Goal: Information Seeking & Learning: Learn about a topic

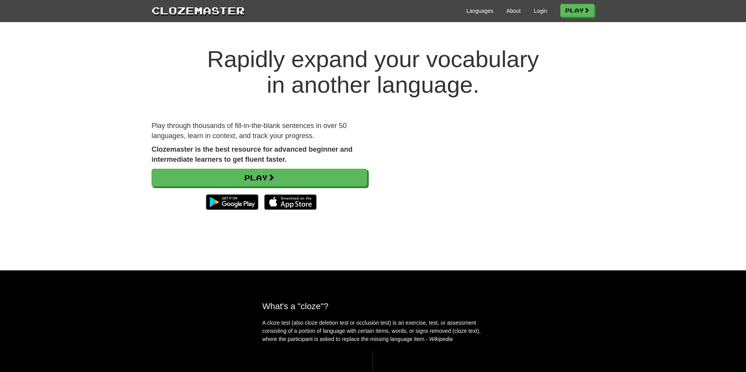
scroll to position [17, 0]
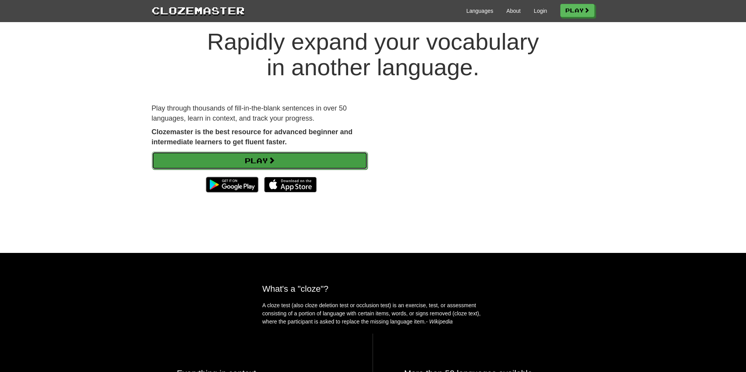
click at [223, 158] on link "Play" at bounding box center [260, 161] width 216 height 18
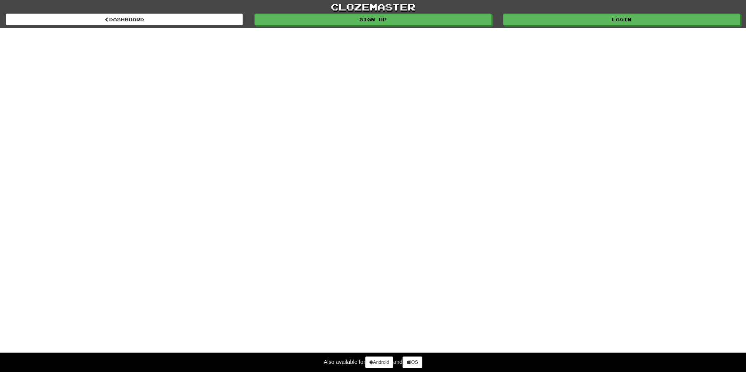
select select "*******"
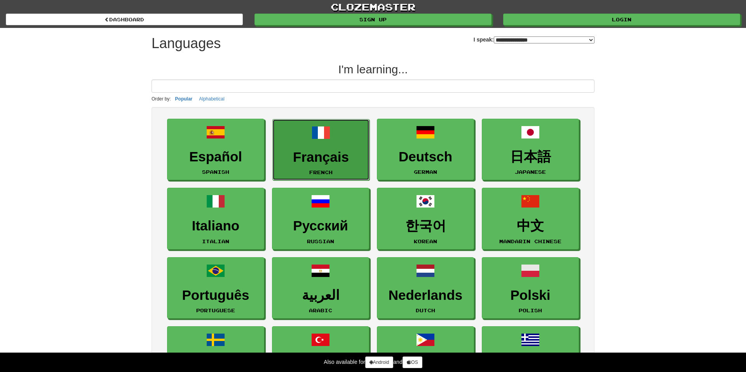
click at [309, 170] on small "French" at bounding box center [320, 172] width 23 height 5
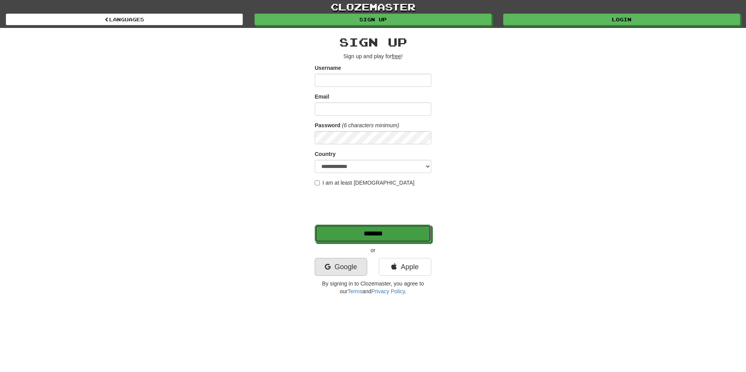
click at [344, 230] on input "*******" at bounding box center [373, 234] width 116 height 18
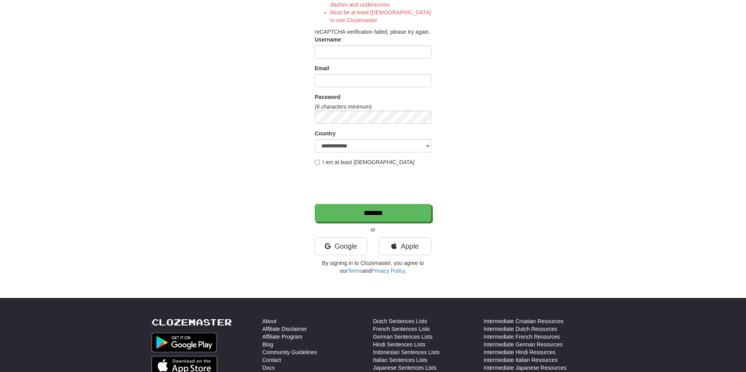
scroll to position [145, 0]
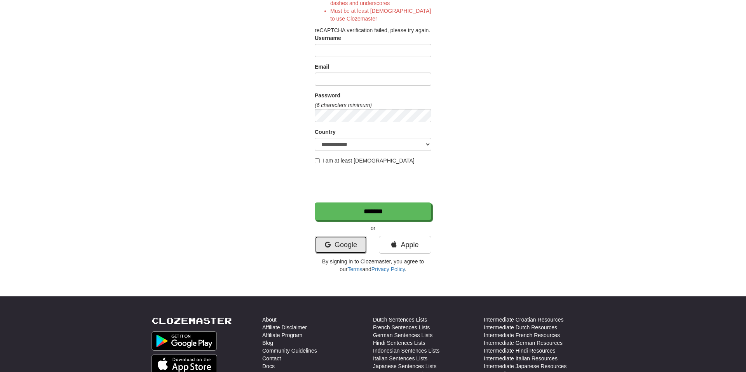
click at [361, 246] on link "Google" at bounding box center [341, 245] width 52 height 18
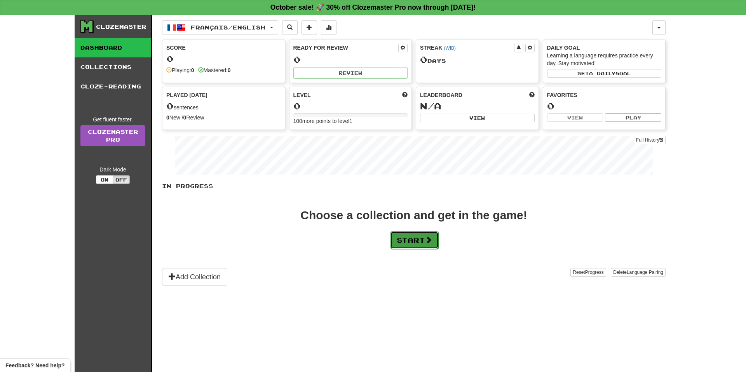
click at [416, 237] on button "Start" at bounding box center [414, 240] width 49 height 18
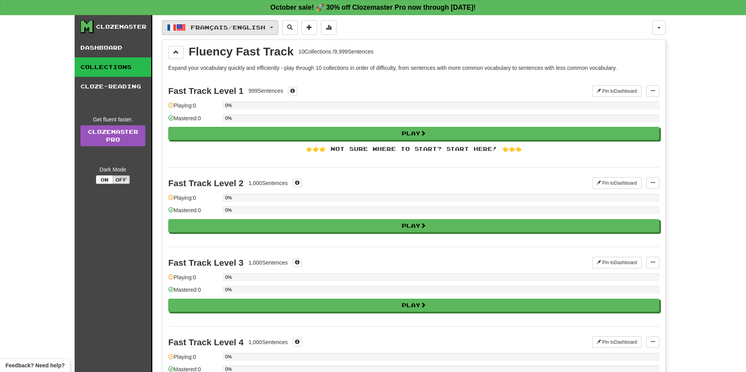
click at [205, 28] on span "Français / English" at bounding box center [228, 27] width 75 height 7
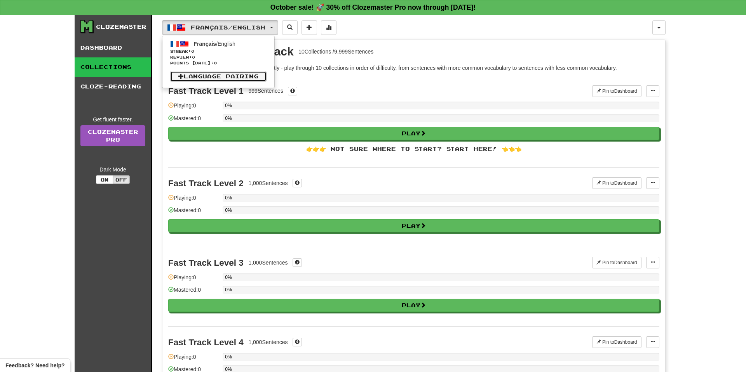
click at [202, 78] on link "Language Pairing" at bounding box center [218, 76] width 96 height 11
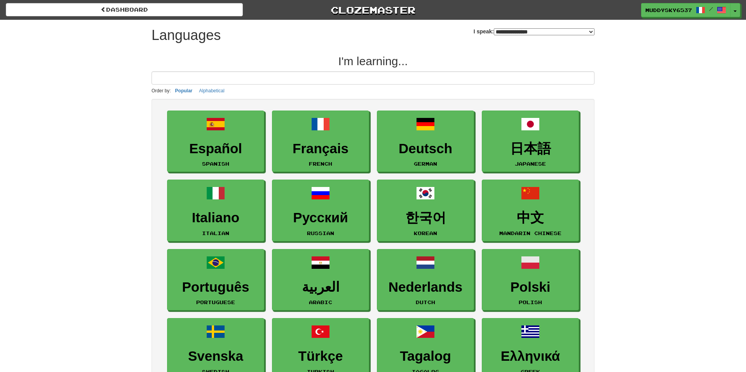
select select "*******"
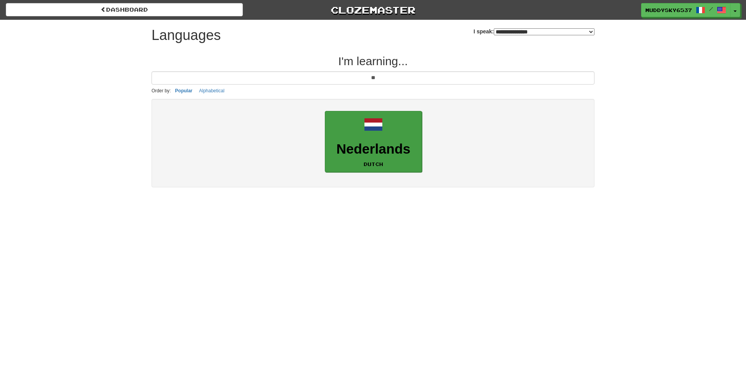
type input "**"
click at [392, 150] on h3 "Nederlands" at bounding box center [373, 149] width 89 height 15
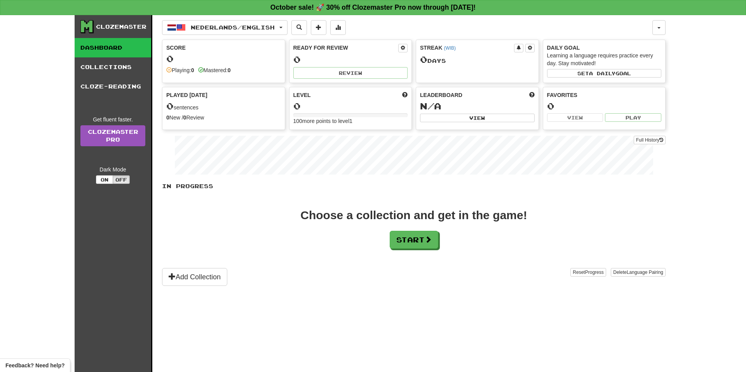
click at [401, 252] on div "In Progress Choose a collection and get in the game! Start Add Collection Reset…" at bounding box center [413, 235] width 503 height 104
click at [403, 245] on button "Start" at bounding box center [414, 240] width 49 height 18
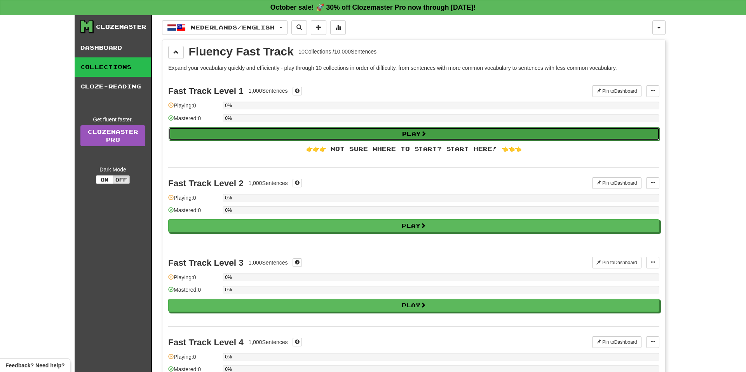
click at [379, 127] on button "Play" at bounding box center [414, 133] width 491 height 13
select select "**"
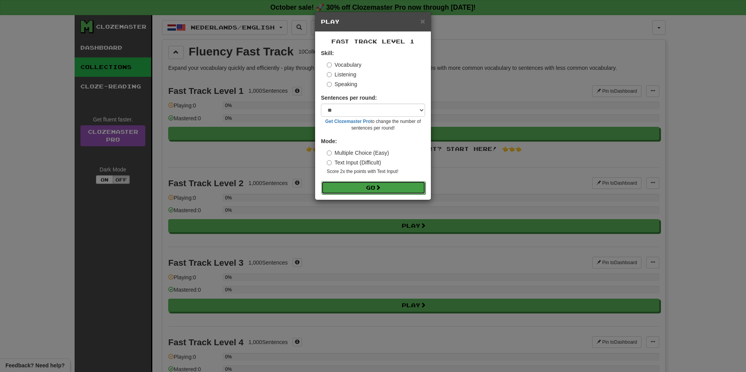
click at [374, 184] on button "Go" at bounding box center [373, 187] width 104 height 13
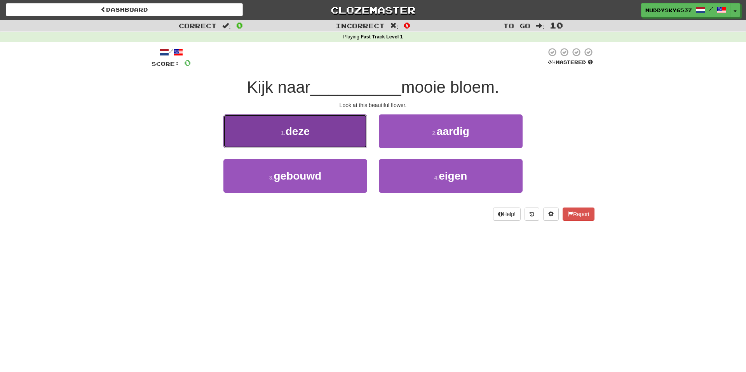
click at [316, 134] on button "1 . deze" at bounding box center [295, 132] width 144 height 34
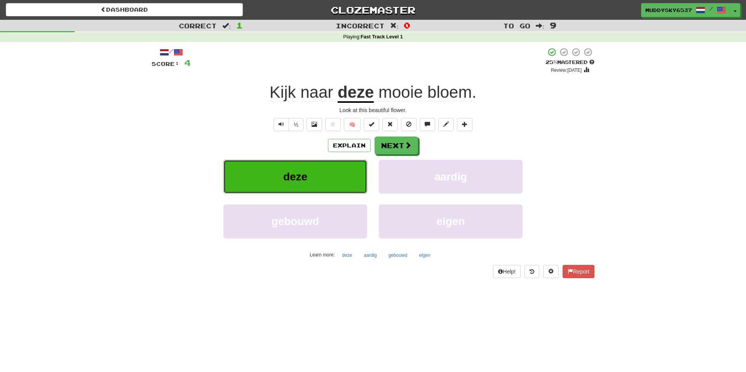
click at [295, 165] on button "deze" at bounding box center [295, 177] width 144 height 34
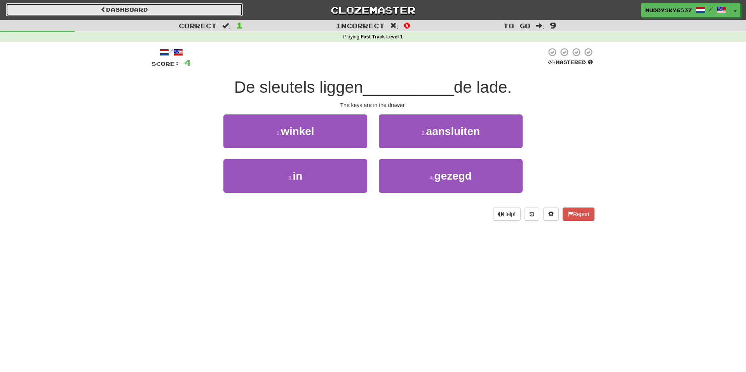
click at [221, 14] on link "Dashboard" at bounding box center [124, 9] width 237 height 13
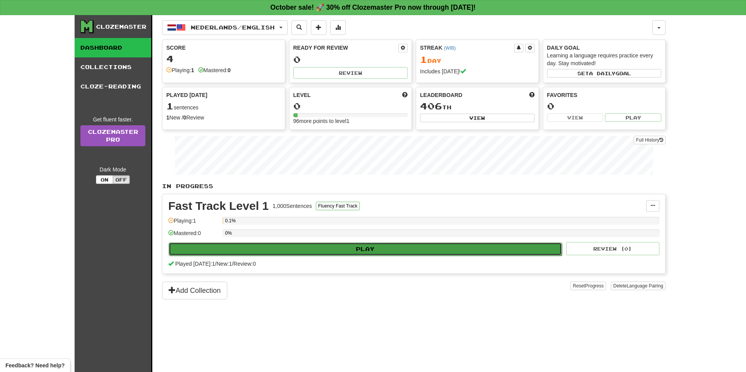
click at [301, 249] on button "Play" at bounding box center [365, 249] width 393 height 13
select select "**"
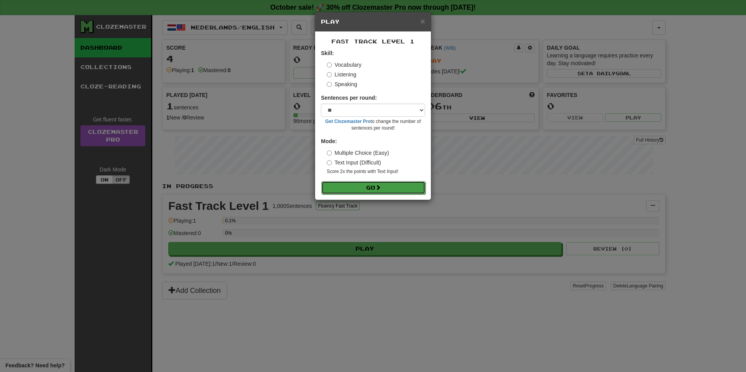
click at [379, 186] on span at bounding box center [377, 187] width 5 height 5
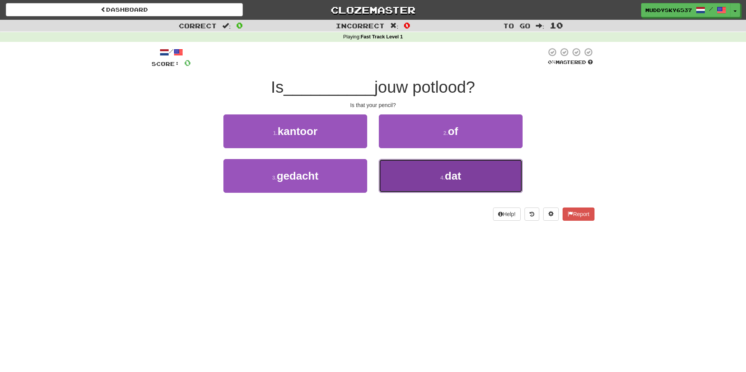
click at [447, 176] on span "dat" at bounding box center [453, 176] width 16 height 12
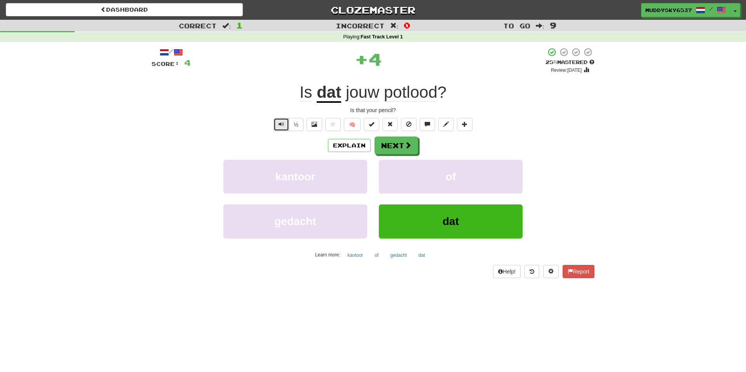
click at [285, 125] on button "Text-to-speech controls" at bounding box center [281, 124] width 16 height 13
click at [299, 128] on button "½" at bounding box center [296, 124] width 15 height 13
click at [409, 142] on span at bounding box center [408, 145] width 7 height 7
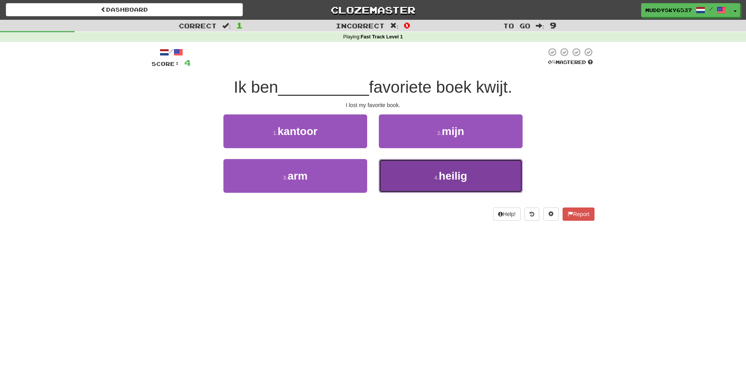
click at [403, 169] on button "4 . heilig" at bounding box center [451, 176] width 144 height 34
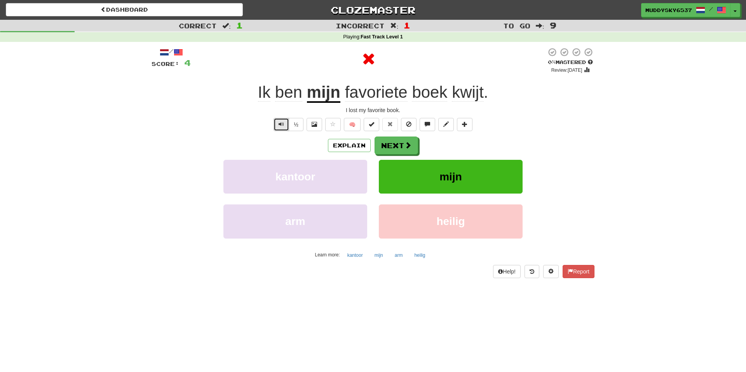
click at [274, 127] on button "Text-to-speech controls" at bounding box center [281, 124] width 16 height 13
click at [285, 126] on button "Text-to-speech controls" at bounding box center [281, 124] width 16 height 13
click at [292, 126] on button "½" at bounding box center [296, 124] width 15 height 13
drag, startPoint x: 257, startPoint y: 91, endPoint x: 313, endPoint y: 83, distance: 56.2
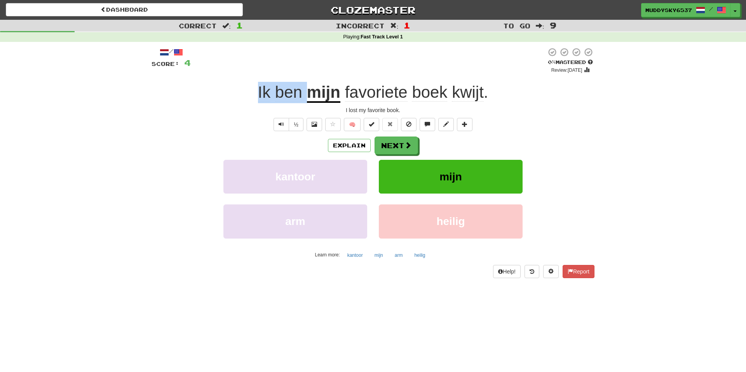
click at [313, 83] on div "Ik ben mijn favoriete boek kwijt ." at bounding box center [372, 92] width 443 height 21
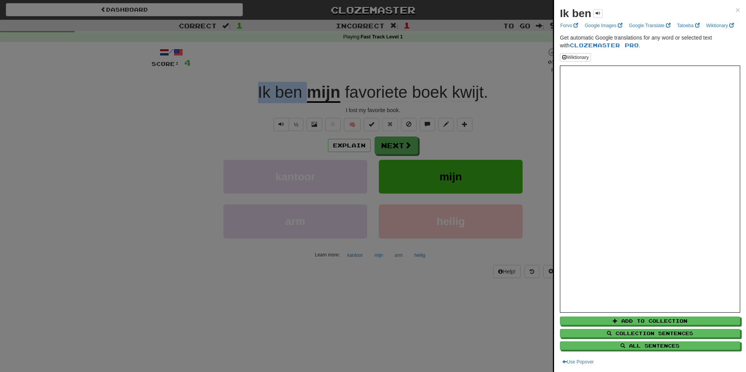
click at [344, 181] on div at bounding box center [373, 186] width 746 height 372
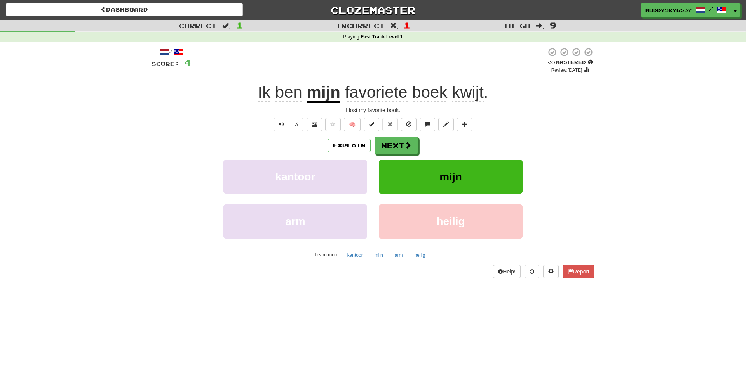
click at [268, 95] on span "Ik" at bounding box center [264, 92] width 13 height 19
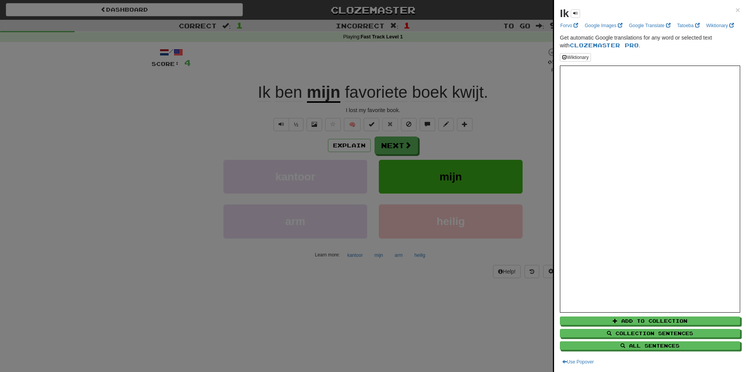
click at [470, 172] on div at bounding box center [373, 186] width 746 height 372
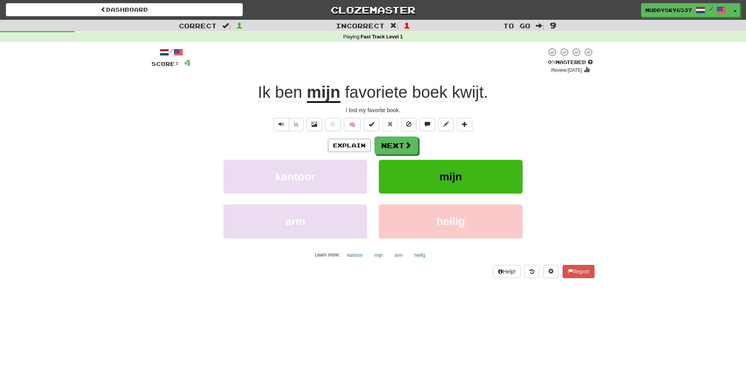
click at [289, 89] on span "ben" at bounding box center [288, 92] width 27 height 19
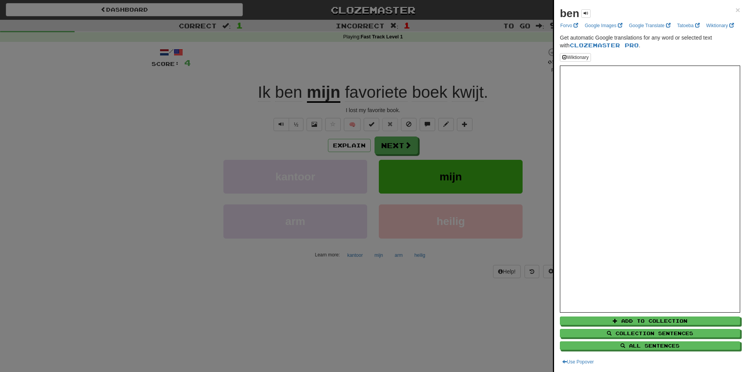
click at [431, 231] on div at bounding box center [373, 186] width 746 height 372
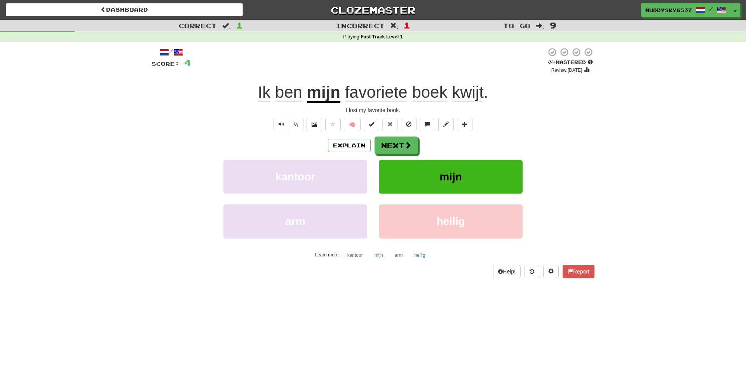
click at [331, 94] on u "mijn" at bounding box center [323, 93] width 33 height 20
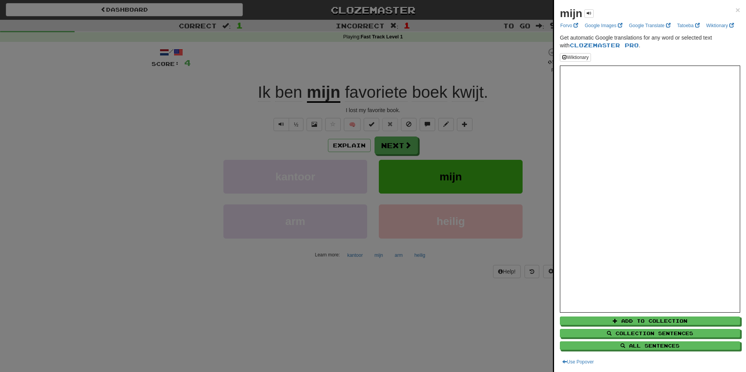
click at [397, 107] on div at bounding box center [373, 186] width 746 height 372
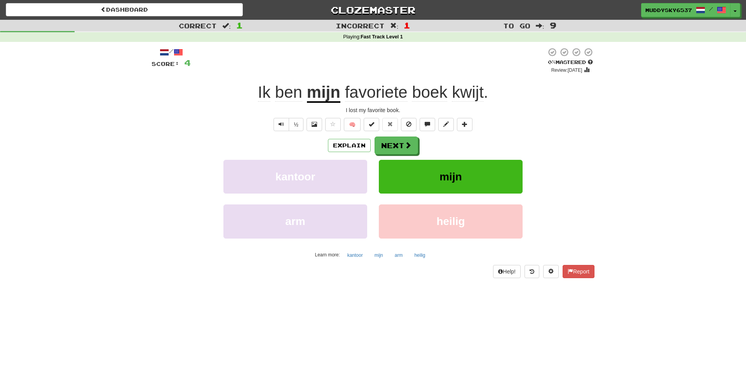
click at [379, 94] on span "favoriete" at bounding box center [376, 92] width 63 height 19
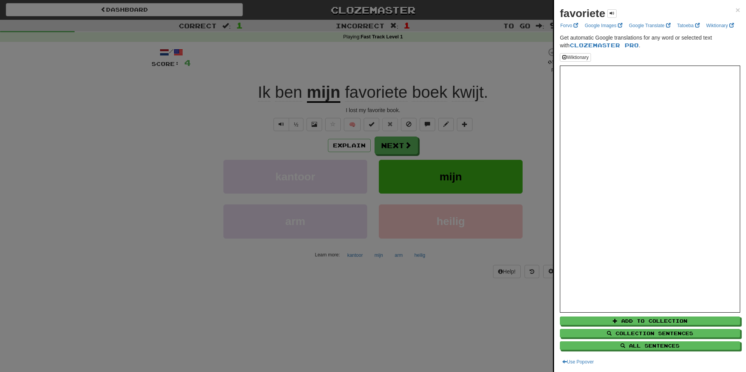
click at [390, 108] on div at bounding box center [373, 186] width 746 height 372
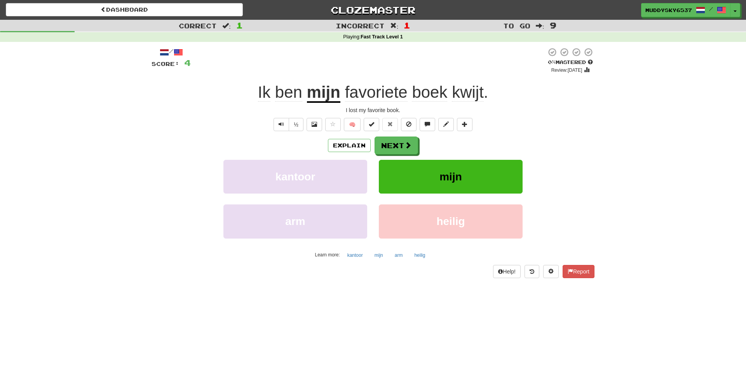
click at [416, 94] on span "boek" at bounding box center [429, 92] width 35 height 19
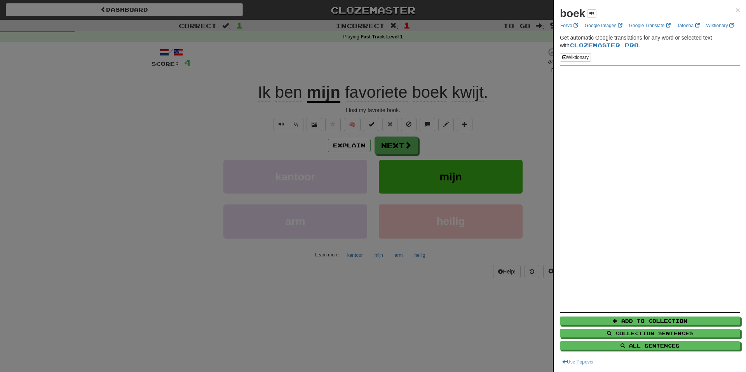
click at [391, 94] on div at bounding box center [373, 186] width 746 height 372
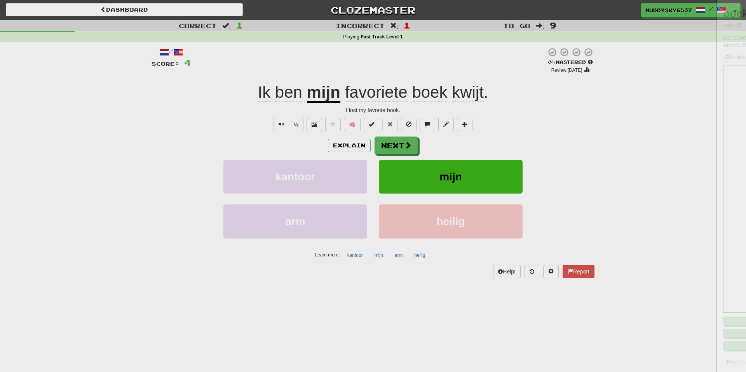
click at [391, 94] on span "favoriete" at bounding box center [376, 92] width 63 height 19
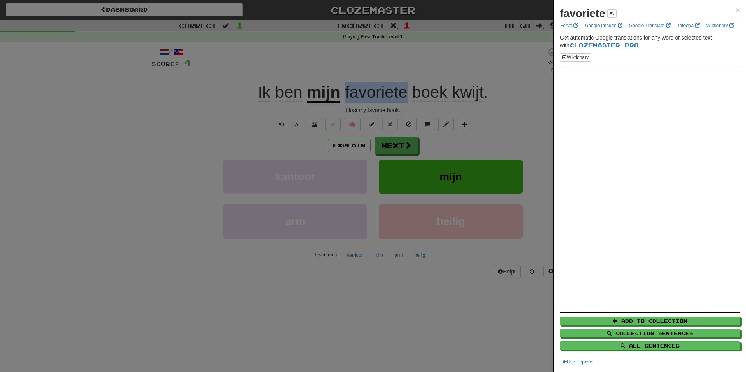
click at [368, 156] on div at bounding box center [373, 186] width 746 height 372
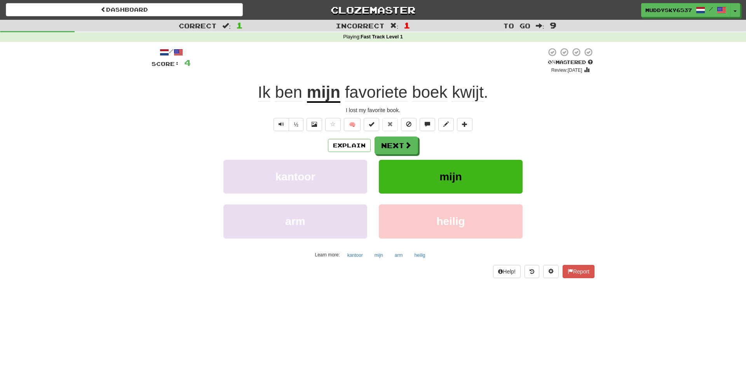
click at [453, 99] on span "kwijt" at bounding box center [468, 92] width 32 height 19
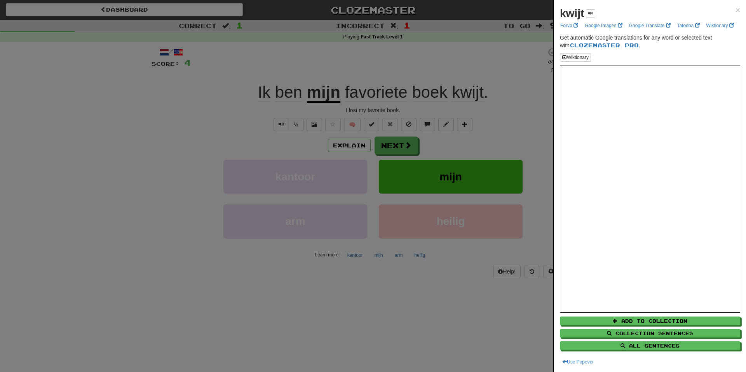
click at [169, 78] on div at bounding box center [373, 186] width 746 height 372
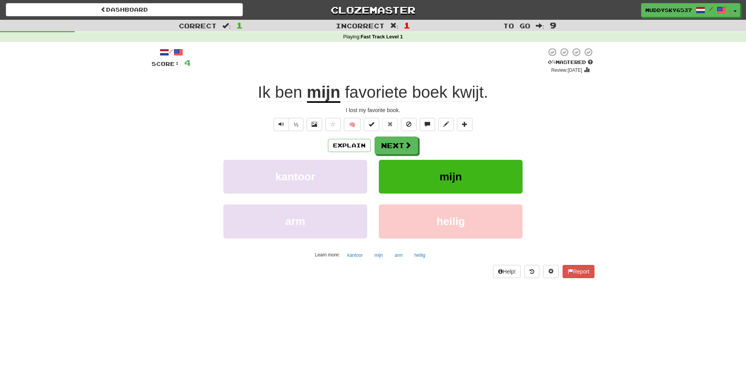
click at [160, 54] on span at bounding box center [164, 52] width 9 height 9
click at [381, 143] on button "Next" at bounding box center [396, 146] width 43 height 18
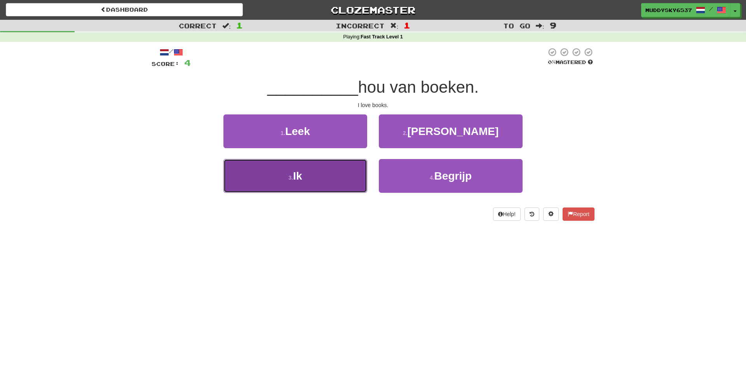
click at [339, 172] on button "3 . Ik" at bounding box center [295, 176] width 144 height 34
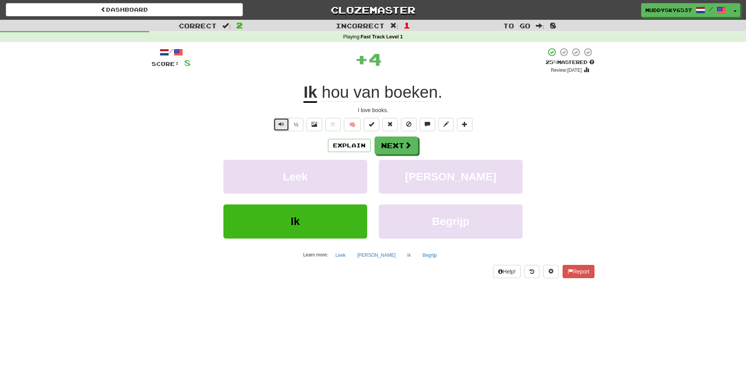
click at [280, 125] on span "Text-to-speech controls" at bounding box center [280, 124] width 5 height 5
click at [407, 147] on span at bounding box center [408, 145] width 7 height 7
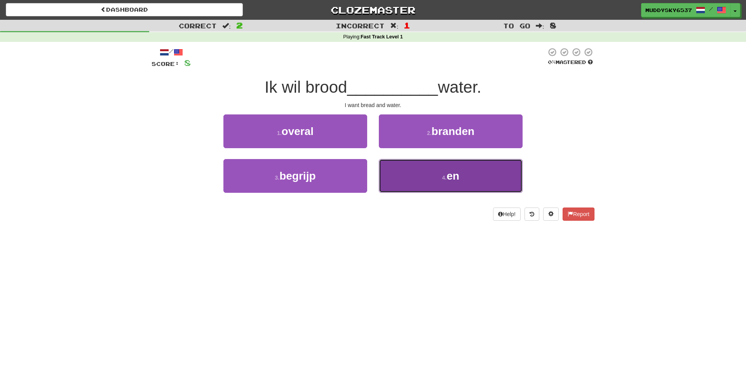
click at [413, 176] on button "4 . en" at bounding box center [451, 176] width 144 height 34
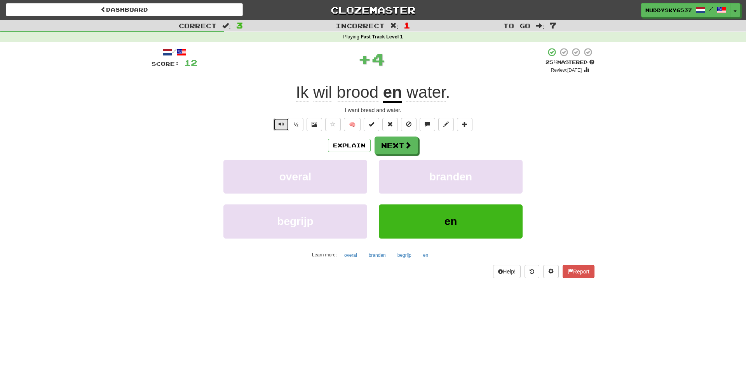
click at [276, 120] on button "Text-to-speech controls" at bounding box center [281, 124] width 16 height 13
click at [322, 89] on span "wil" at bounding box center [322, 92] width 19 height 19
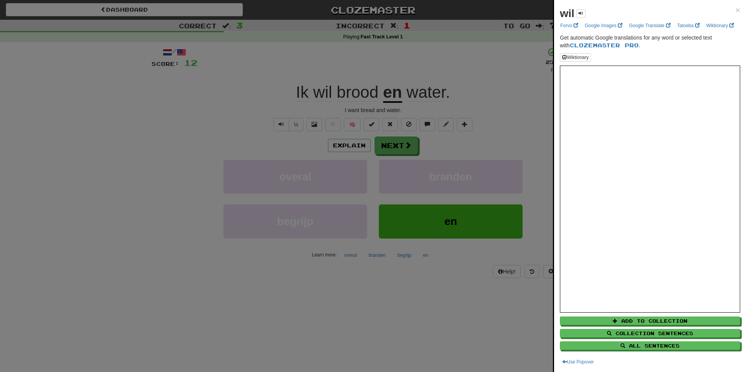
click at [405, 199] on div at bounding box center [373, 186] width 746 height 372
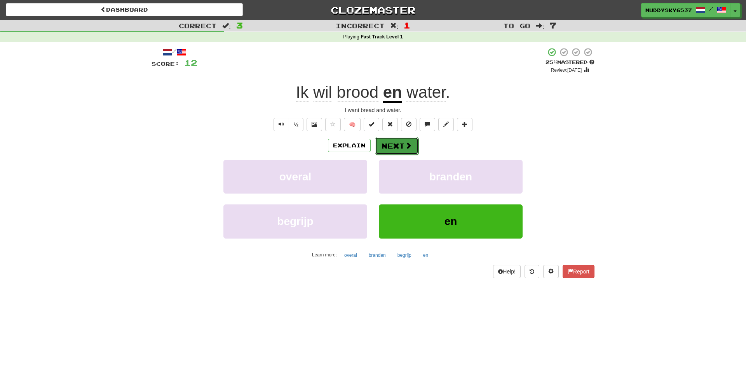
click at [387, 140] on button "Next" at bounding box center [396, 146] width 43 height 18
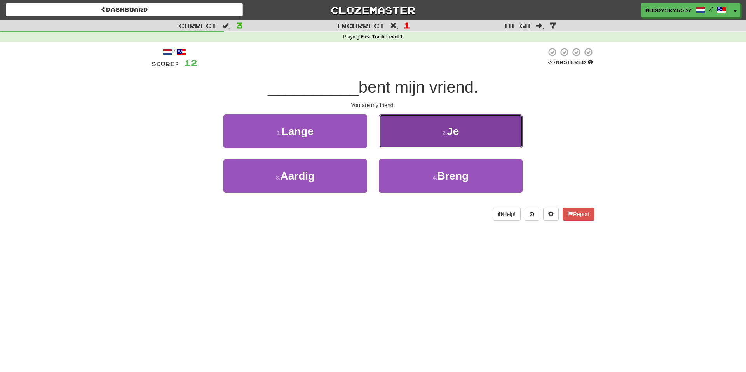
click at [395, 128] on button "2 . Je" at bounding box center [451, 132] width 144 height 34
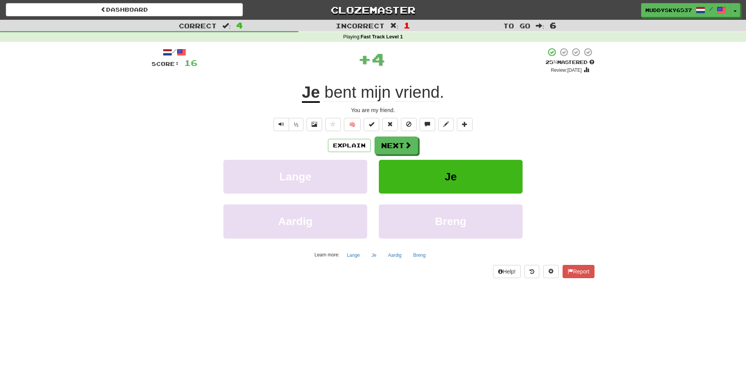
click at [313, 104] on div "/ Score: 16 + 4 25 % Mastered Review: 2025-10-17 Je bent mijn vriend . You are …" at bounding box center [372, 162] width 443 height 231
click at [281, 126] on span "Text-to-speech controls" at bounding box center [280, 124] width 5 height 5
click at [313, 96] on u "Je" at bounding box center [311, 93] width 18 height 20
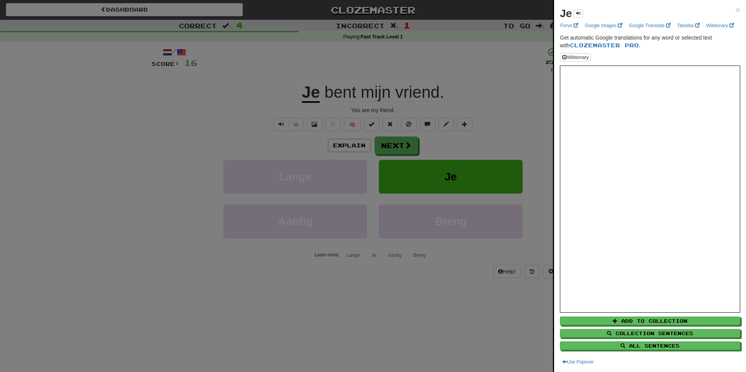
click at [452, 165] on div at bounding box center [373, 186] width 746 height 372
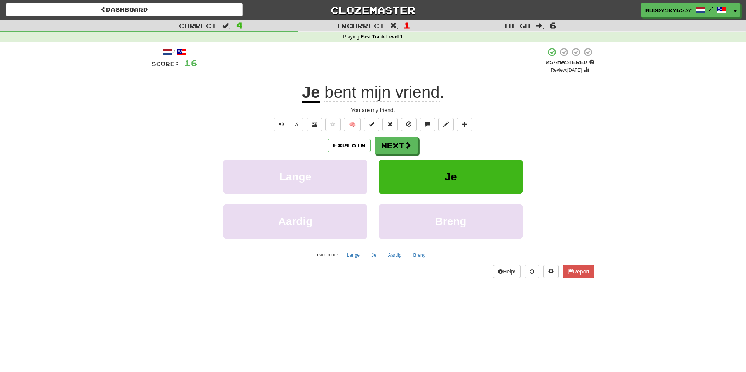
click at [313, 93] on u "Je" at bounding box center [311, 93] width 18 height 20
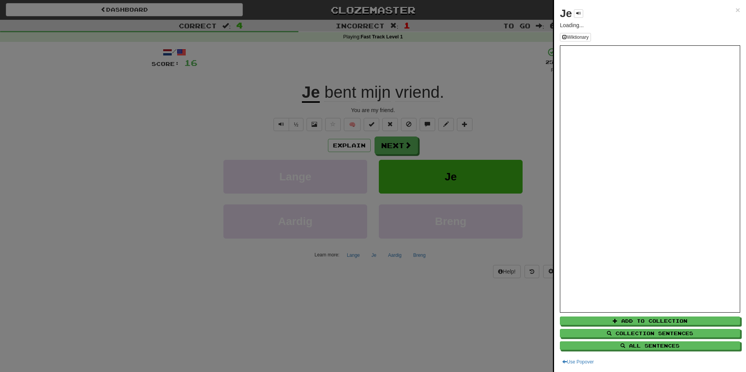
click at [269, 154] on div at bounding box center [373, 186] width 746 height 372
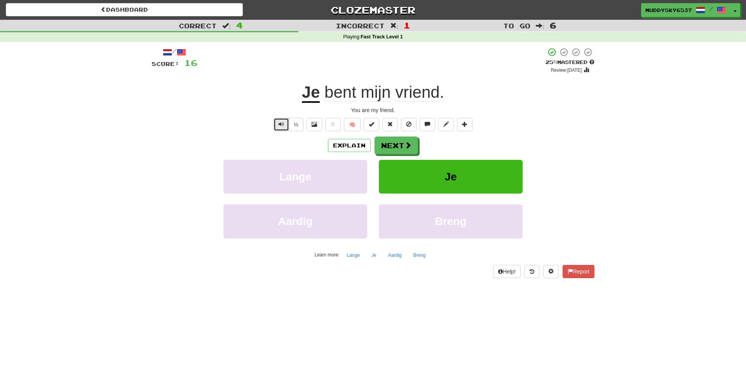
click at [280, 129] on button "Text-to-speech controls" at bounding box center [281, 124] width 16 height 13
click at [400, 143] on button "Next" at bounding box center [396, 146] width 43 height 18
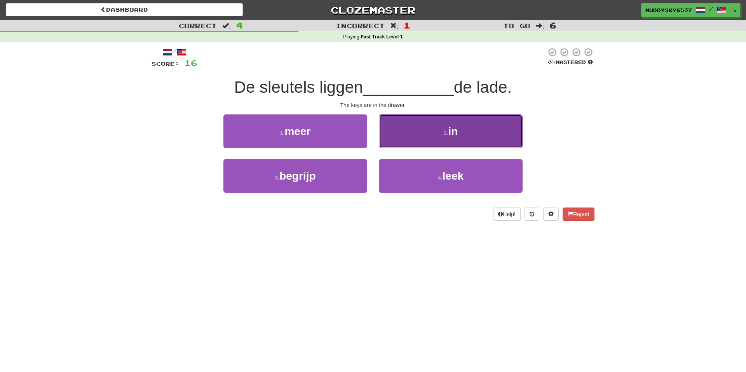
click at [435, 137] on button "2 . in" at bounding box center [451, 132] width 144 height 34
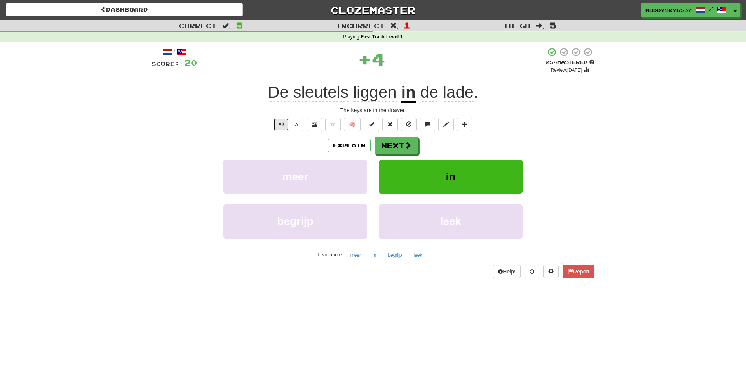
click at [279, 127] on span "Text-to-speech controls" at bounding box center [280, 124] width 5 height 5
click at [370, 96] on span "liggen" at bounding box center [374, 92] width 43 height 19
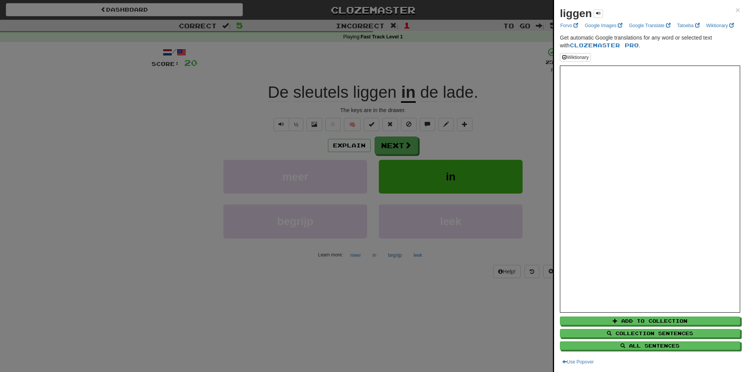
click at [422, 171] on div at bounding box center [373, 186] width 746 height 372
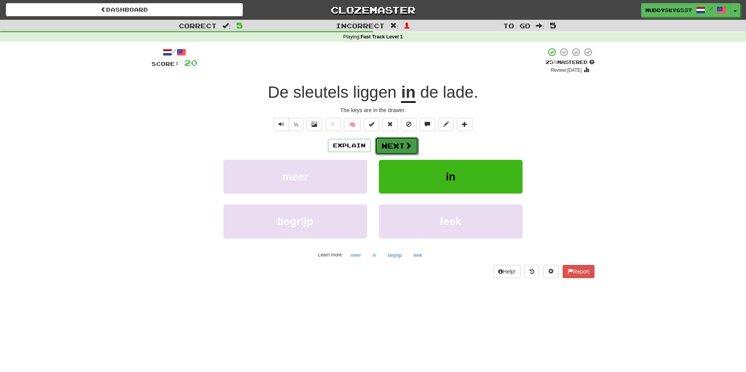
click at [386, 139] on button "Next" at bounding box center [396, 146] width 43 height 18
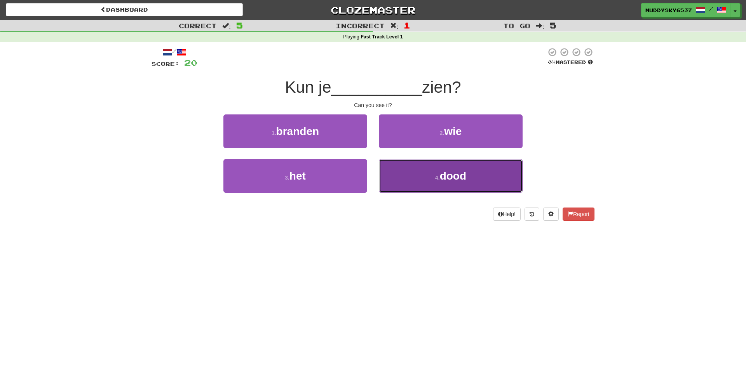
click at [413, 174] on button "4 . dood" at bounding box center [451, 176] width 144 height 34
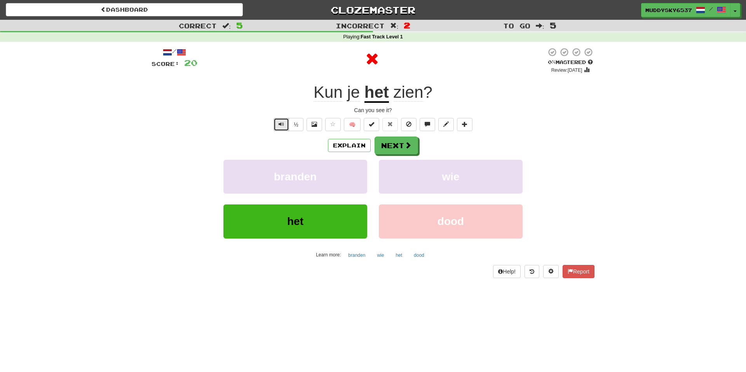
click at [281, 125] on span "Text-to-speech controls" at bounding box center [280, 124] width 5 height 5
click at [374, 97] on u "het" at bounding box center [376, 93] width 24 height 20
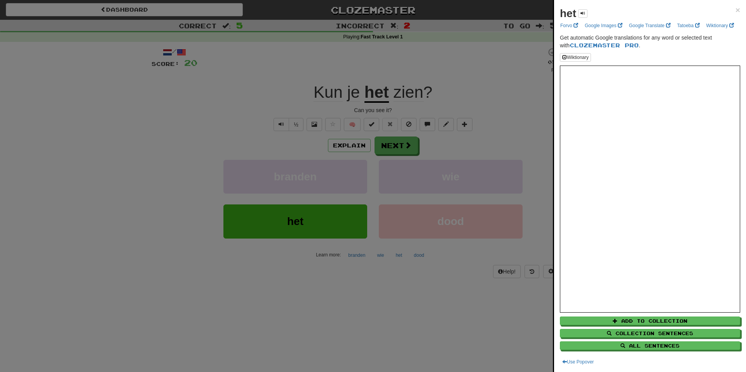
click at [414, 155] on div at bounding box center [373, 186] width 746 height 372
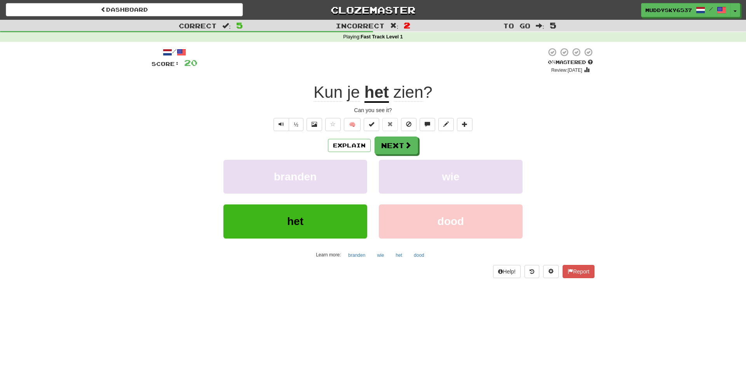
click at [408, 87] on span "zien" at bounding box center [408, 92] width 30 height 19
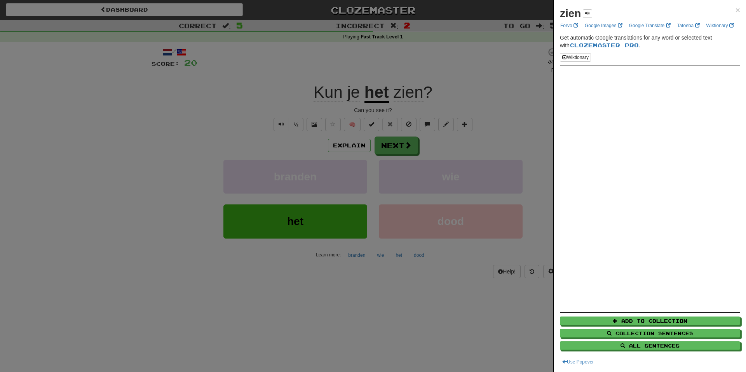
click at [395, 166] on div at bounding box center [373, 186] width 746 height 372
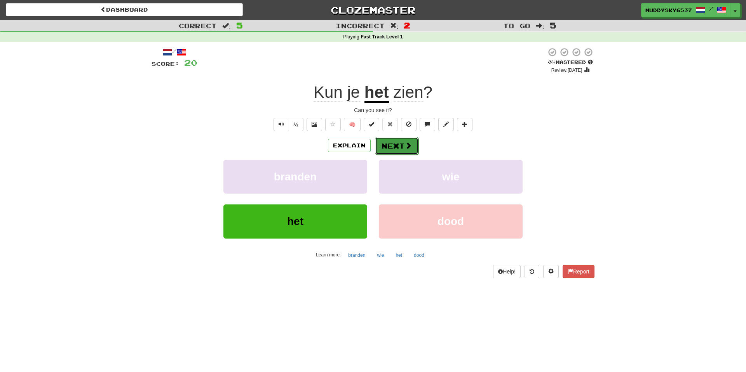
click at [412, 140] on button "Next" at bounding box center [396, 146] width 43 height 18
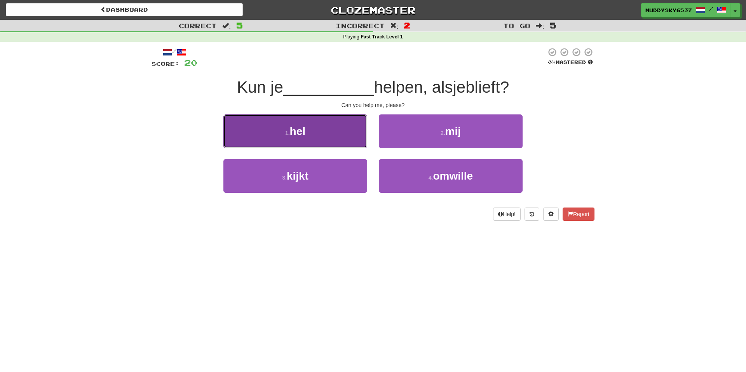
click at [287, 122] on button "1 . hel" at bounding box center [295, 132] width 144 height 34
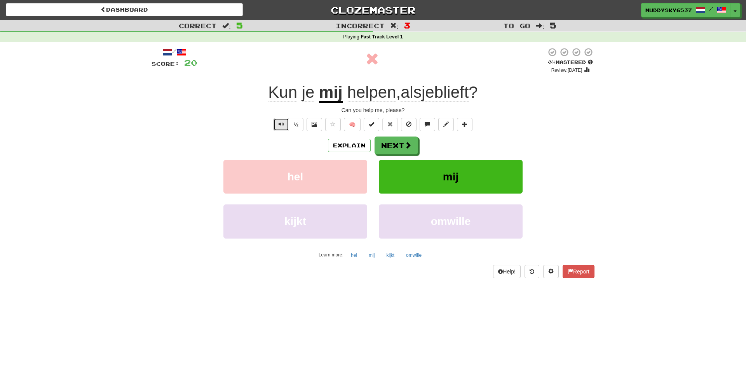
click at [286, 129] on button "Text-to-speech controls" at bounding box center [281, 124] width 16 height 13
click at [331, 97] on u "mij" at bounding box center [331, 93] width 24 height 20
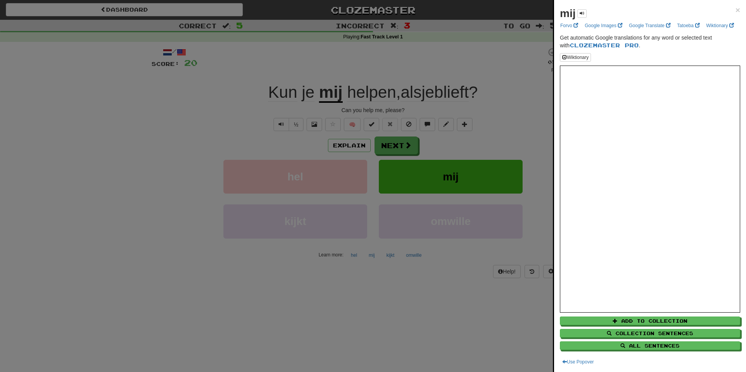
click at [454, 167] on div at bounding box center [373, 186] width 746 height 372
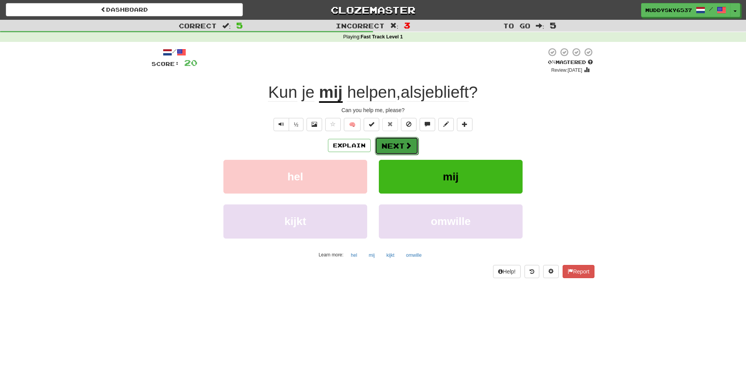
click at [403, 152] on button "Next" at bounding box center [396, 146] width 43 height 18
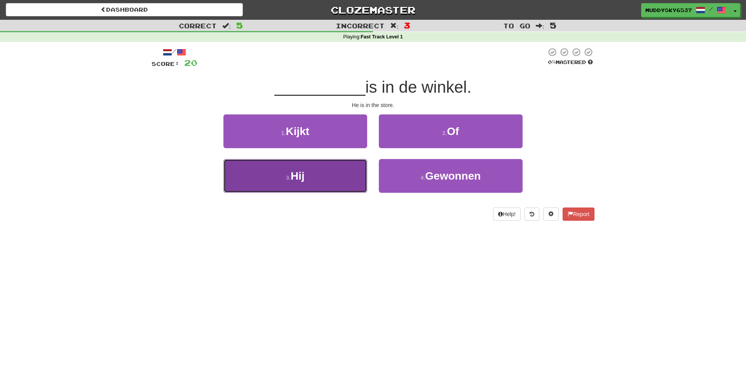
click at [322, 183] on button "3 . Hij" at bounding box center [295, 176] width 144 height 34
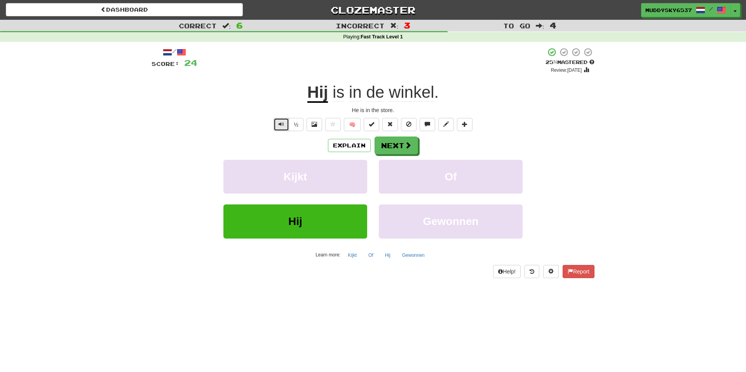
click at [286, 127] on button "Text-to-speech controls" at bounding box center [281, 124] width 16 height 13
click at [384, 138] on button "Next" at bounding box center [396, 146] width 43 height 18
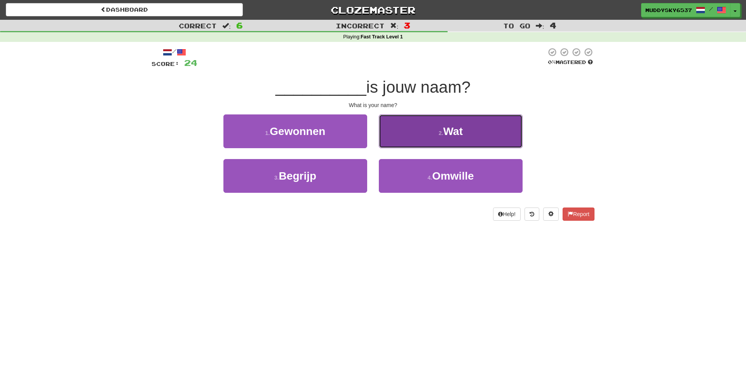
click at [403, 134] on button "2 . Wat" at bounding box center [451, 132] width 144 height 34
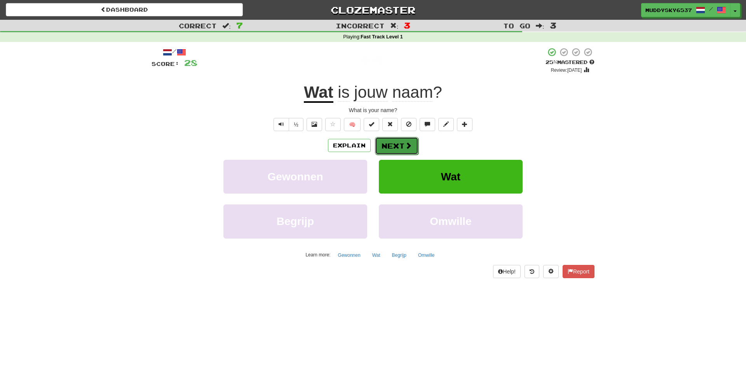
click at [401, 142] on button "Next" at bounding box center [396, 146] width 43 height 18
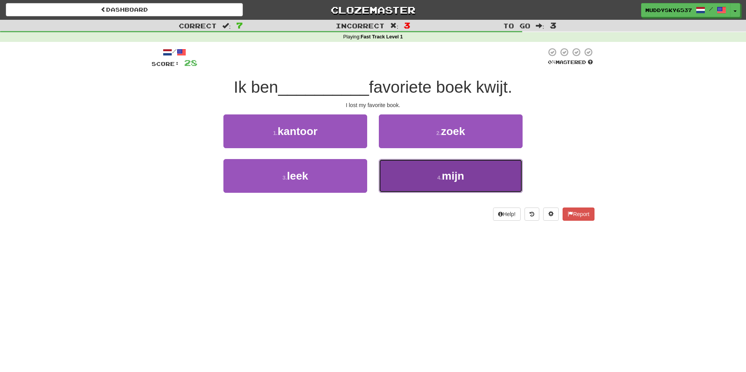
click at [418, 169] on button "4 . mijn" at bounding box center [451, 176] width 144 height 34
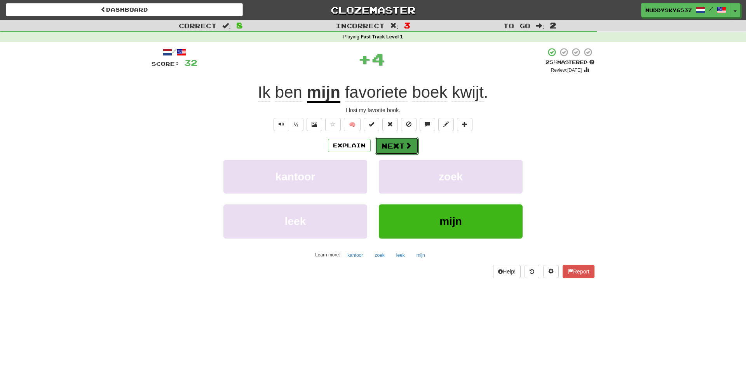
click at [389, 139] on button "Next" at bounding box center [396, 146] width 43 height 18
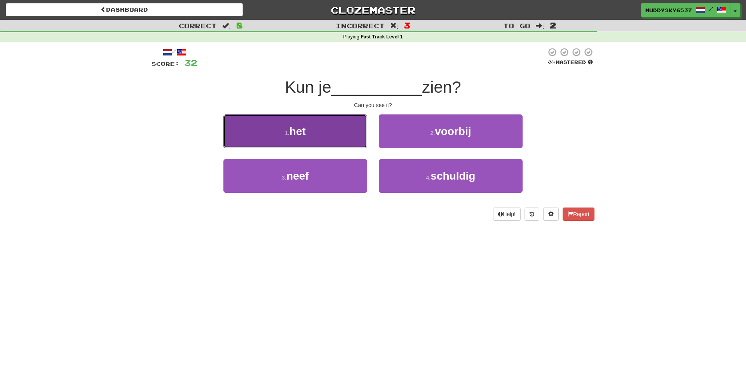
click at [340, 117] on button "1 . het" at bounding box center [295, 132] width 144 height 34
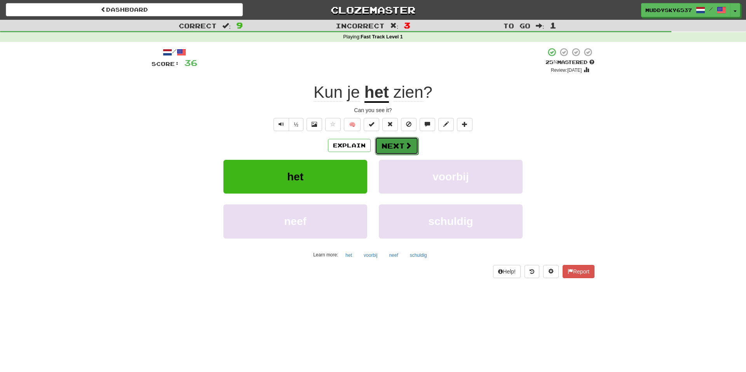
click at [398, 141] on button "Next" at bounding box center [396, 146] width 43 height 18
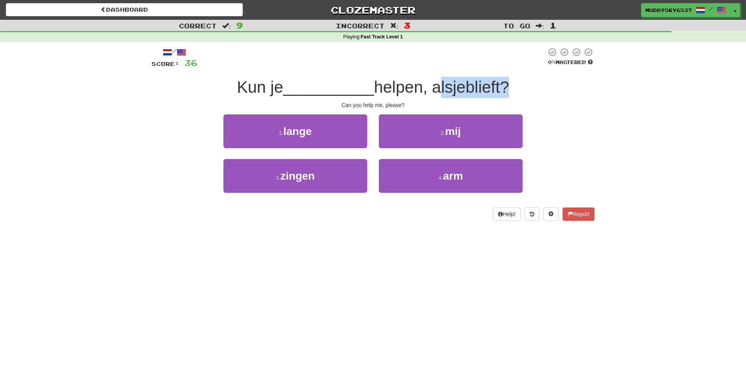
drag, startPoint x: 434, startPoint y: 90, endPoint x: 504, endPoint y: 88, distance: 70.3
click at [504, 88] on span "helpen, alsjeblieft?" at bounding box center [441, 87] width 135 height 18
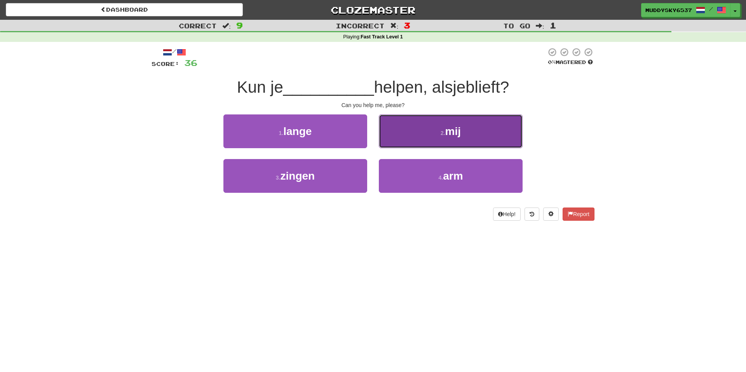
click at [395, 143] on button "2 . mij" at bounding box center [451, 132] width 144 height 34
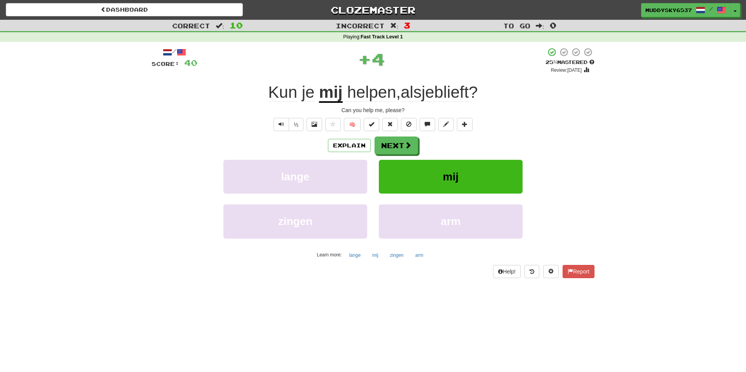
click at [447, 86] on span "alsjeblieft" at bounding box center [434, 92] width 68 height 19
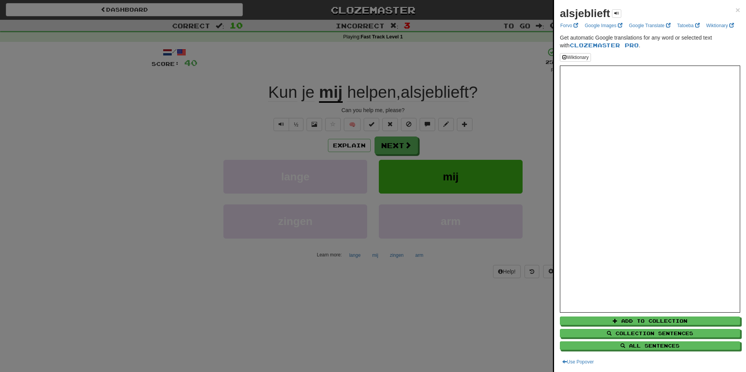
click at [429, 208] on div at bounding box center [373, 186] width 746 height 372
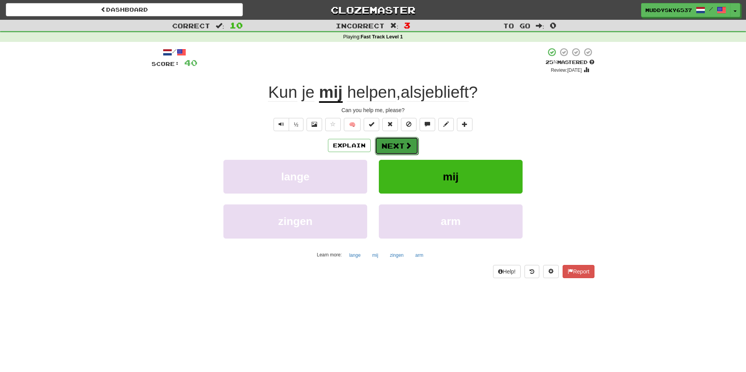
click at [412, 148] on button "Next" at bounding box center [396, 146] width 43 height 18
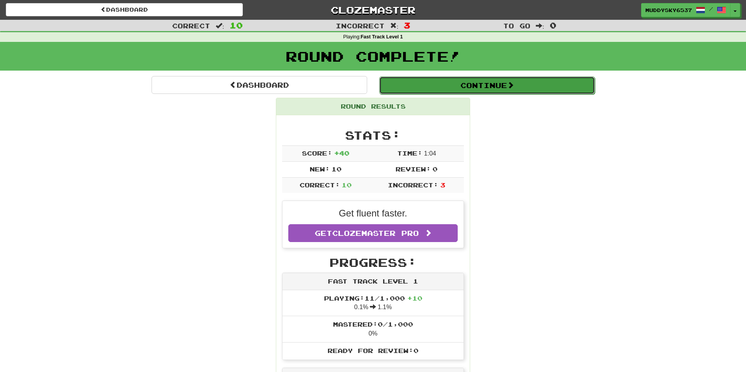
click at [460, 92] on button "Continue" at bounding box center [487, 86] width 216 height 18
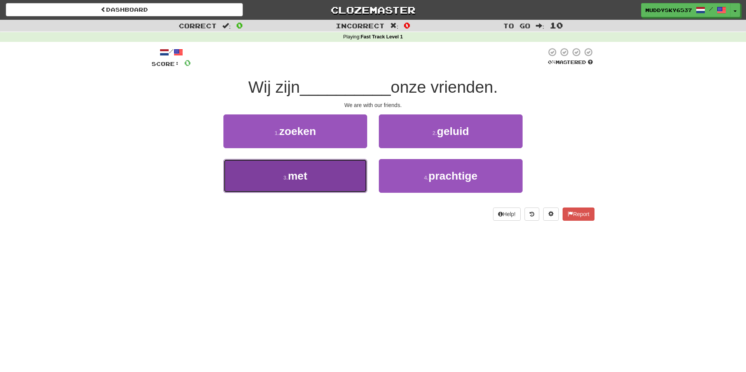
click at [320, 169] on button "3 . met" at bounding box center [295, 176] width 144 height 34
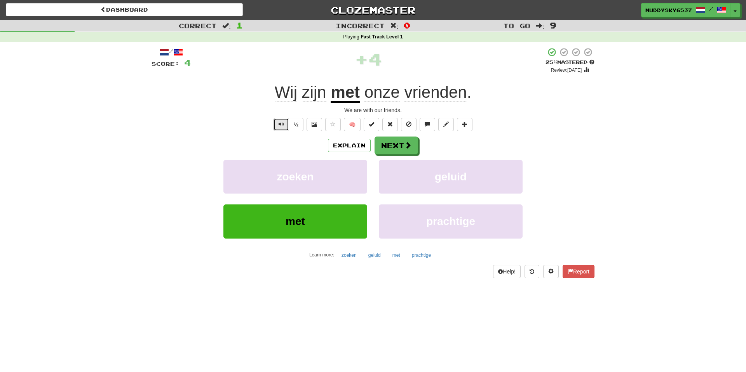
click at [284, 125] on button "Text-to-speech controls" at bounding box center [281, 124] width 16 height 13
click at [292, 124] on button "½" at bounding box center [296, 124] width 15 height 13
click at [334, 139] on button "Explain" at bounding box center [349, 145] width 43 height 13
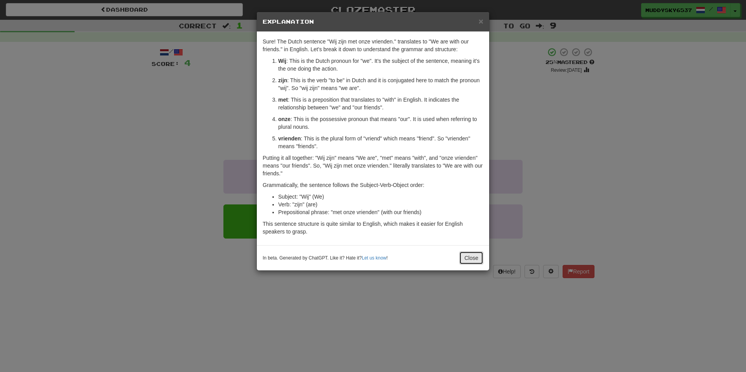
click at [473, 263] on button "Close" at bounding box center [471, 258] width 24 height 13
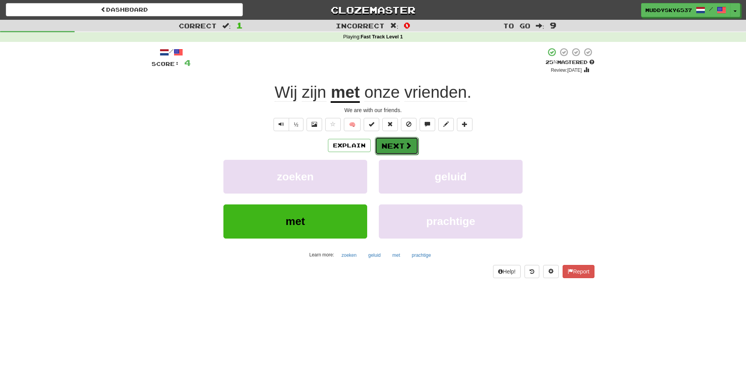
click at [409, 148] on span at bounding box center [408, 145] width 7 height 7
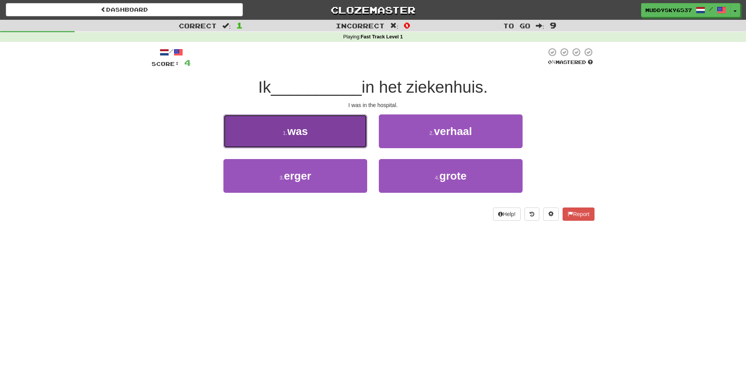
click at [332, 147] on button "1 . was" at bounding box center [295, 132] width 144 height 34
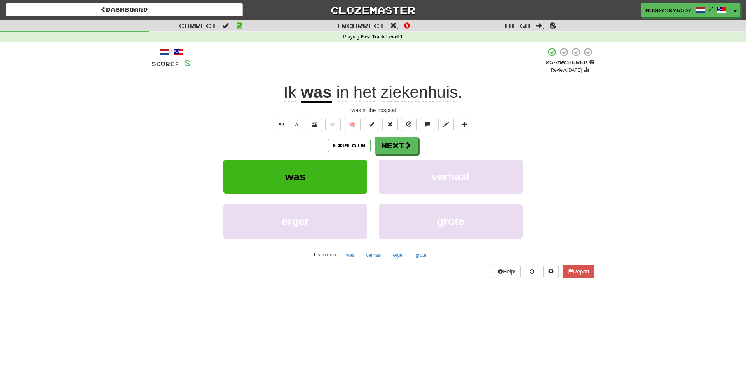
click at [379, 96] on span "in het ziekenhuis ." at bounding box center [397, 92] width 130 height 19
click at [383, 96] on span "ziekenhuis" at bounding box center [419, 92] width 77 height 19
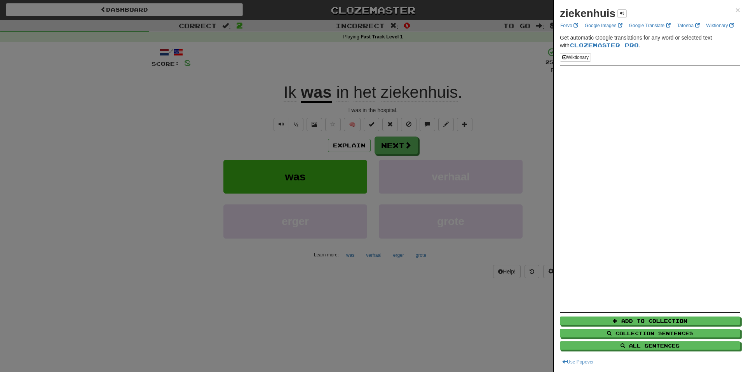
click at [440, 161] on div at bounding box center [373, 186] width 746 height 372
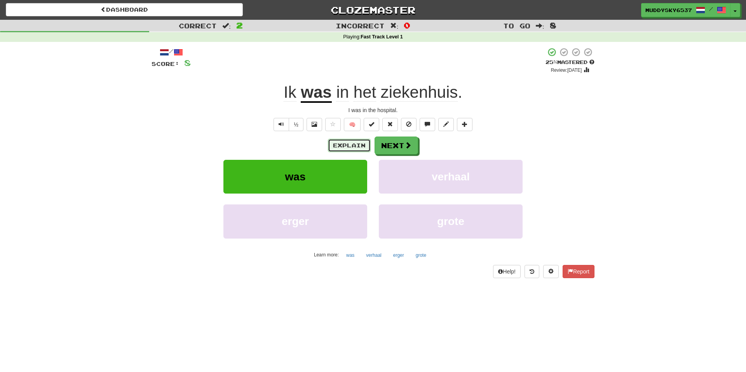
click at [351, 139] on button "Explain" at bounding box center [349, 145] width 43 height 13
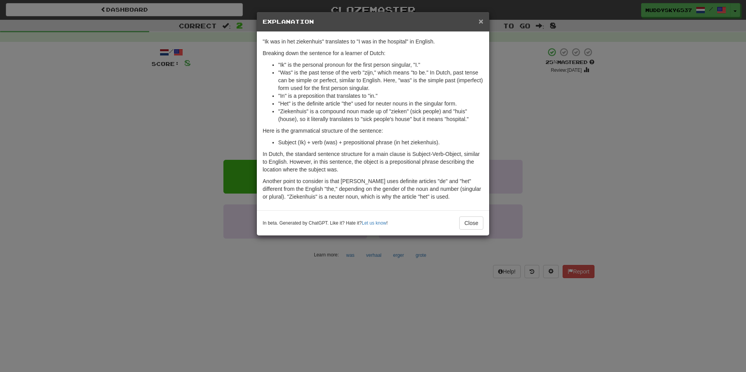
click at [482, 22] on span "×" at bounding box center [480, 21] width 5 height 9
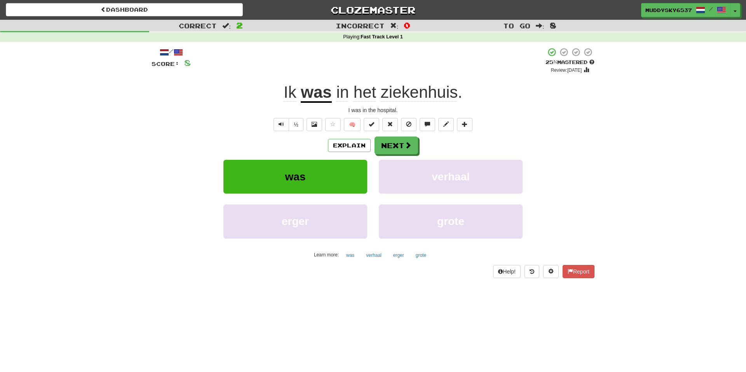
click at [344, 90] on span "in" at bounding box center [342, 92] width 13 height 19
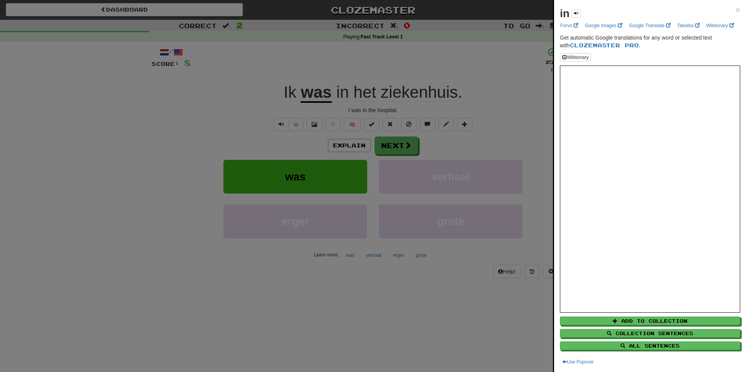
click at [435, 85] on div at bounding box center [373, 186] width 746 height 372
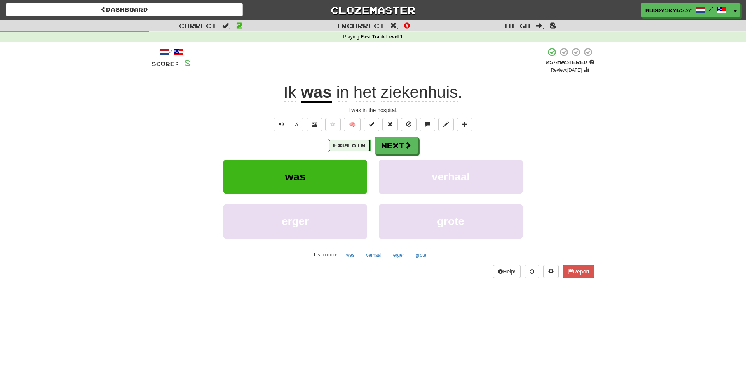
click at [361, 147] on button "Explain" at bounding box center [349, 145] width 43 height 13
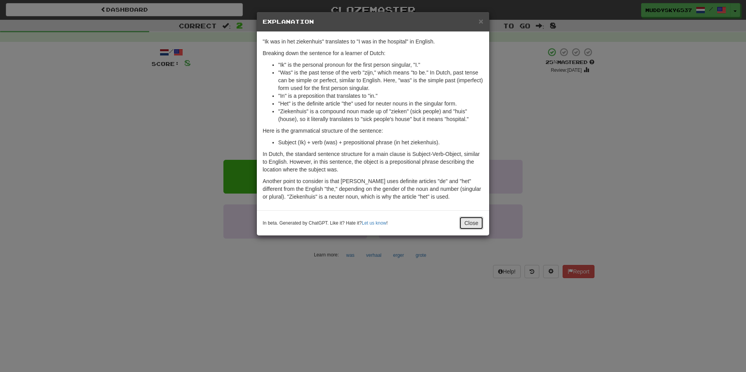
click at [469, 222] on button "Close" at bounding box center [471, 223] width 24 height 13
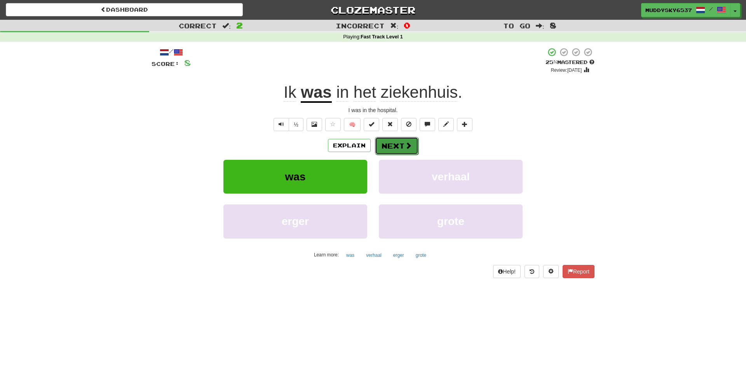
click at [402, 154] on button "Next" at bounding box center [396, 146] width 43 height 18
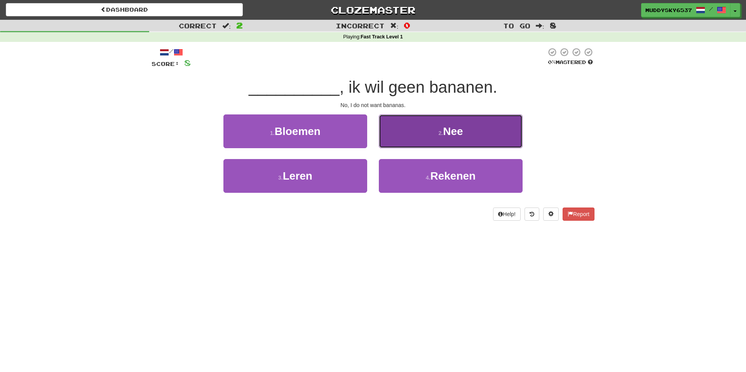
click at [387, 136] on button "2 . Nee" at bounding box center [451, 132] width 144 height 34
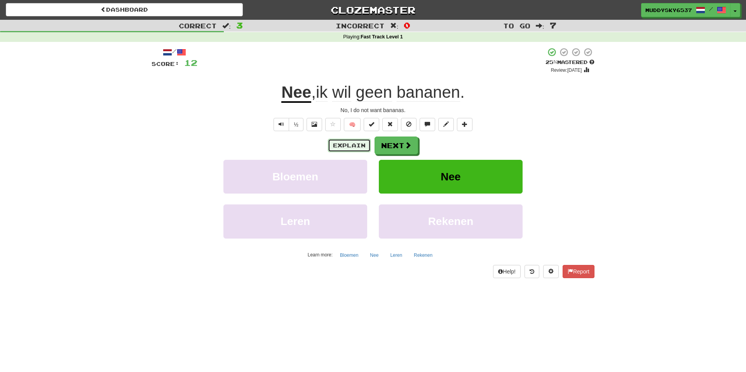
click at [363, 148] on button "Explain" at bounding box center [349, 145] width 43 height 13
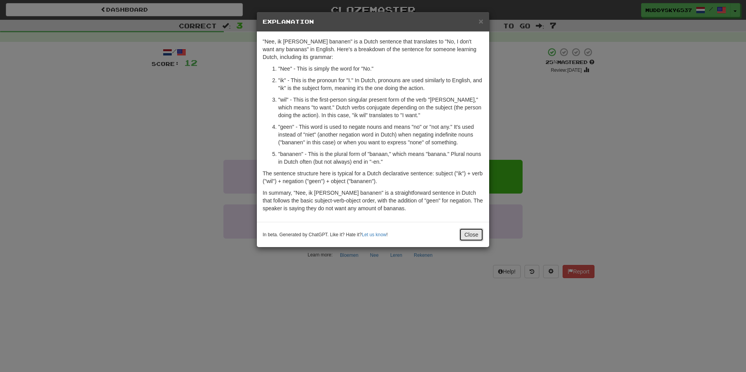
click at [476, 239] on button "Close" at bounding box center [471, 234] width 24 height 13
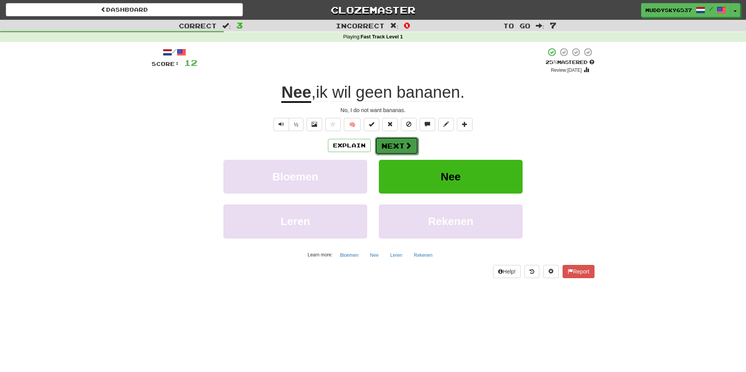
click at [405, 150] on button "Next" at bounding box center [396, 146] width 43 height 18
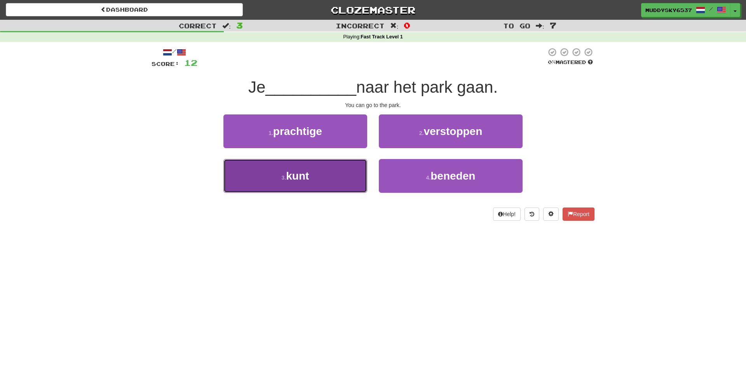
click at [348, 175] on button "3 . kunt" at bounding box center [295, 176] width 144 height 34
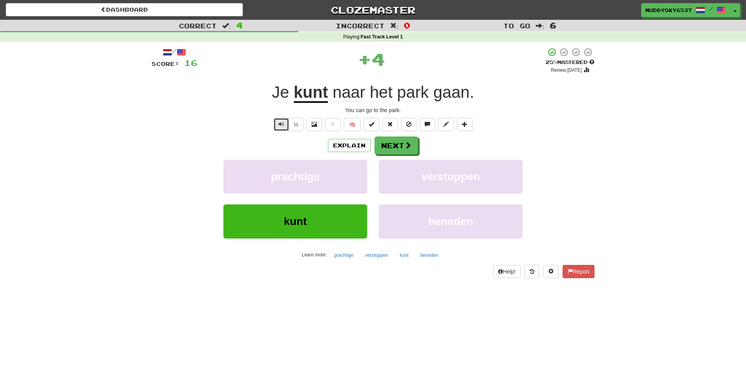
click at [280, 126] on span "Text-to-speech controls" at bounding box center [280, 124] width 5 height 5
click at [353, 146] on button "Explain" at bounding box center [349, 145] width 43 height 13
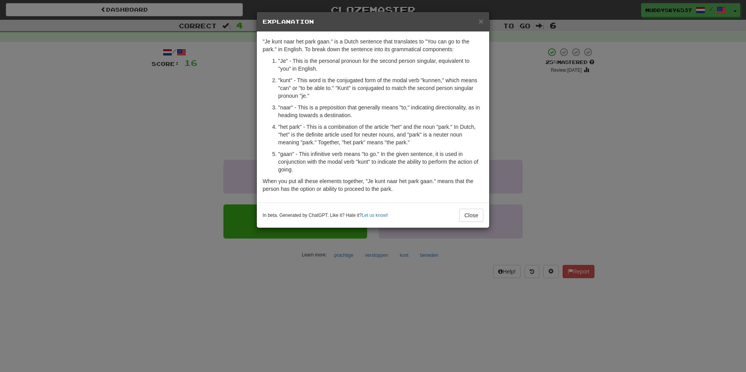
click at [85, 174] on div "× Explanation "Je kunt naar het park gaan." is a Dutch sentence that translates…" at bounding box center [373, 186] width 746 height 372
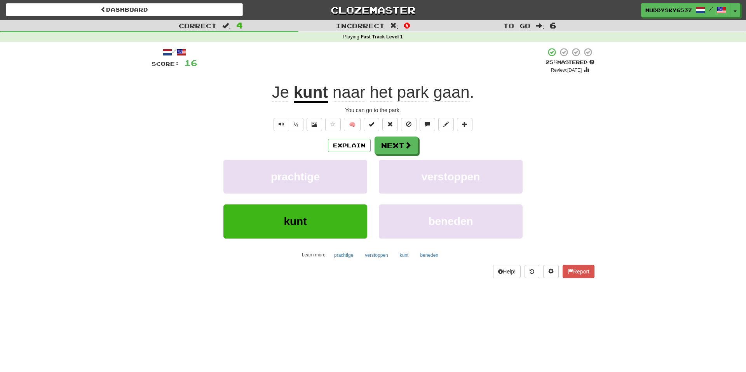
click at [395, 99] on span "naar het park gaan ." at bounding box center [401, 92] width 146 height 19
click at [362, 141] on button "Explain" at bounding box center [349, 145] width 43 height 13
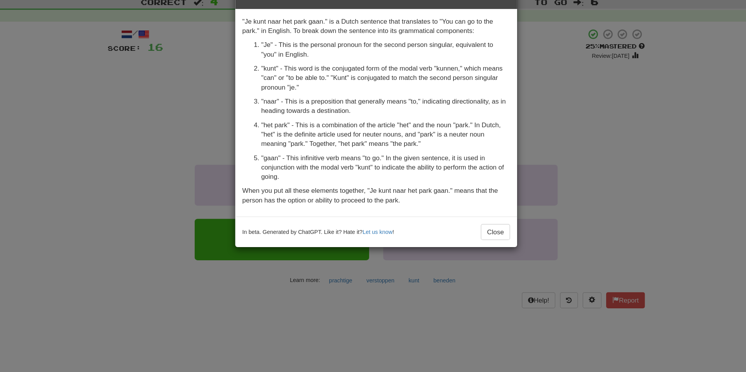
click at [158, 113] on div "× Explanation "Je kunt naar het park gaan." is a Dutch sentence that translates…" at bounding box center [373, 186] width 746 height 372
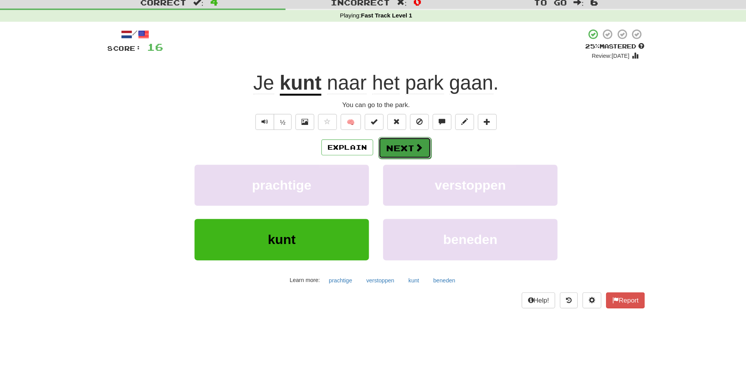
click at [396, 149] on button "Next" at bounding box center [396, 146] width 43 height 18
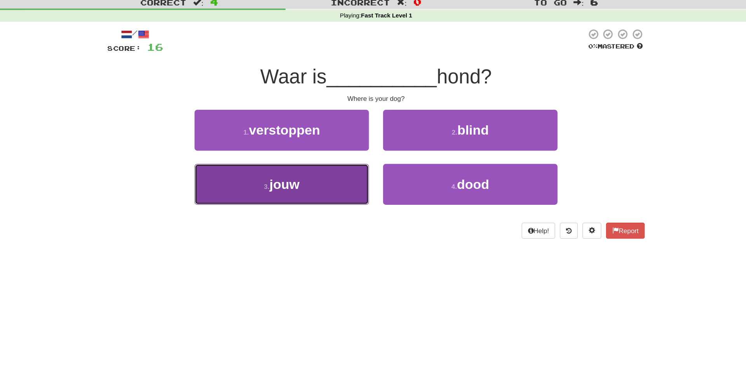
click at [351, 187] on button "3 . jouw" at bounding box center [295, 176] width 144 height 34
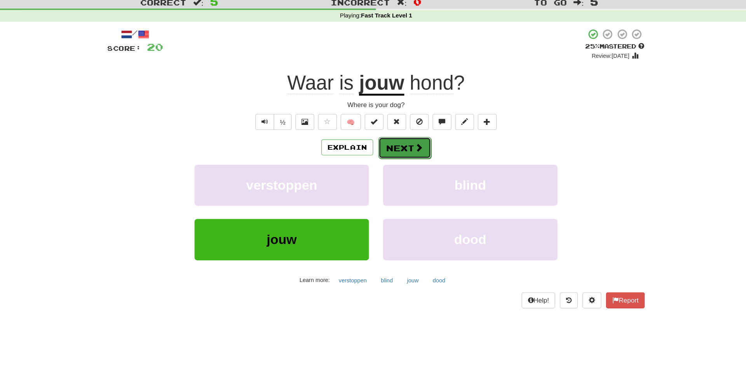
click at [409, 144] on span at bounding box center [408, 145] width 7 height 7
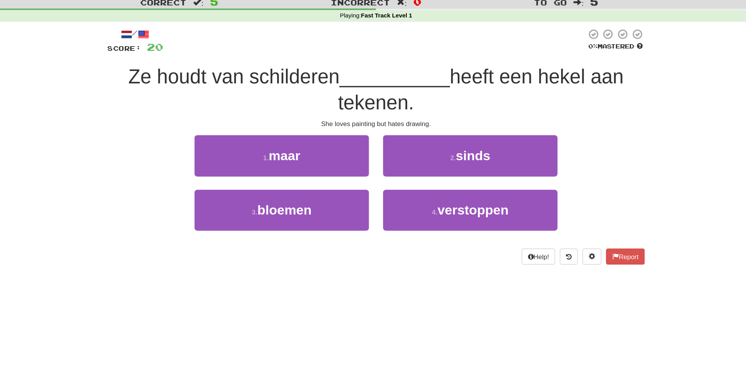
click at [386, 93] on span "__________" at bounding box center [388, 87] width 91 height 18
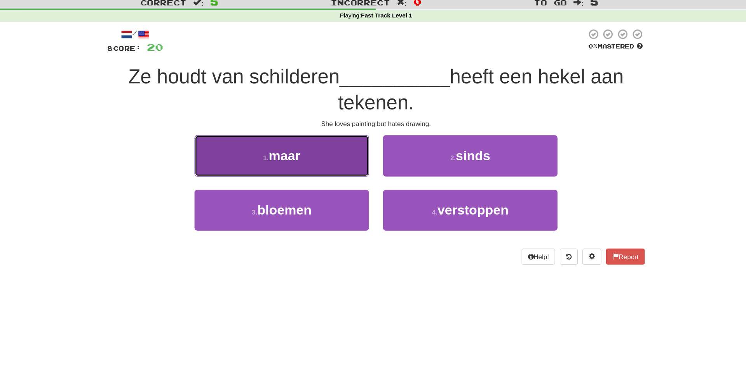
click at [313, 142] on button "1 . maar" at bounding box center [295, 153] width 144 height 34
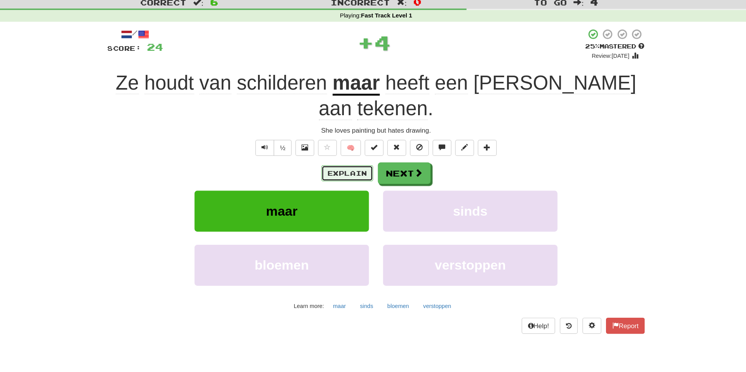
click at [361, 160] on button "Explain" at bounding box center [349, 166] width 43 height 13
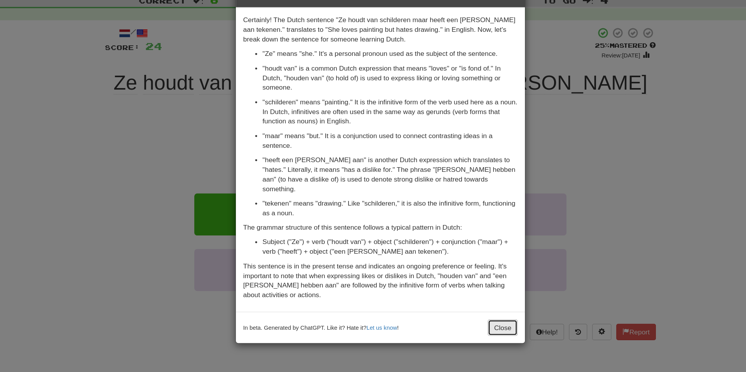
click at [466, 283] on button "Close" at bounding box center [471, 289] width 24 height 13
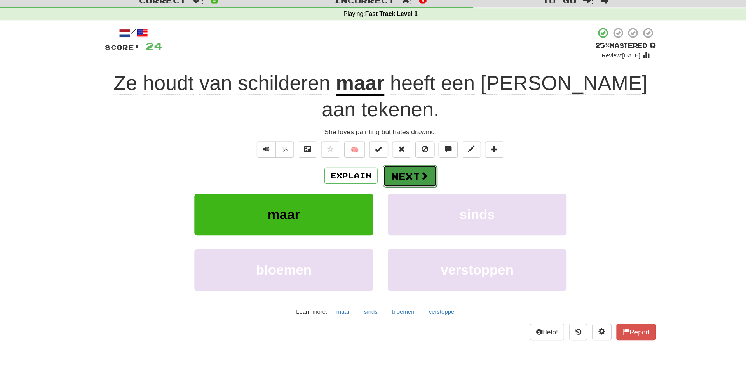
click at [398, 158] on button "Next" at bounding box center [396, 167] width 43 height 18
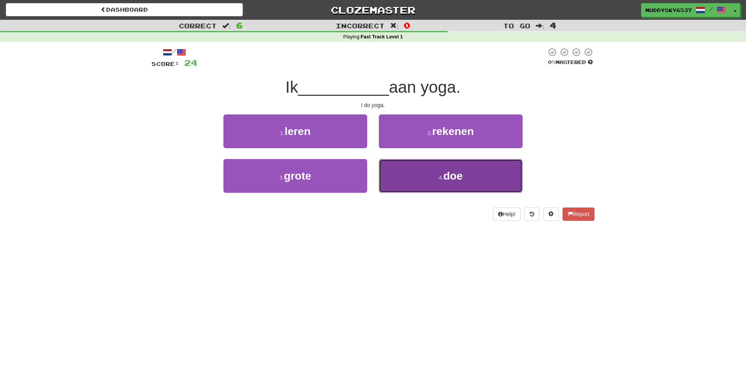
click at [424, 189] on button "4 . doe" at bounding box center [451, 176] width 144 height 34
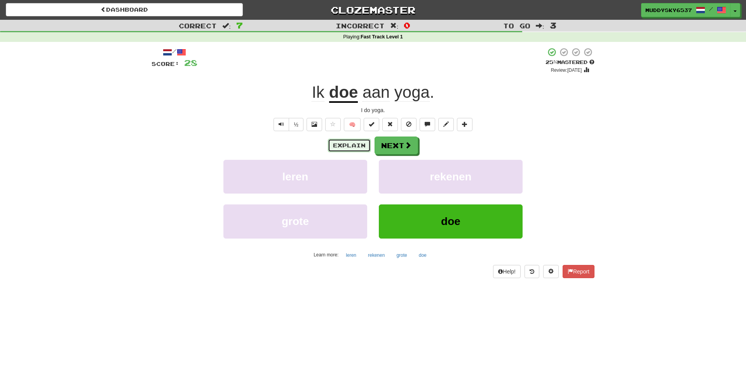
click at [340, 151] on button "Explain" at bounding box center [349, 145] width 43 height 13
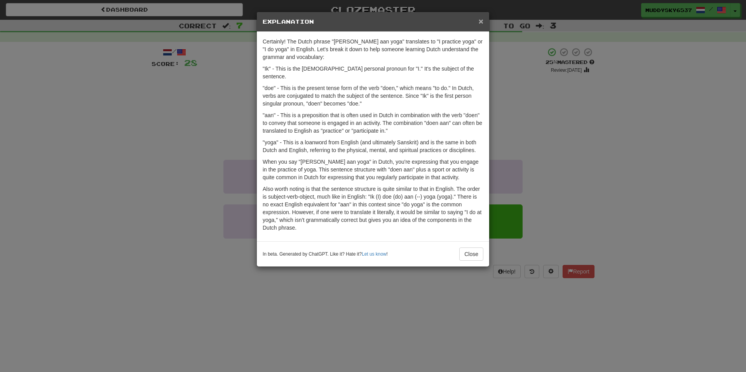
click at [481, 19] on span "×" at bounding box center [480, 21] width 5 height 9
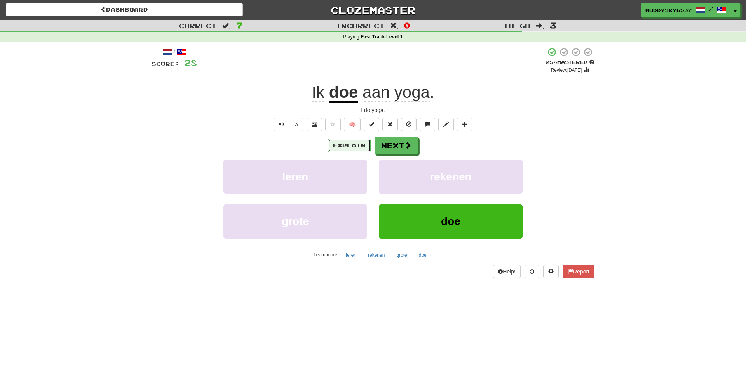
click at [358, 144] on button "Explain" at bounding box center [349, 145] width 43 height 13
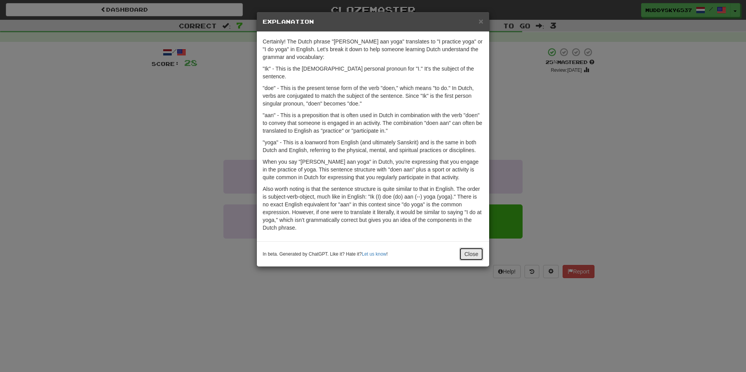
click at [471, 249] on button "Close" at bounding box center [471, 254] width 24 height 13
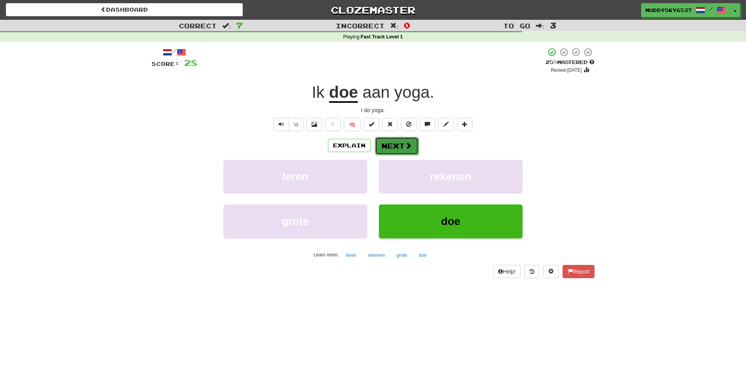
click at [405, 149] on span at bounding box center [408, 145] width 7 height 7
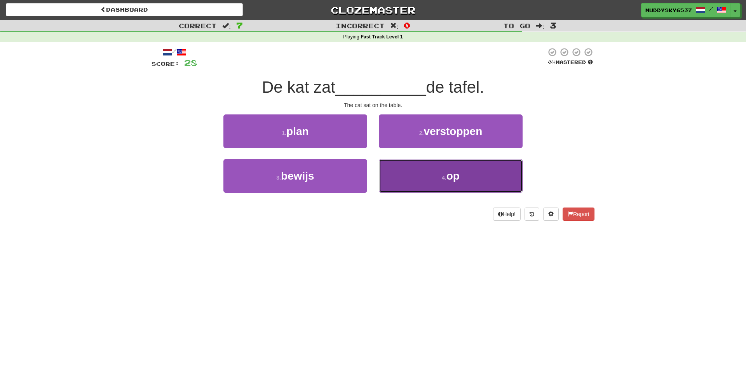
click at [383, 166] on button "4 . op" at bounding box center [451, 176] width 144 height 34
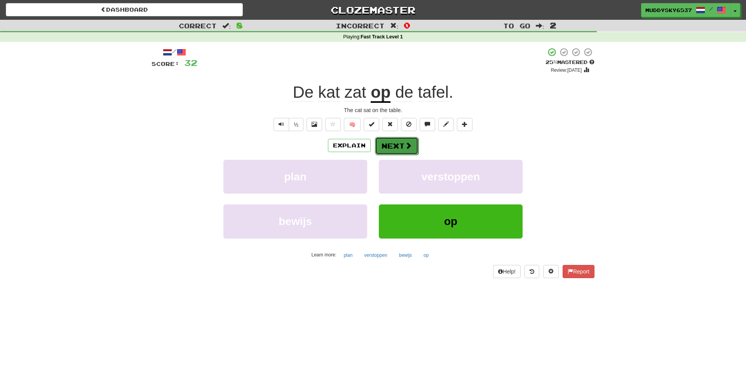
click at [406, 150] on button "Next" at bounding box center [396, 146] width 43 height 18
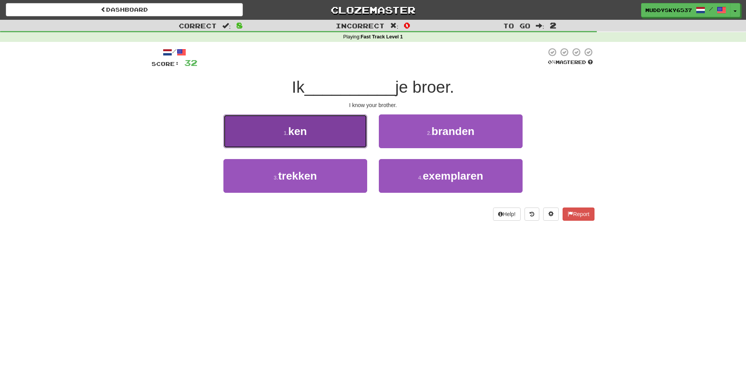
click at [343, 140] on button "1 . ken" at bounding box center [295, 132] width 144 height 34
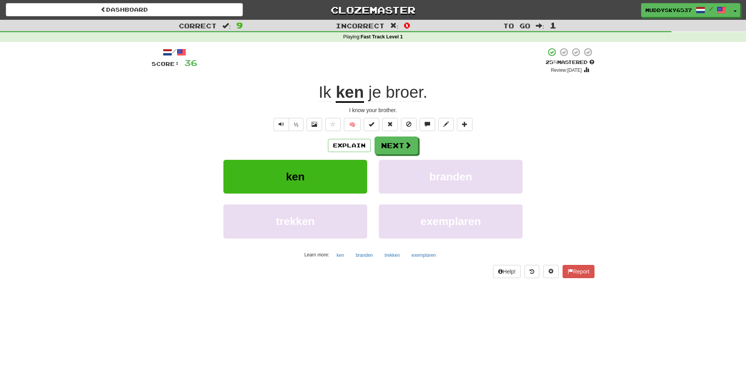
click at [342, 92] on u "ken" at bounding box center [350, 93] width 28 height 20
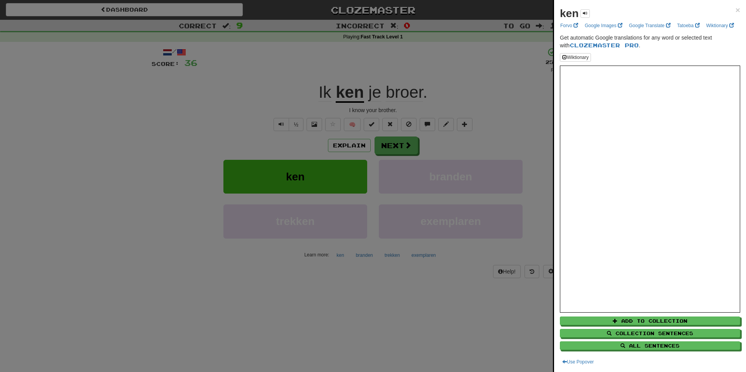
click at [347, 114] on div at bounding box center [373, 186] width 746 height 372
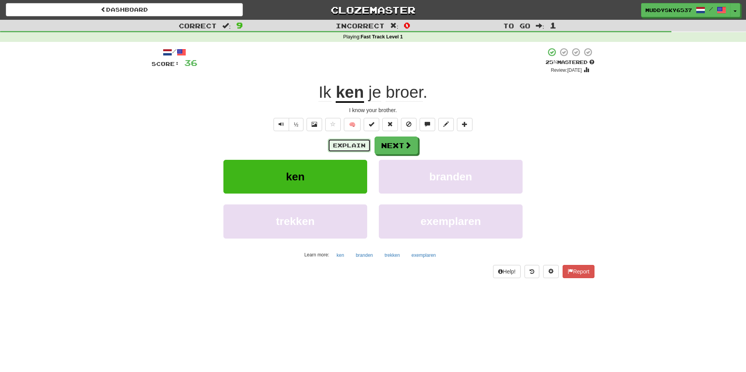
click at [354, 143] on button "Explain" at bounding box center [349, 145] width 43 height 13
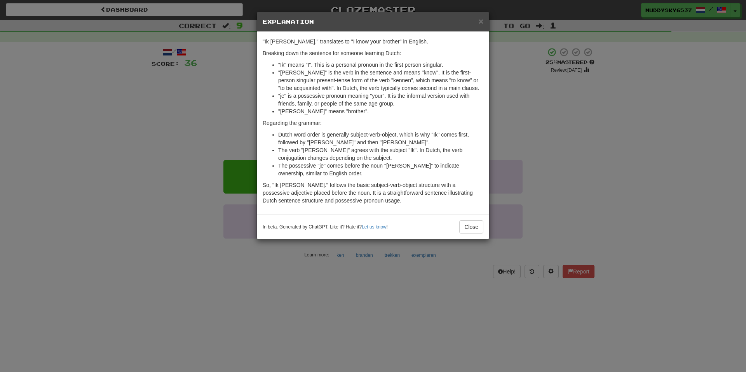
click at [161, 171] on div "× Explanation "Ik ken je broer." translates to "I know your brother" in English…" at bounding box center [373, 186] width 746 height 372
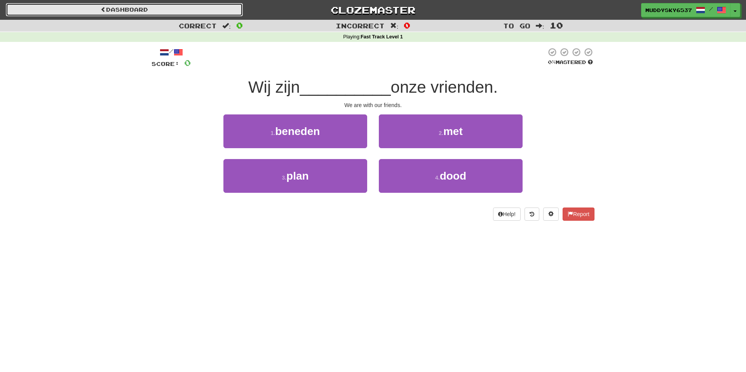
click at [229, 14] on link "Dashboard" at bounding box center [124, 9] width 237 height 13
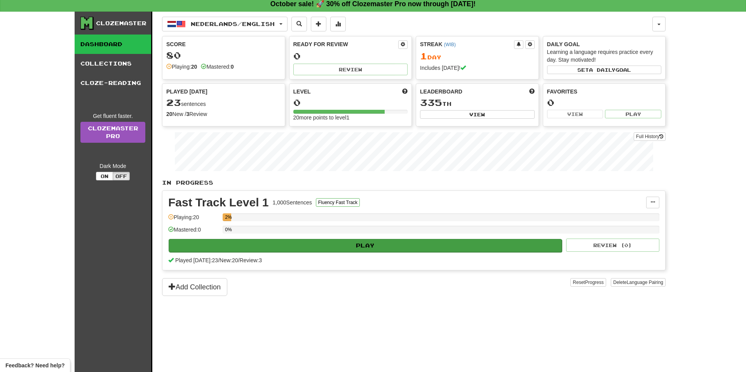
scroll to position [4, 0]
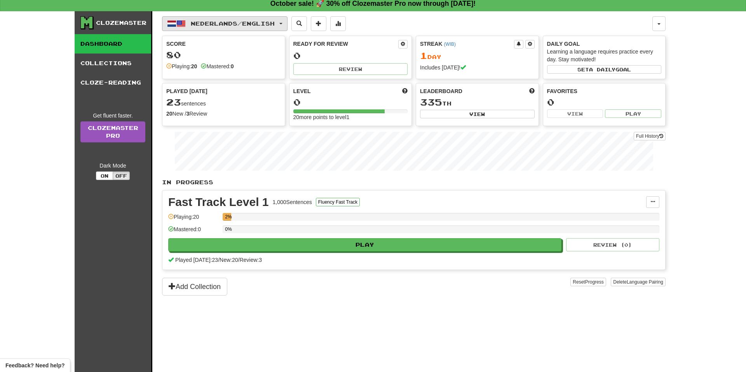
click at [263, 21] on span "Nederlands / English" at bounding box center [233, 23] width 84 height 7
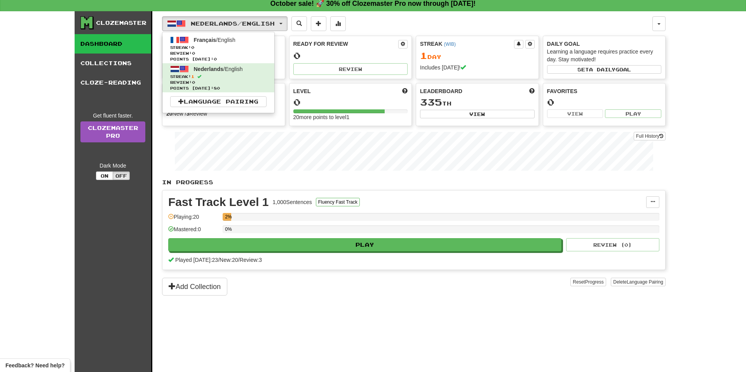
click at [160, 144] on div "Clozemaster Dashboard Collections Cloze-Reading Get fluent faster. Clozemaster …" at bounding box center [372, 199] width 585 height 377
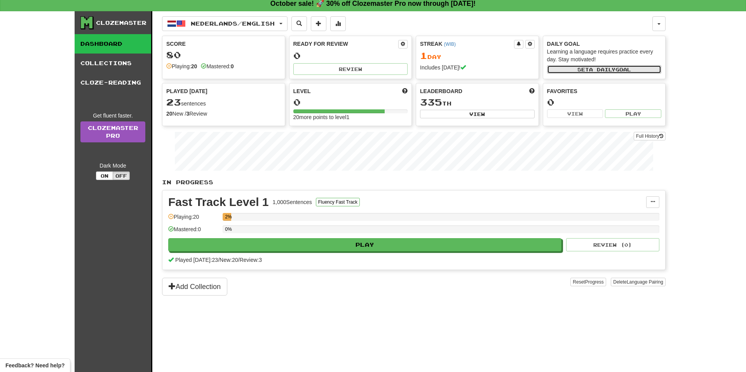
click at [563, 69] on button "Set a daily goal" at bounding box center [604, 69] width 115 height 9
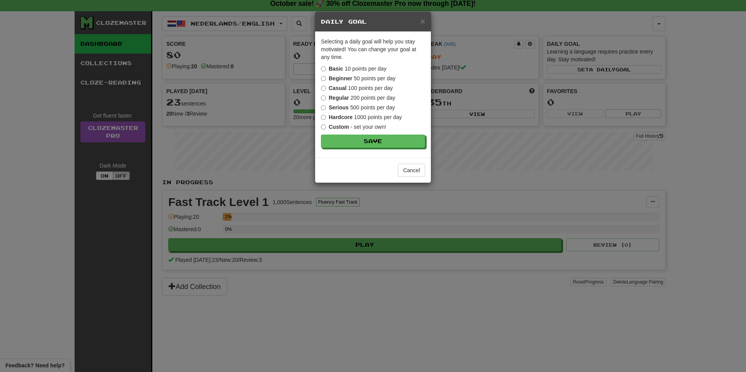
click at [355, 84] on label "Casual 100 points per day" at bounding box center [357, 88] width 72 height 8
click at [372, 101] on label "Regular 200 points per day" at bounding box center [358, 98] width 74 height 8
click at [371, 139] on button "Save" at bounding box center [373, 141] width 104 height 13
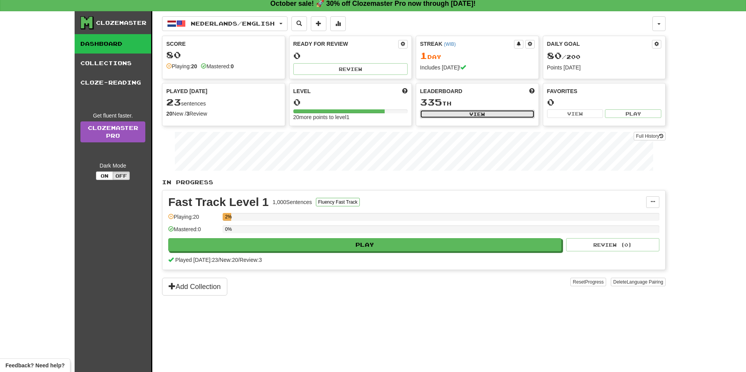
click at [498, 111] on button "View" at bounding box center [477, 114] width 115 height 9
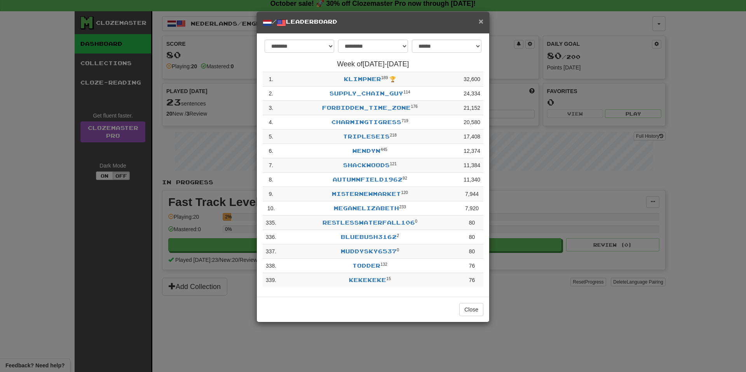
click at [480, 21] on span "×" at bounding box center [480, 21] width 5 height 9
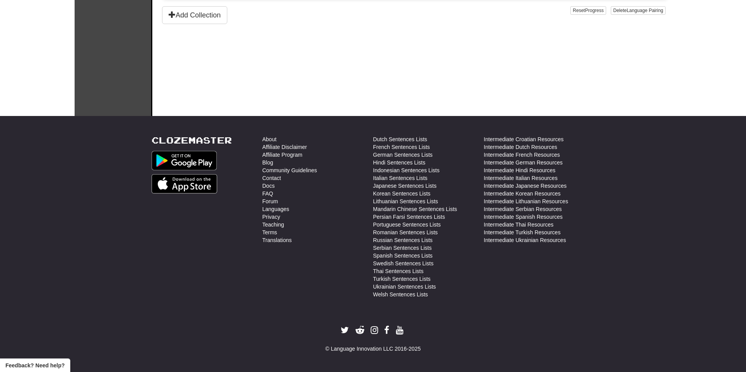
scroll to position [0, 0]
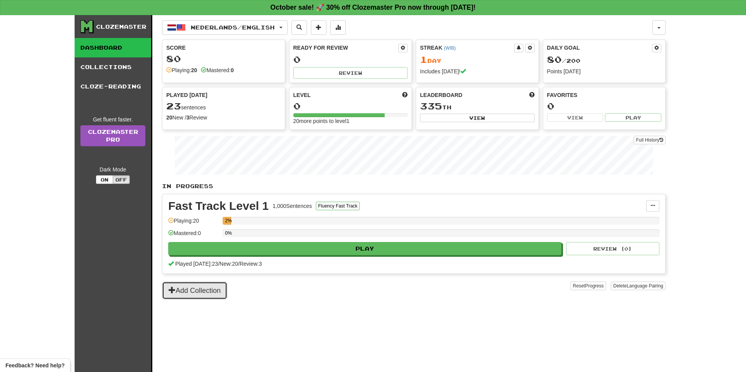
click at [221, 287] on button "Add Collection" at bounding box center [194, 291] width 65 height 18
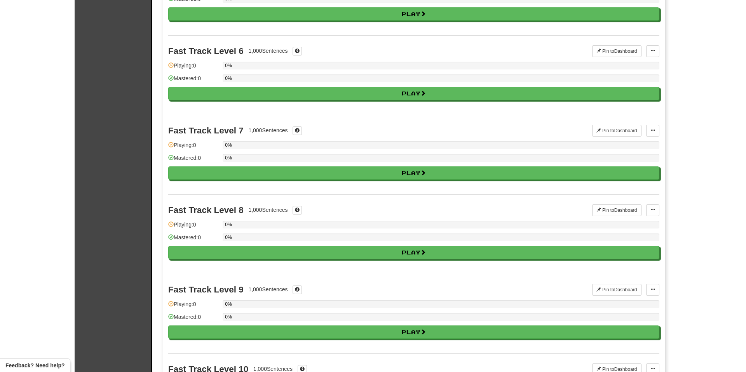
scroll to position [445, 0]
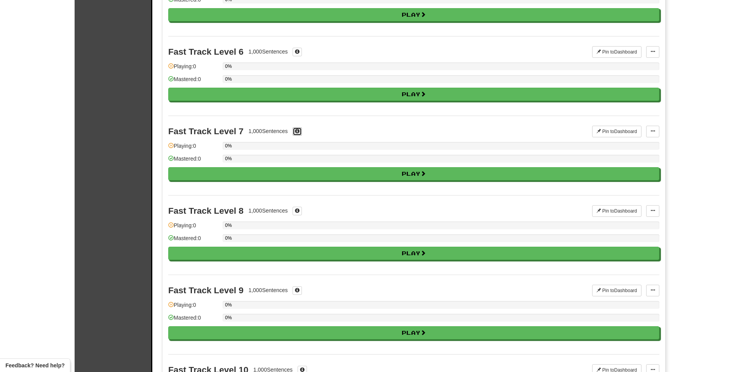
click at [299, 132] on span at bounding box center [297, 131] width 5 height 5
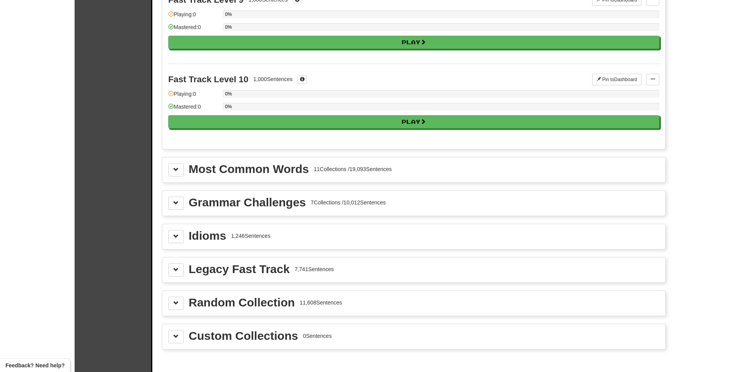
scroll to position [737, 0]
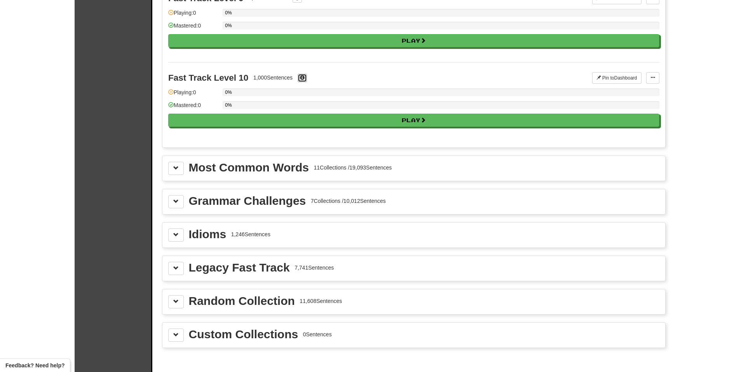
click at [304, 77] on span at bounding box center [302, 77] width 5 height 5
click at [298, 163] on div "Most Common Words" at bounding box center [249, 168] width 120 height 12
click at [174, 237] on span at bounding box center [175, 234] width 5 height 5
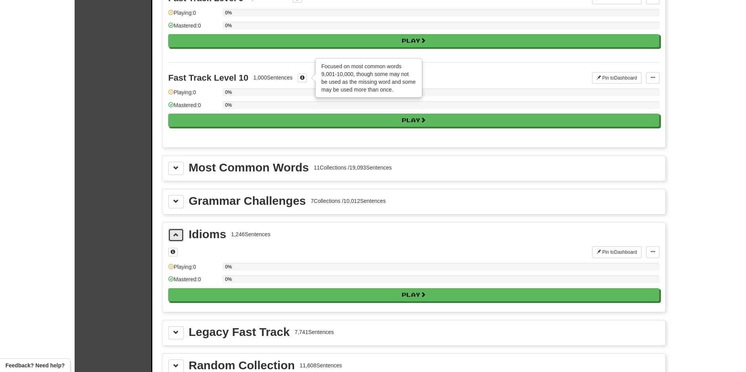
click at [174, 237] on span at bounding box center [175, 234] width 5 height 5
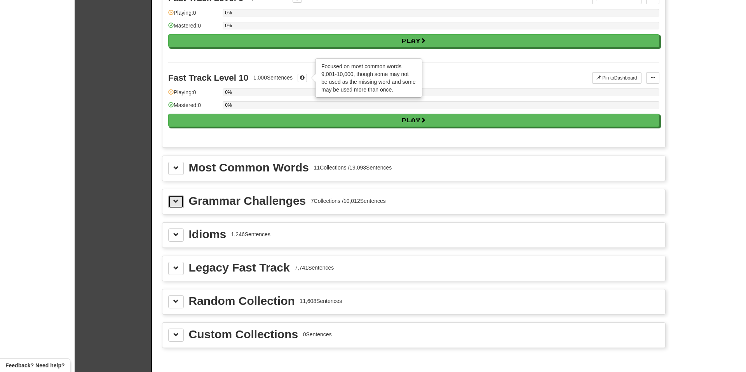
click at [180, 196] on button at bounding box center [176, 201] width 16 height 13
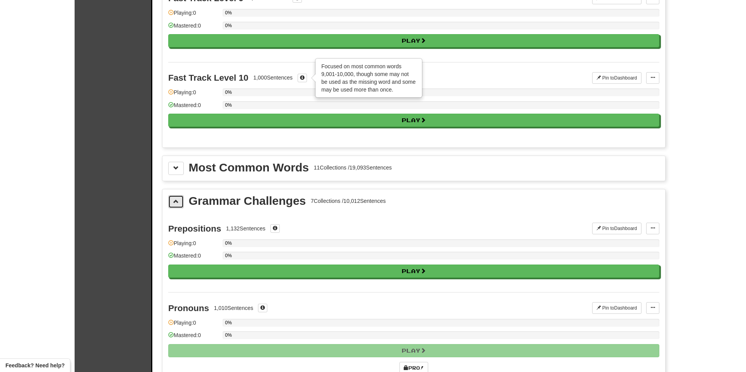
click at [180, 196] on button at bounding box center [176, 201] width 16 height 13
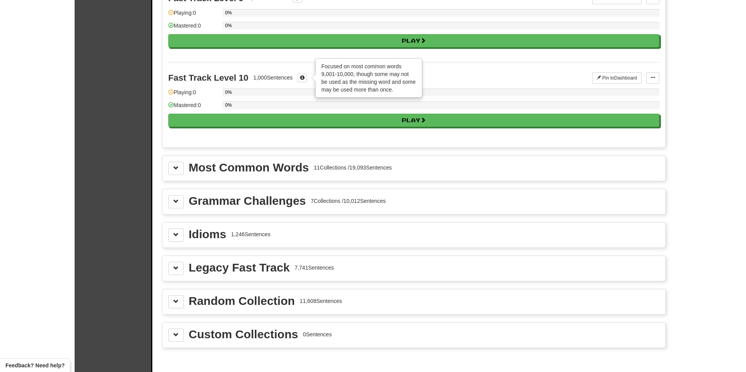
click at [183, 176] on div "Most Common Words 11 Collections / 19,093 Sentences" at bounding box center [413, 168] width 503 height 25
click at [175, 167] on span at bounding box center [175, 167] width 5 height 5
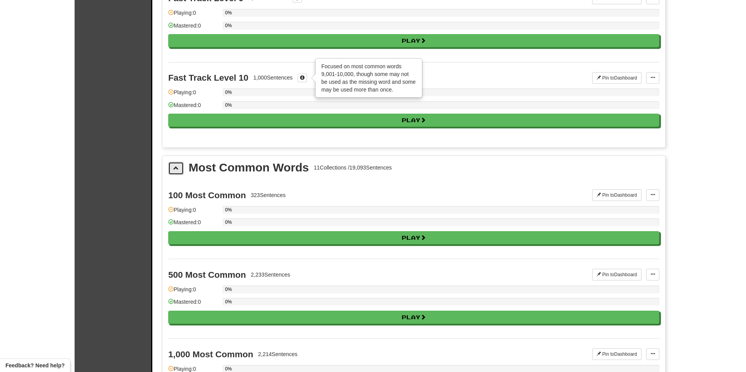
click at [175, 167] on span at bounding box center [175, 167] width 5 height 5
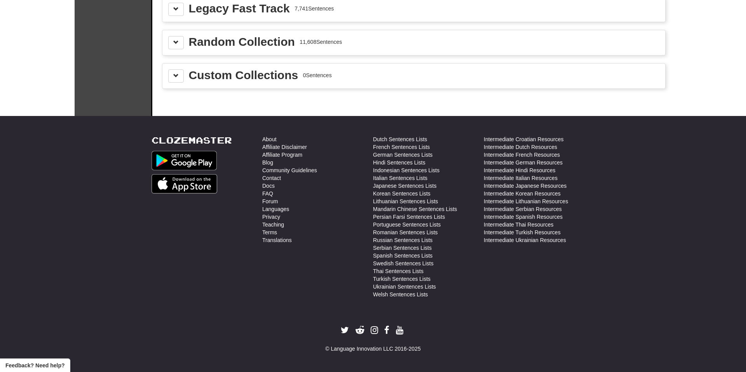
scroll to position [0, 0]
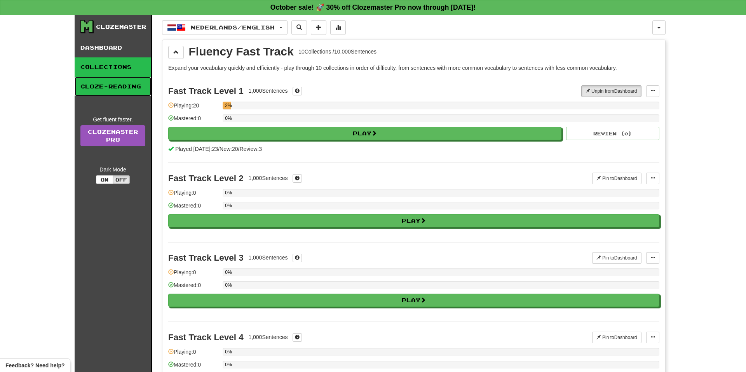
click at [143, 80] on link "Cloze-Reading" at bounding box center [113, 86] width 77 height 19
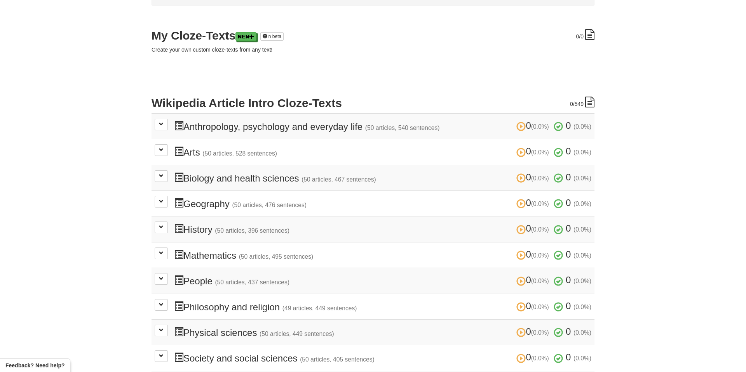
scroll to position [91, 0]
click at [157, 130] on button at bounding box center [161, 124] width 13 height 12
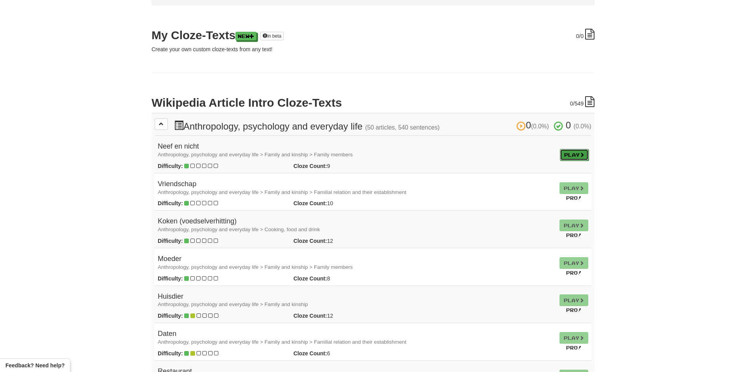
click at [562, 153] on link "Play" at bounding box center [574, 155] width 29 height 12
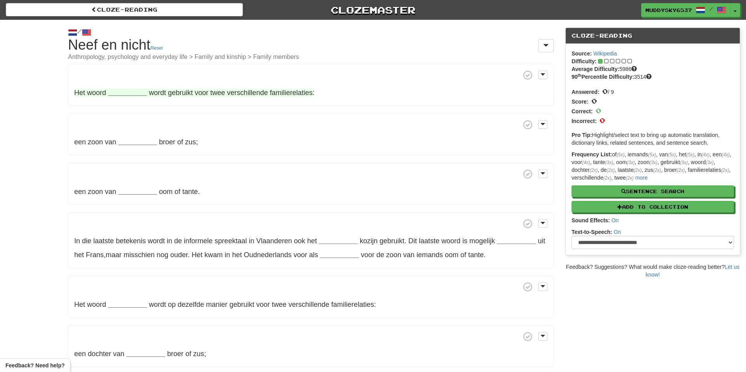
click at [141, 90] on strong "__________" at bounding box center [127, 93] width 39 height 8
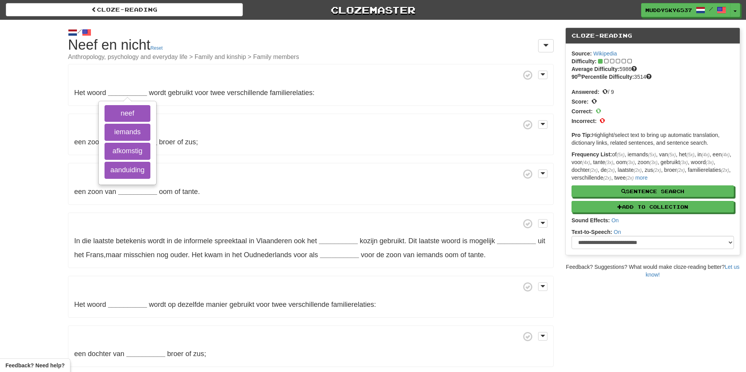
click at [185, 129] on span at bounding box center [310, 125] width 473 height 10
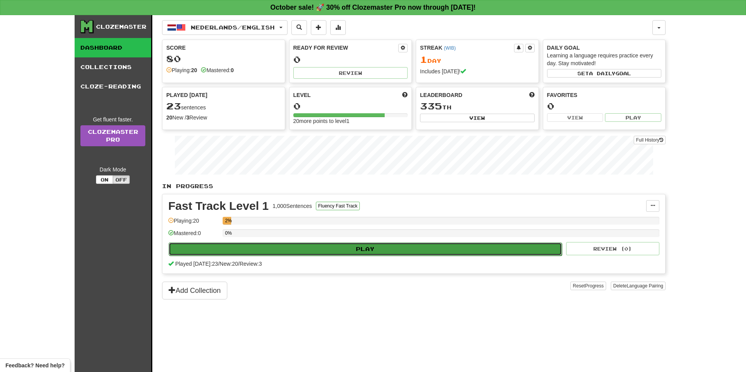
click at [292, 249] on button "Play" at bounding box center [365, 249] width 393 height 13
select select "**"
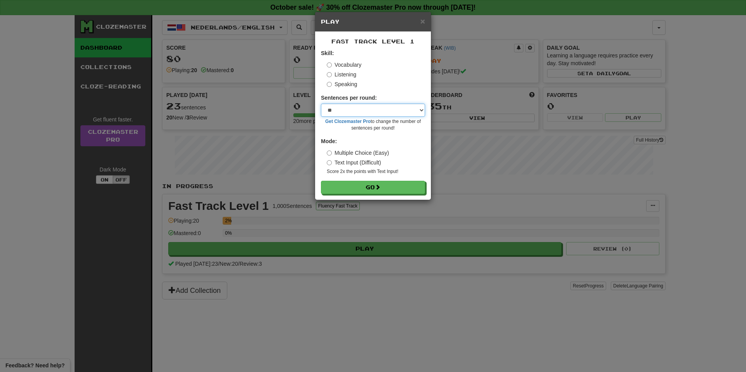
click at [397, 106] on select "* ** ** ** ** ** *** ********" at bounding box center [373, 110] width 104 height 13
click at [321, 104] on select "* ** ** ** ** ** *** ********" at bounding box center [373, 110] width 104 height 13
click at [339, 184] on button "Go" at bounding box center [373, 187] width 104 height 13
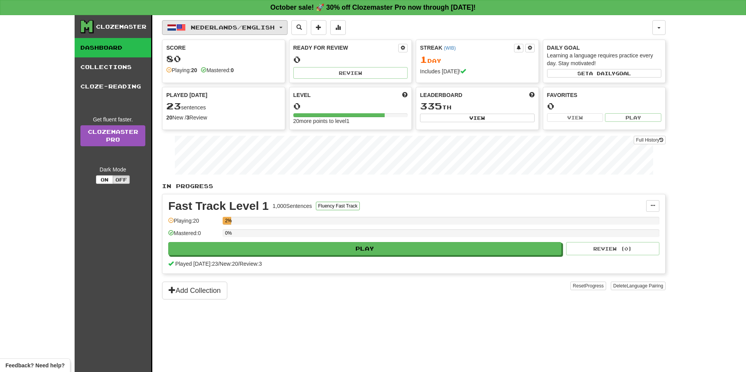
click at [271, 30] on span "Nederlands / English" at bounding box center [233, 27] width 84 height 7
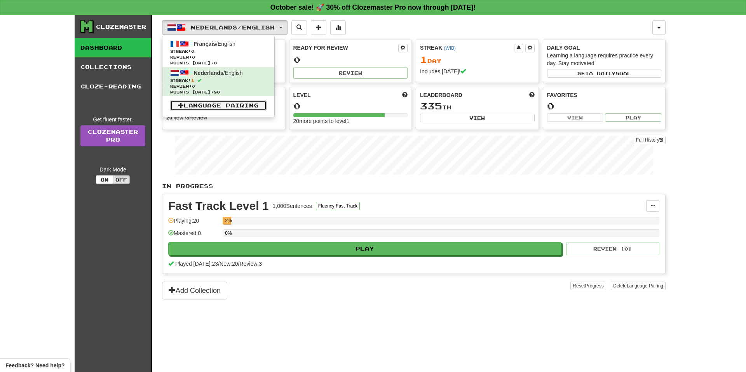
click at [219, 110] on link "Language Pairing" at bounding box center [218, 105] width 96 height 11
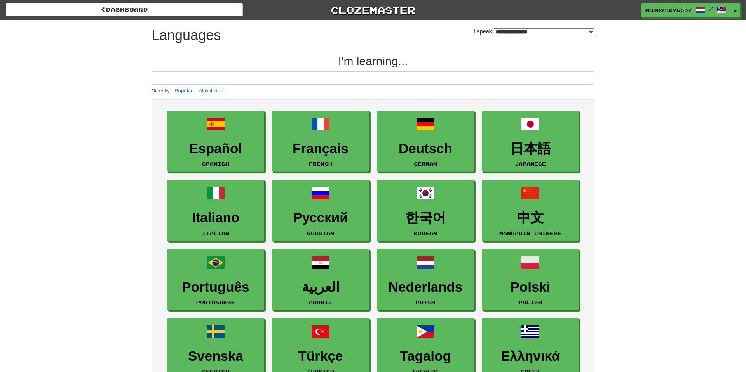
select select "*******"
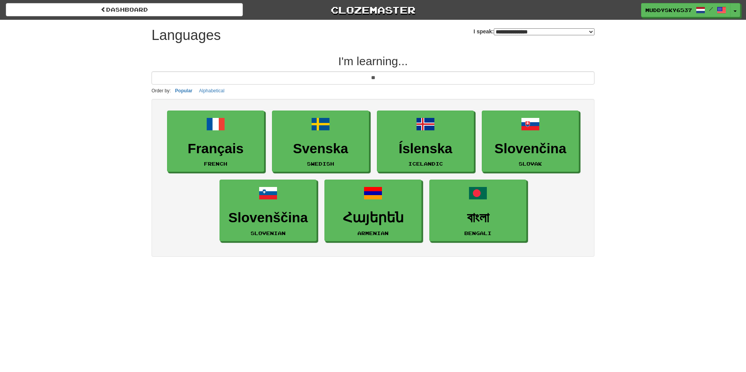
type input "***"
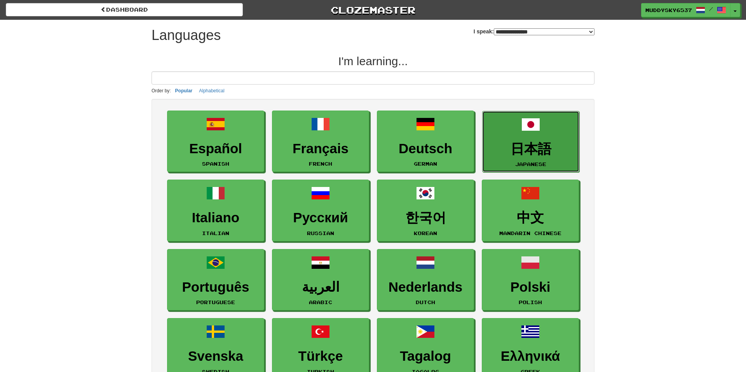
click at [509, 148] on h3 "日本語" at bounding box center [530, 149] width 89 height 15
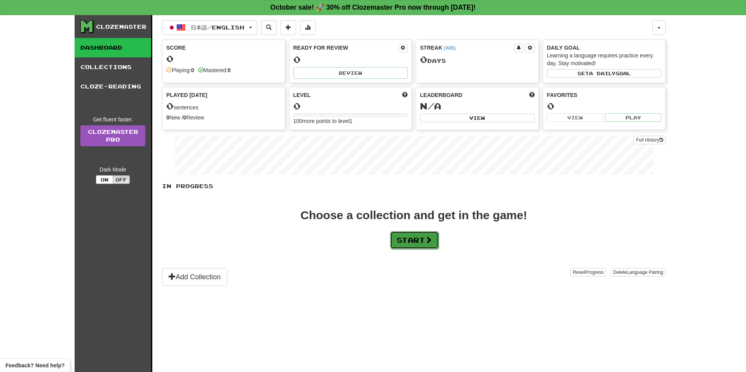
click at [412, 247] on button "Start" at bounding box center [414, 240] width 49 height 18
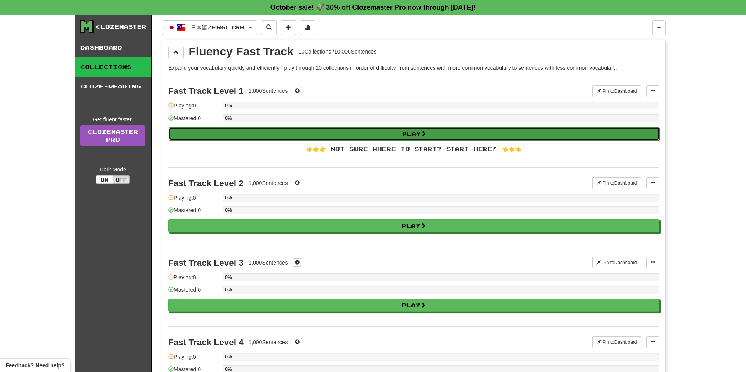
click at [353, 128] on button "Play" at bounding box center [414, 133] width 491 height 13
select select "**"
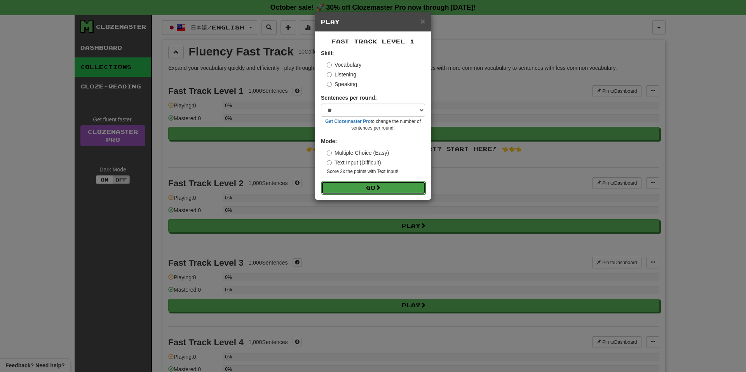
click at [361, 183] on button "Go" at bounding box center [373, 187] width 104 height 13
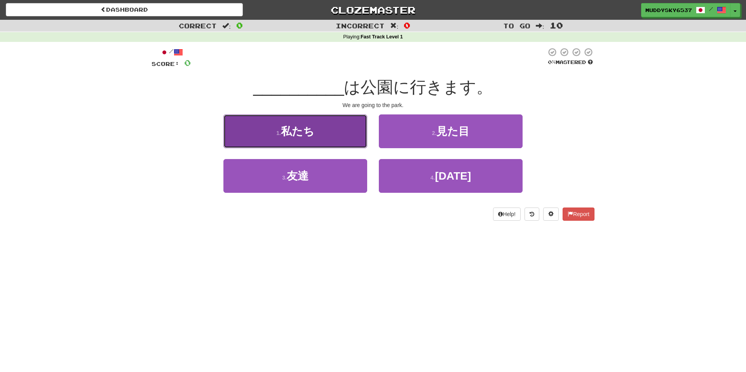
click at [362, 137] on button "1 . 私たち" at bounding box center [295, 132] width 144 height 34
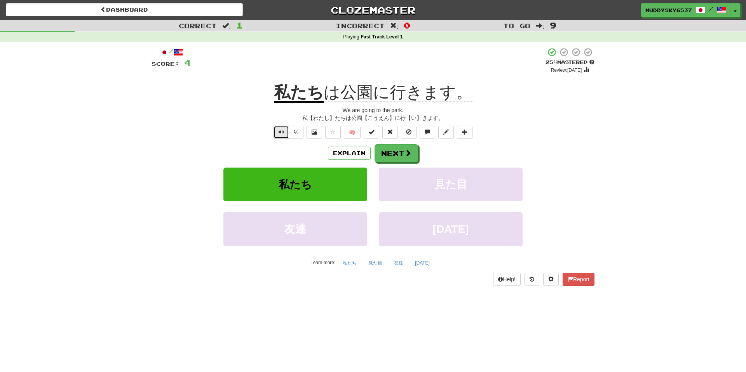
click at [286, 134] on button "Text-to-speech controls" at bounding box center [281, 132] width 16 height 13
click at [295, 138] on button "½" at bounding box center [296, 132] width 15 height 13
click at [298, 140] on div "/ Score: 4 + 4 25 % Mastered Review: 2025-10-17 私たち は公園に行きます。 We are going to t…" at bounding box center [372, 166] width 443 height 238
click at [298, 137] on button "½" at bounding box center [296, 132] width 15 height 13
click at [350, 156] on button "Explain" at bounding box center [349, 153] width 43 height 13
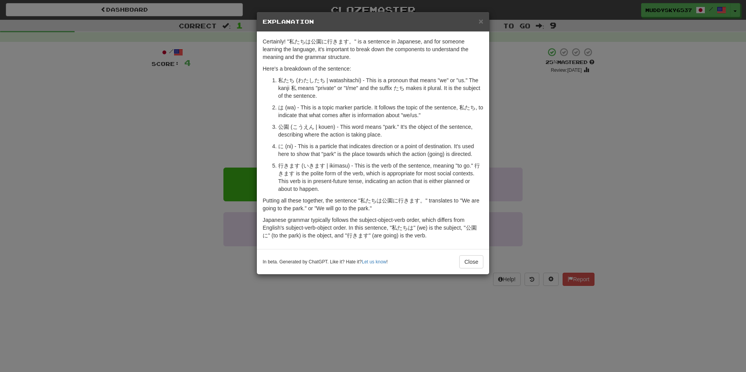
click at [501, 76] on div "× Explanation Certainly! "私たちは公園に行きます。" is a sentence in Japanese, and for some…" at bounding box center [373, 186] width 746 height 372
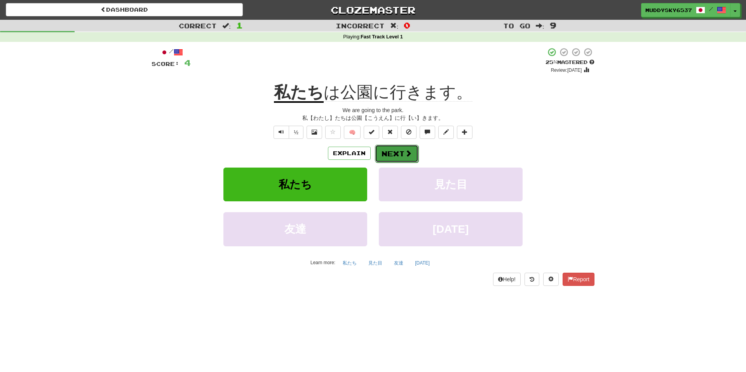
click at [388, 156] on button "Next" at bounding box center [396, 154] width 43 height 18
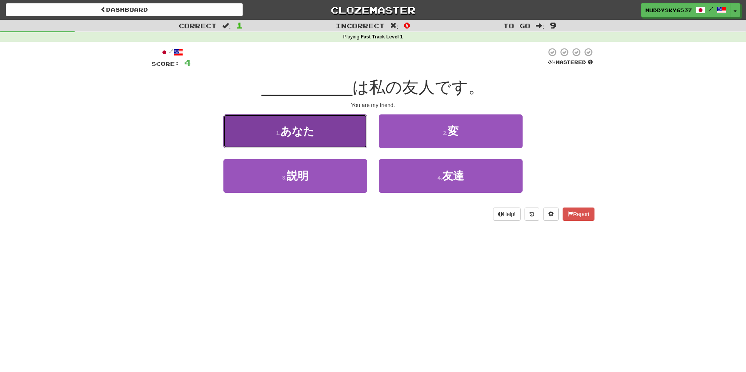
click at [362, 144] on button "1 . あなた" at bounding box center [295, 132] width 144 height 34
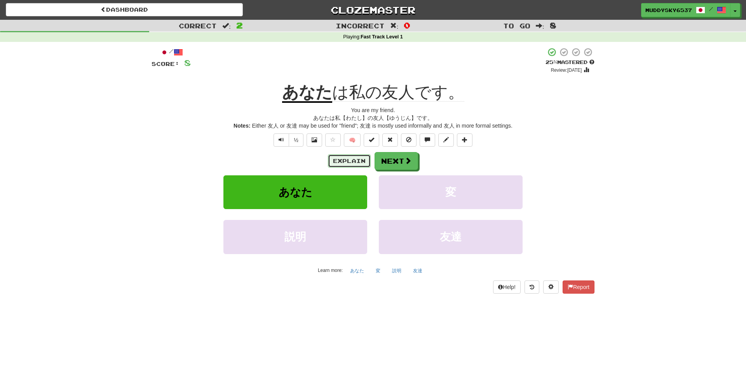
click at [361, 156] on button "Explain" at bounding box center [349, 161] width 43 height 13
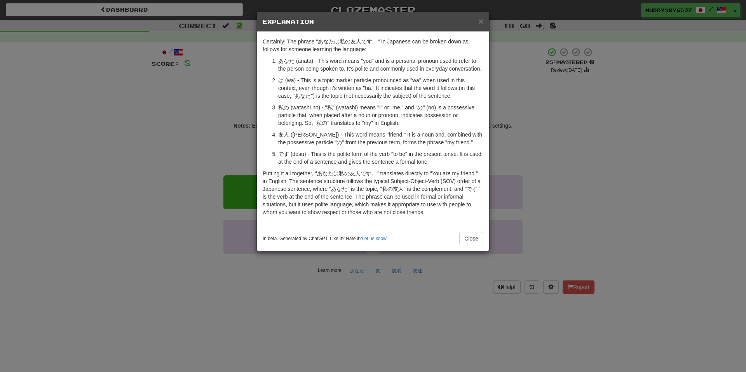
click at [247, 277] on div "× Explanation Certainly! The phrase "あなたは私の友人です。" in Japanese can be broken dow…" at bounding box center [373, 186] width 746 height 372
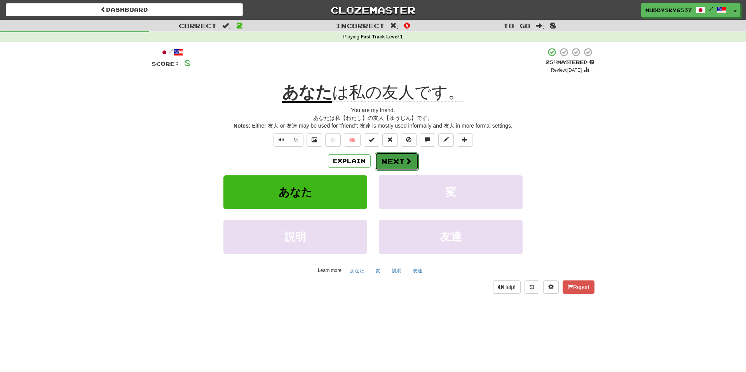
click at [381, 162] on button "Next" at bounding box center [396, 162] width 43 height 18
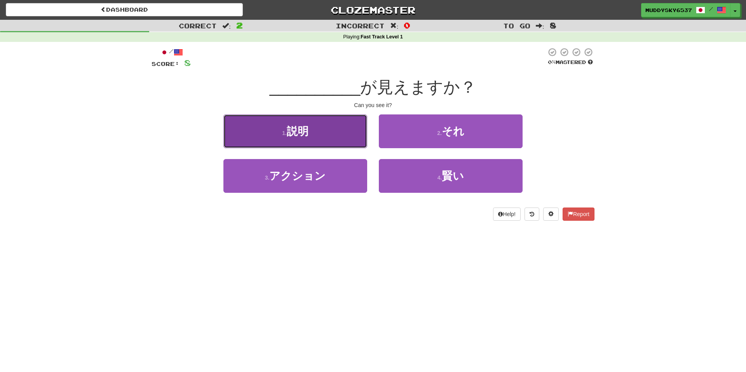
click at [345, 145] on button "1 . 説明" at bounding box center [295, 132] width 144 height 34
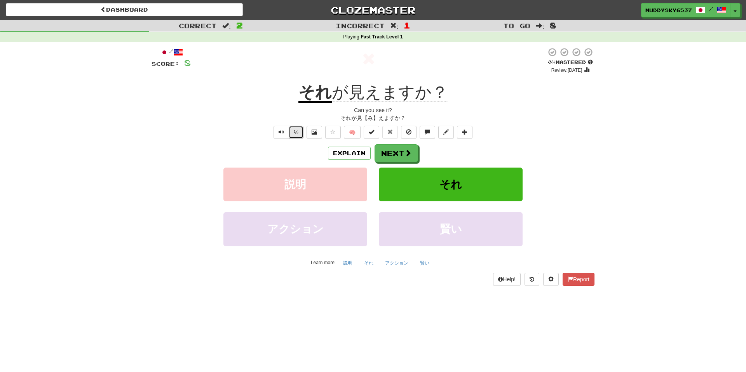
click at [295, 138] on button "½" at bounding box center [296, 132] width 15 height 13
click at [310, 136] on button at bounding box center [314, 132] width 16 height 13
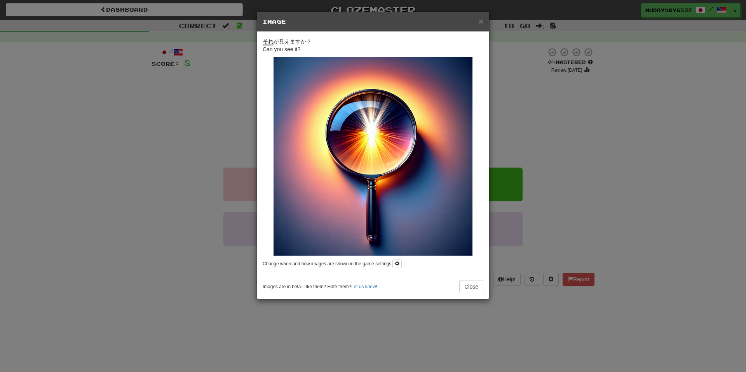
click at [404, 259] on div "それ が見えますか？ Can you see it? Change when and how images are shown in the game set…" at bounding box center [373, 153] width 232 height 242
click at [399, 262] on span at bounding box center [397, 263] width 5 height 5
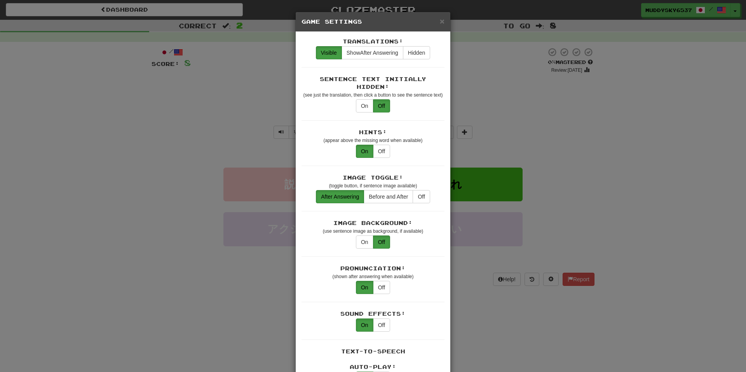
click at [492, 73] on div "× Game Settings Translations: Visible Show After Answering Hidden Sentence Text…" at bounding box center [373, 186] width 746 height 372
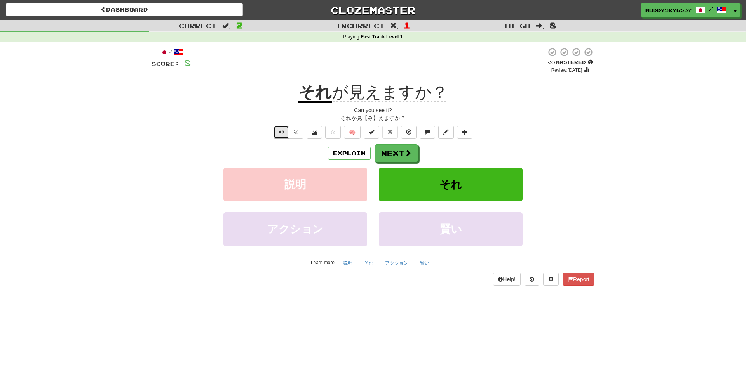
click at [285, 135] on button "Text-to-speech controls" at bounding box center [281, 132] width 16 height 13
click at [342, 155] on button "Explain" at bounding box center [349, 153] width 43 height 13
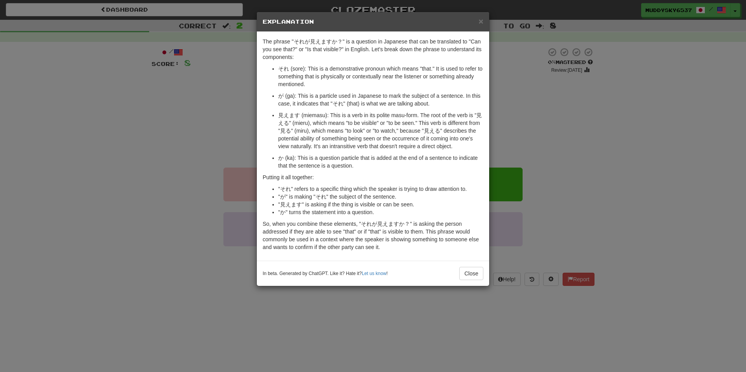
click at [220, 143] on div "× Explanation The phrase "それが見えますか？" is a question in Japanese that can be tran…" at bounding box center [373, 186] width 746 height 372
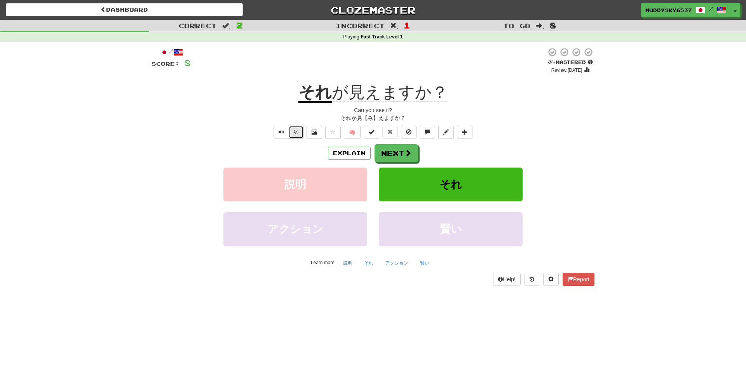
click at [297, 131] on button "½" at bounding box center [296, 132] width 15 height 13
click at [358, 152] on button "Explain" at bounding box center [349, 153] width 43 height 13
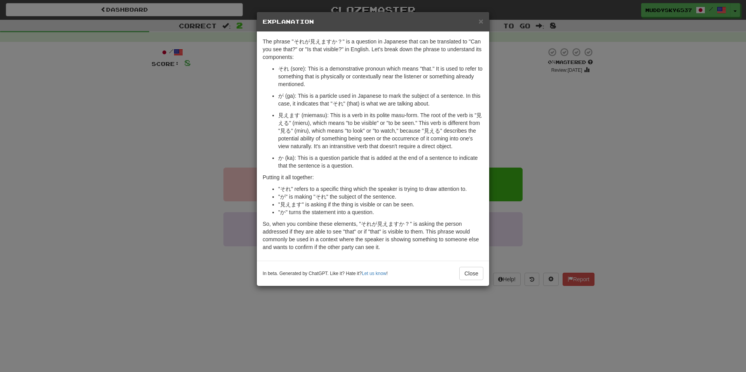
click at [243, 184] on div "× Explanation The phrase "それが見えますか？" is a question in Japanese that can be tran…" at bounding box center [373, 186] width 746 height 372
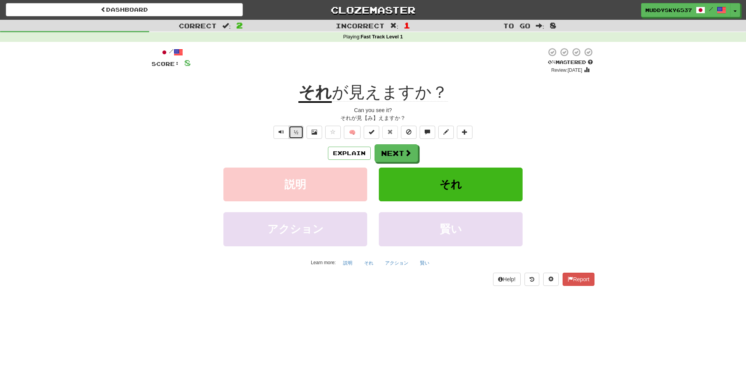
click at [300, 132] on button "½" at bounding box center [296, 132] width 15 height 13
click at [399, 154] on button "Next" at bounding box center [396, 154] width 43 height 18
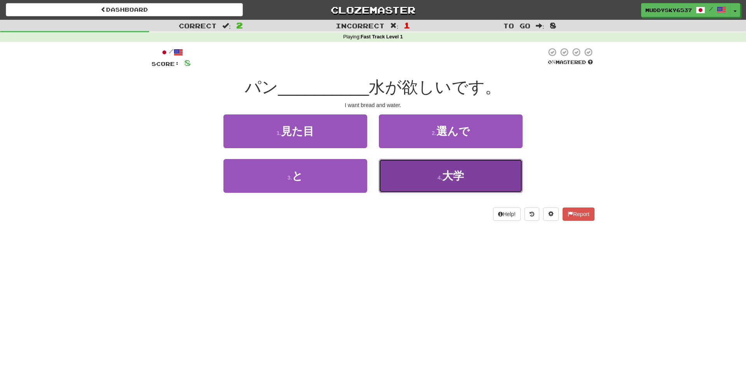
click at [382, 169] on button "4 . 大学" at bounding box center [451, 176] width 144 height 34
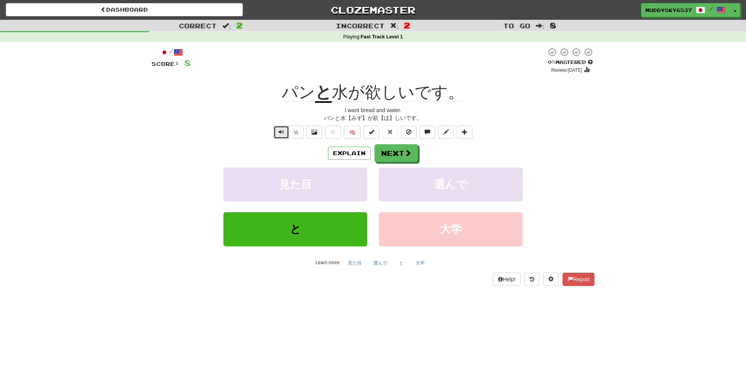
click at [285, 130] on button "Text-to-speech controls" at bounding box center [281, 132] width 16 height 13
click at [360, 156] on button "Explain" at bounding box center [349, 153] width 43 height 13
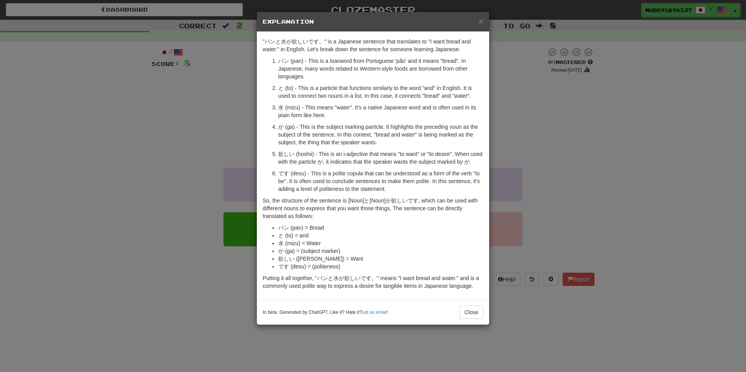
click at [175, 125] on div "× Explanation "パンと水が欲しいです。" is a Japanese sentence that translates to "I want b…" at bounding box center [373, 186] width 746 height 372
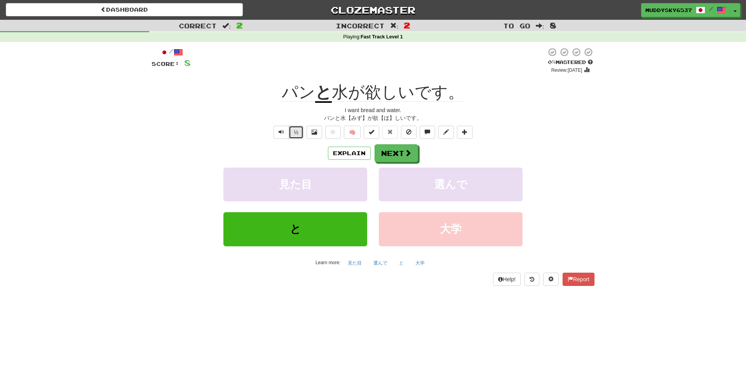
click at [290, 131] on button "½" at bounding box center [296, 132] width 15 height 13
click at [341, 153] on button "Explain" at bounding box center [349, 153] width 43 height 13
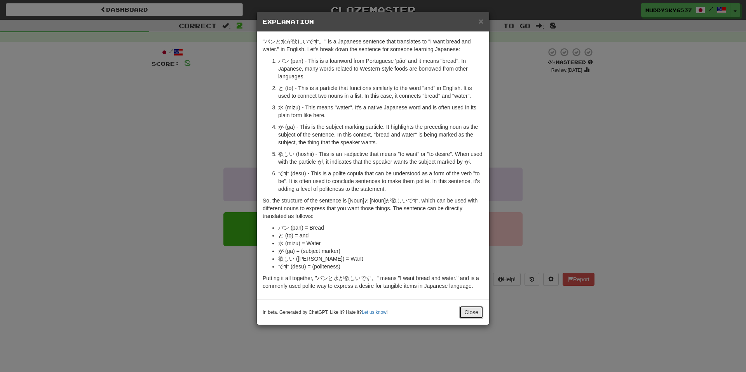
click at [470, 319] on button "Close" at bounding box center [471, 312] width 24 height 13
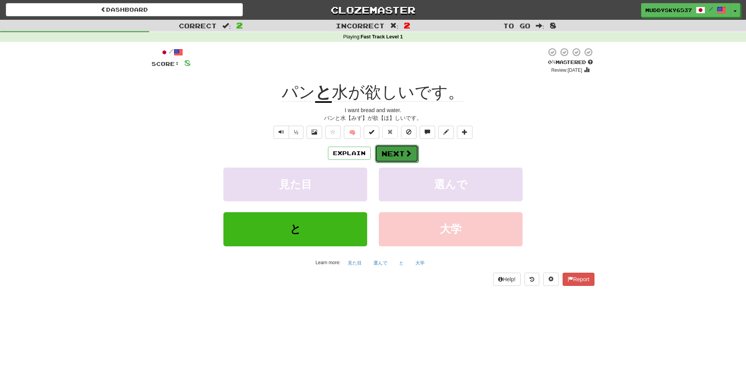
click at [405, 151] on span at bounding box center [408, 153] width 7 height 7
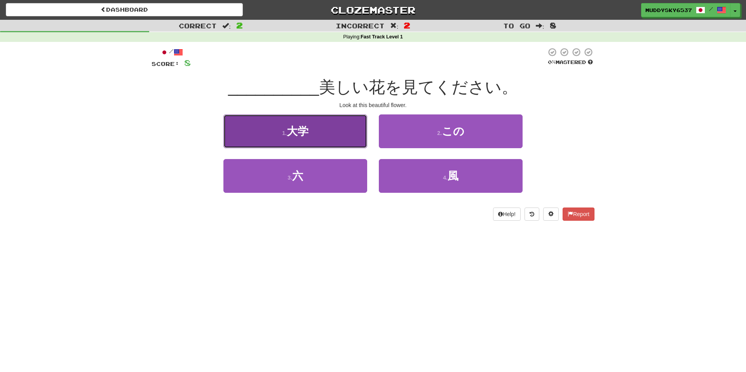
click at [345, 139] on button "1 . 大学" at bounding box center [295, 132] width 144 height 34
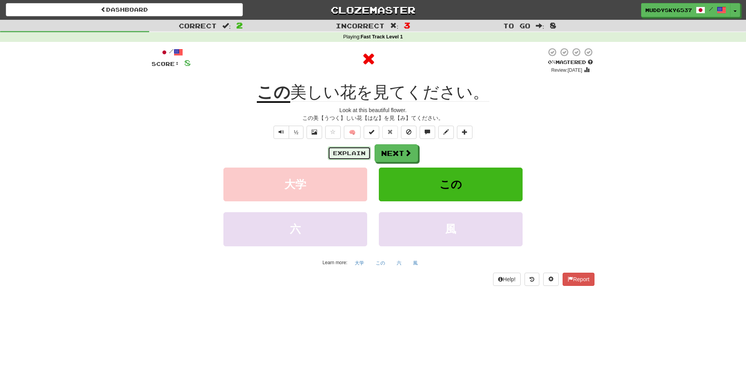
click at [364, 153] on button "Explain" at bounding box center [349, 153] width 43 height 13
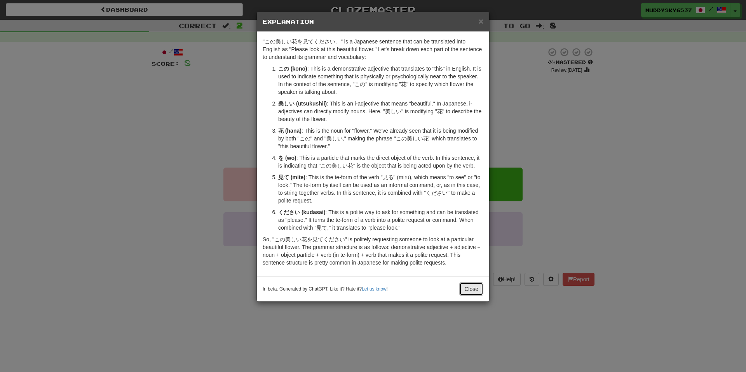
click at [464, 292] on button "Close" at bounding box center [471, 289] width 24 height 13
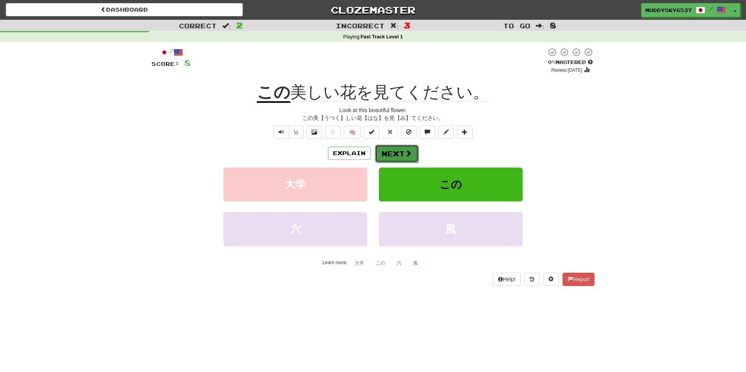
click at [407, 158] on button "Next" at bounding box center [396, 154] width 43 height 18
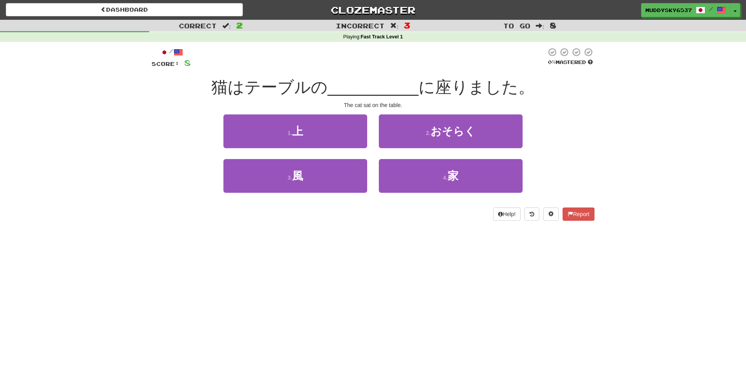
click at [308, 87] on span "猫はテーブルの" at bounding box center [269, 87] width 116 height 18
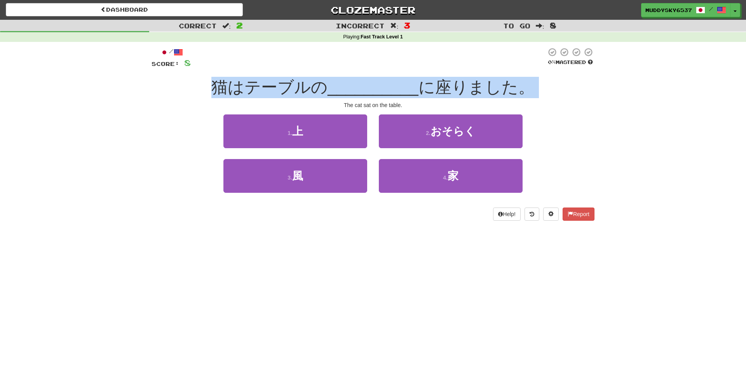
click at [308, 87] on span "猫はテーブルの" at bounding box center [269, 87] width 116 height 18
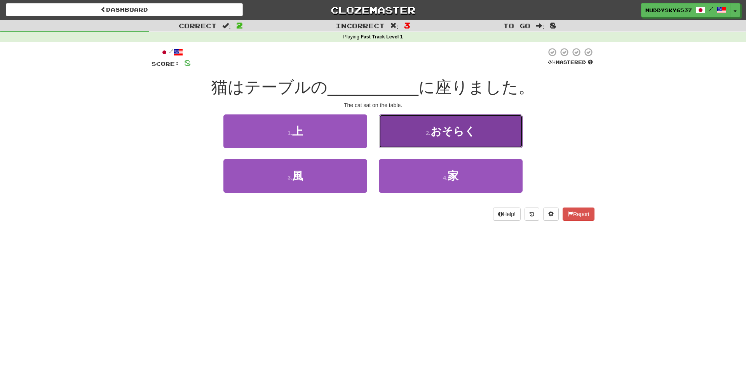
click at [381, 143] on button "2 . おそらく" at bounding box center [451, 132] width 144 height 34
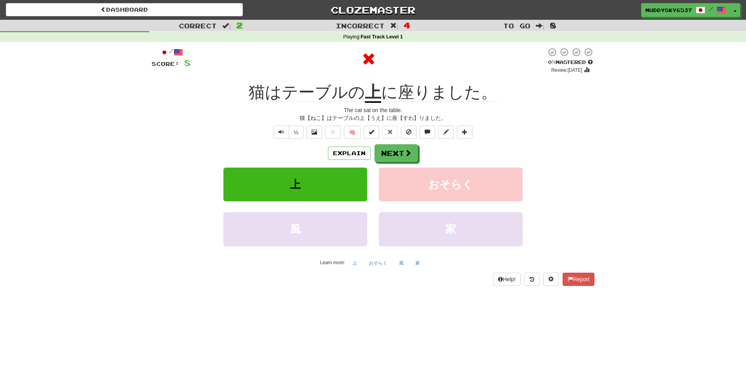
click at [381, 143] on div "/ Score: 8 0 % Mastered Review: 2025-10-16 猫はテーブルの 上 に座りました。 The cat sat on the…" at bounding box center [372, 166] width 443 height 238
click at [329, 151] on button "Explain" at bounding box center [349, 153] width 43 height 13
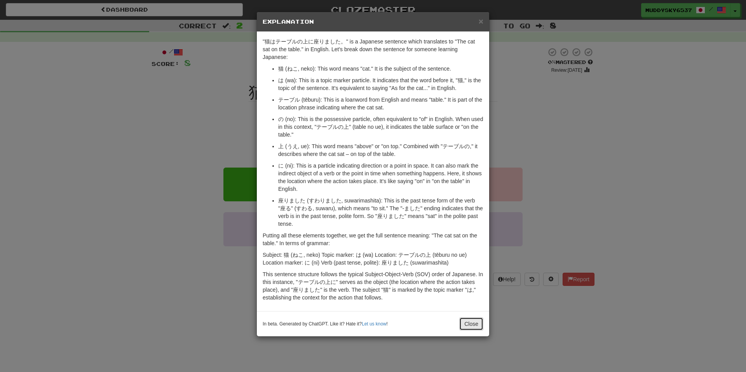
click at [464, 320] on button "Close" at bounding box center [471, 324] width 24 height 13
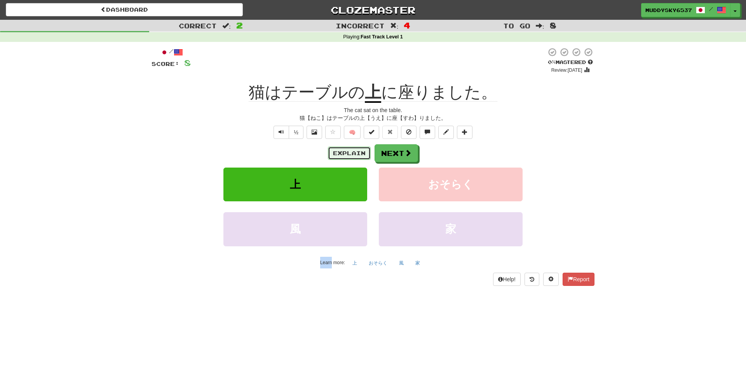
click at [332, 148] on button "Explain" at bounding box center [349, 153] width 43 height 13
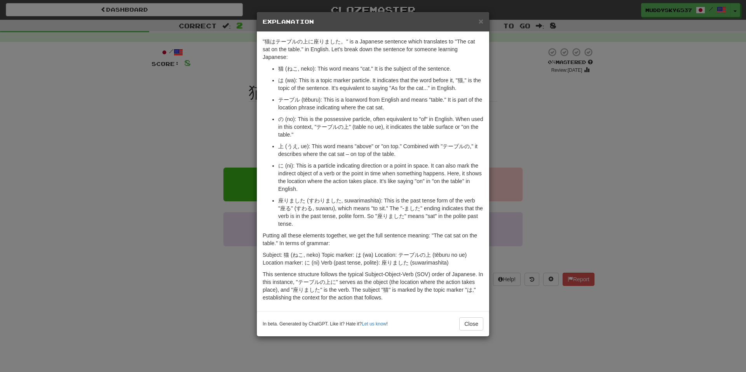
click at [256, 190] on div "× Explanation "猫はテーブルの上に座りました。" is a Japanese sentence which translates to "The…" at bounding box center [372, 174] width 233 height 325
click at [250, 202] on div "× Explanation "猫はテーブルの上に座りました。" is a Japanese sentence which translates to "The…" at bounding box center [373, 186] width 746 height 372
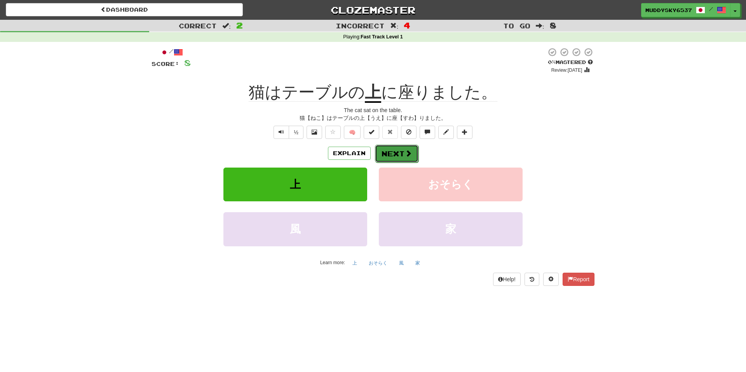
click at [398, 161] on button "Next" at bounding box center [396, 154] width 43 height 18
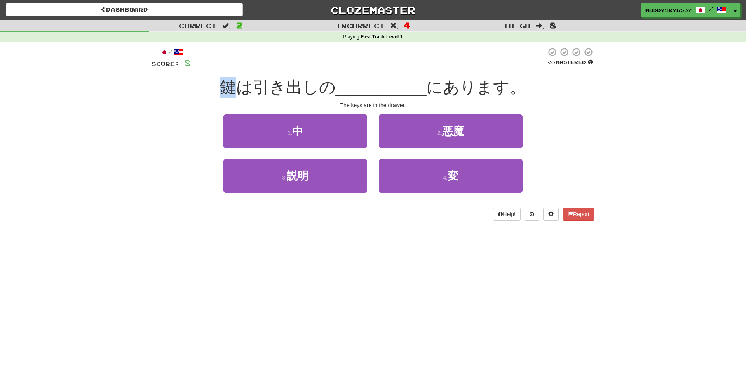
drag, startPoint x: 226, startPoint y: 89, endPoint x: 241, endPoint y: 92, distance: 15.1
click at [241, 92] on span "鍵は引き出しの" at bounding box center [278, 87] width 116 height 18
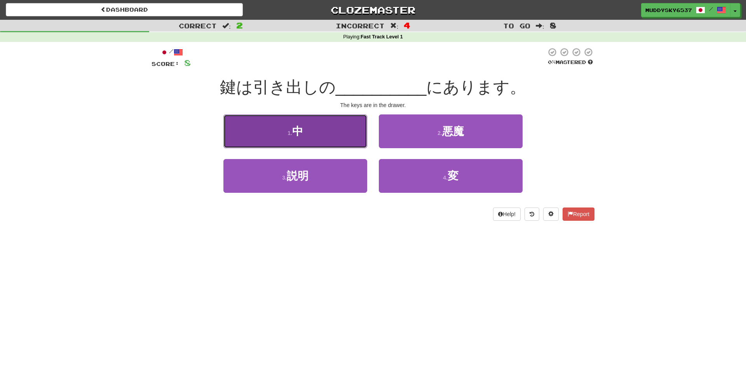
click at [282, 115] on button "1 . 中" at bounding box center [295, 132] width 144 height 34
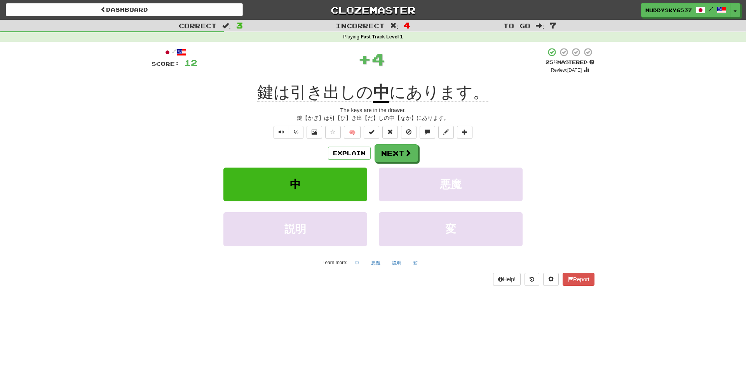
click at [282, 114] on div "鍵【かぎ】は引【ひ】き出【だ】しの中【なか】にあります。" at bounding box center [372, 118] width 443 height 8
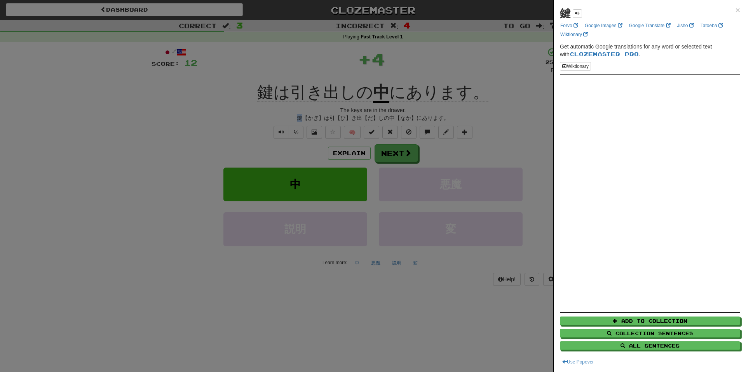
click at [282, 114] on div at bounding box center [373, 186] width 746 height 372
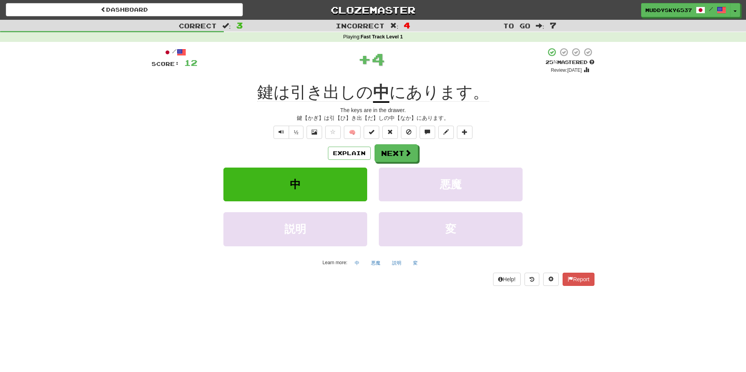
click at [272, 103] on div "鍵は引き出しの 中 にあります。" at bounding box center [372, 92] width 443 height 21
click at [263, 94] on span "鍵は引き出しの" at bounding box center [315, 92] width 116 height 19
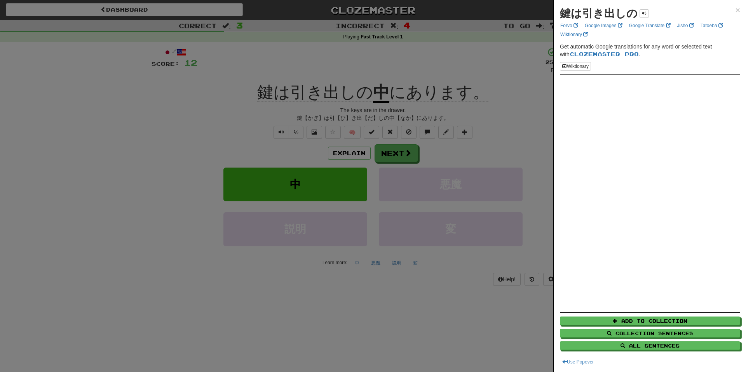
click at [365, 129] on div at bounding box center [373, 186] width 746 height 372
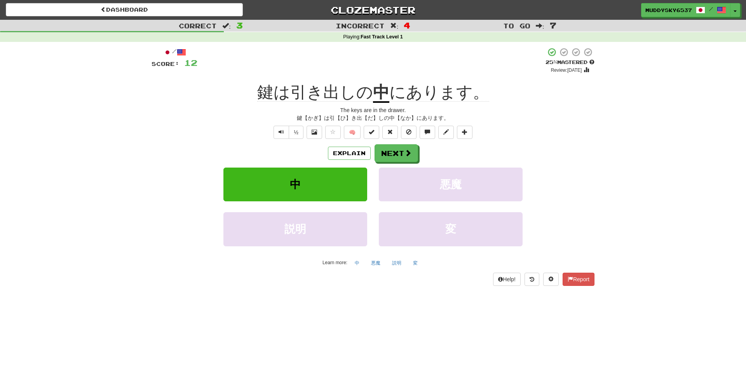
click at [378, 96] on u "中" at bounding box center [381, 93] width 16 height 20
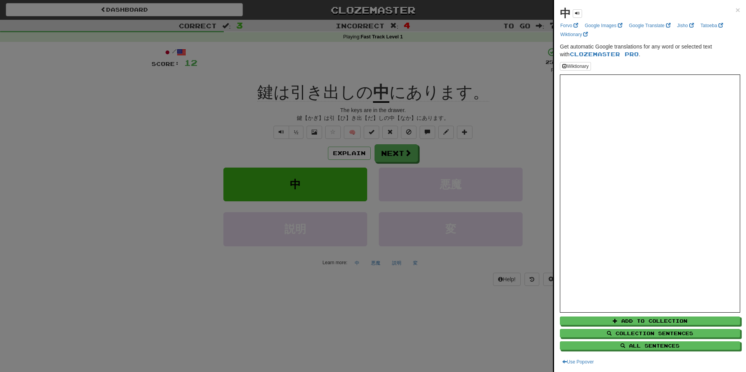
click at [352, 243] on div at bounding box center [373, 186] width 746 height 372
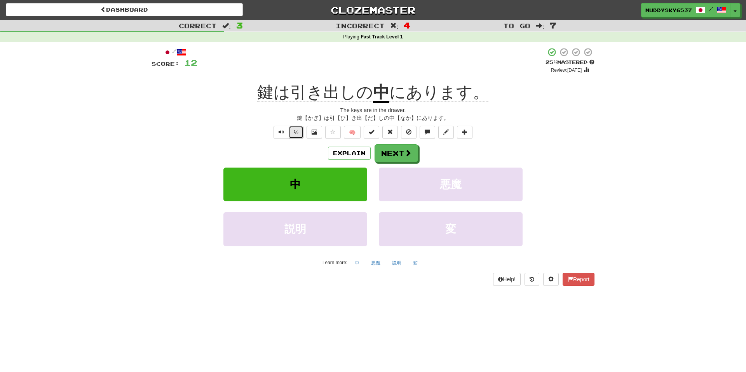
click at [289, 130] on button "½" at bounding box center [296, 132] width 15 height 13
click at [281, 132] on span "Text-to-speech controls" at bounding box center [280, 131] width 5 height 5
click at [339, 160] on button "Explain" at bounding box center [349, 153] width 43 height 13
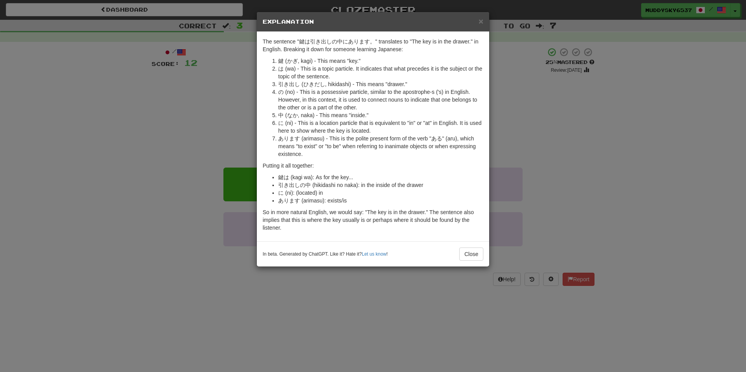
click at [483, 261] on div "In beta. Generated by ChatGPT. Like it? Hate it? Let us know ! Close" at bounding box center [373, 254] width 232 height 25
click at [472, 254] on button "Close" at bounding box center [471, 254] width 24 height 13
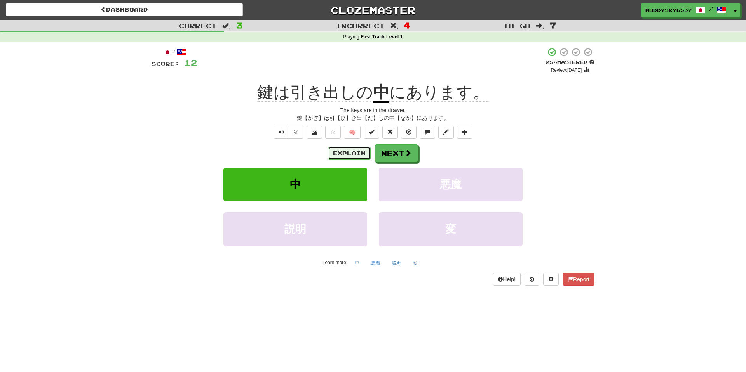
click at [340, 151] on button "Explain" at bounding box center [349, 153] width 43 height 13
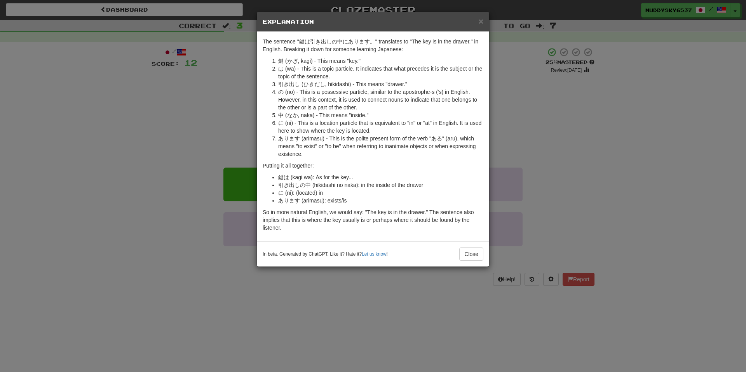
click at [203, 180] on div "× Explanation The sentence "鍵は引き出しの中にあります。" translates to "The key is in the dr…" at bounding box center [373, 186] width 746 height 372
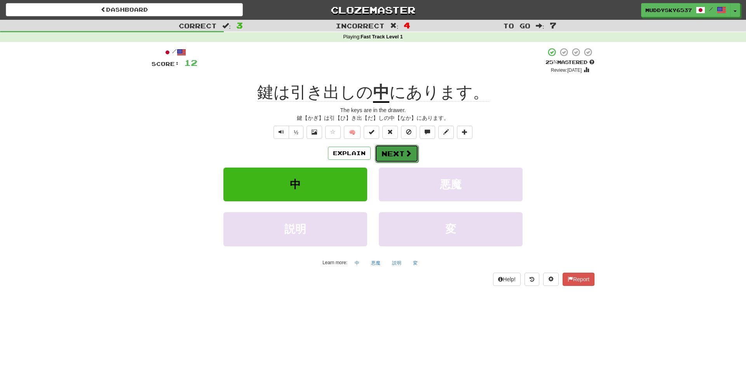
click at [409, 153] on span at bounding box center [408, 153] width 7 height 7
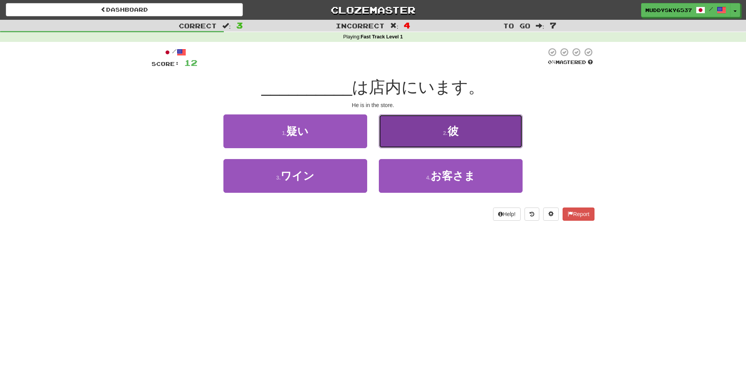
click at [429, 129] on button "2 . 彼" at bounding box center [451, 132] width 144 height 34
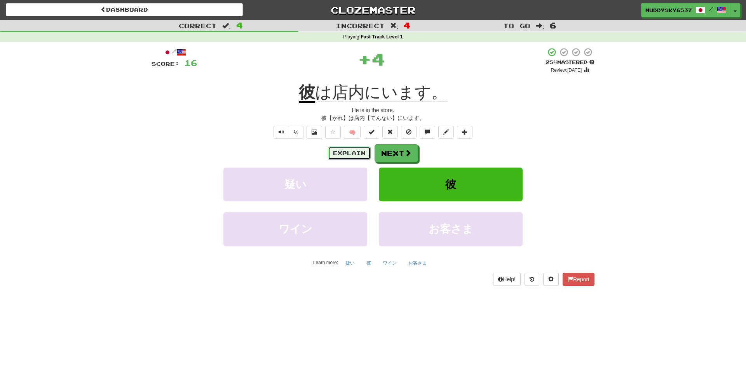
click at [335, 151] on button "Explain" at bounding box center [349, 153] width 43 height 13
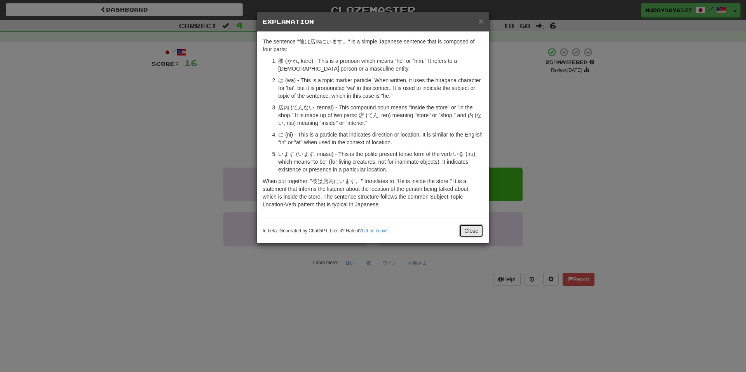
click at [471, 228] on button "Close" at bounding box center [471, 230] width 24 height 13
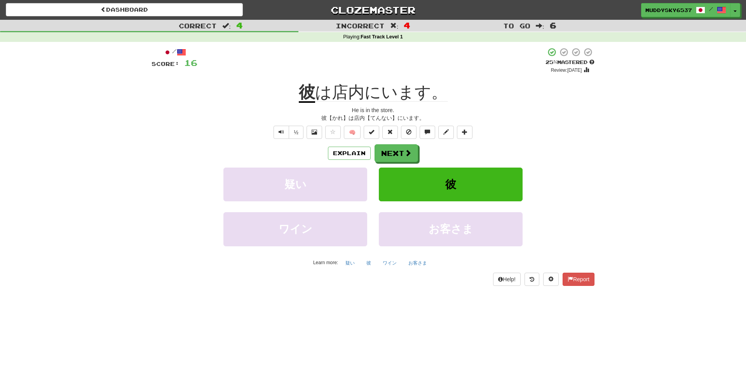
click at [419, 152] on div "Explain Next" at bounding box center [372, 153] width 443 height 18
click at [409, 152] on span at bounding box center [408, 153] width 7 height 7
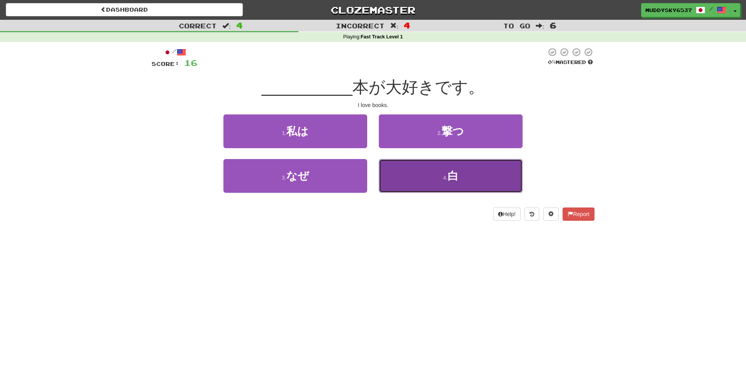
click at [407, 170] on button "4 . 白" at bounding box center [451, 176] width 144 height 34
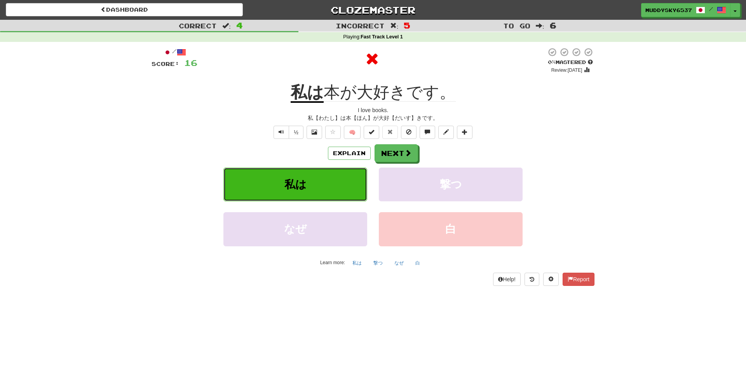
click at [343, 191] on button "私は" at bounding box center [295, 185] width 144 height 34
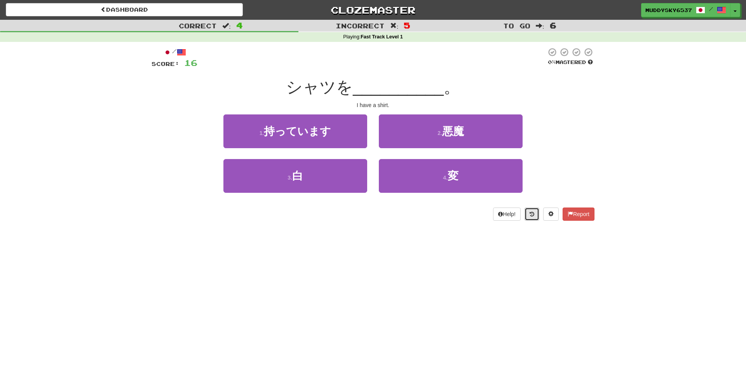
click at [525, 214] on button at bounding box center [531, 214] width 15 height 13
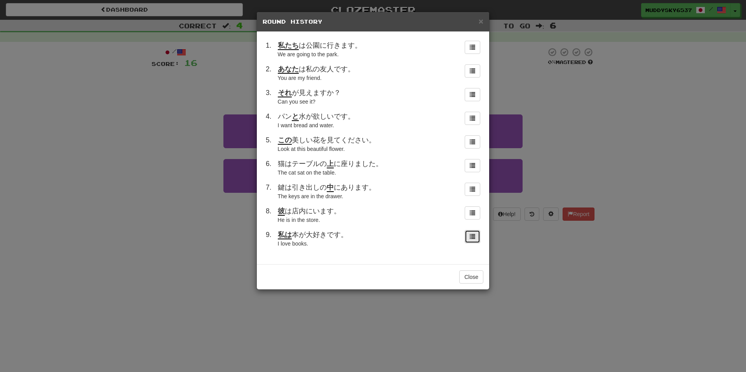
click at [473, 236] on span at bounding box center [471, 236] width 5 height 5
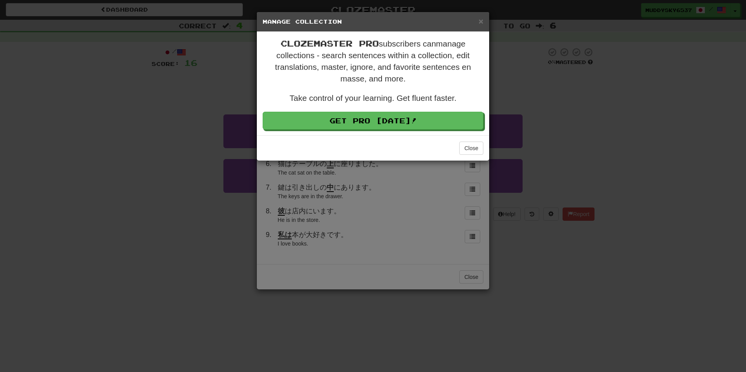
click at [388, 221] on div "× Manage Collection Clozemaster Pro subscribers can manage collections - search…" at bounding box center [373, 186] width 746 height 372
click at [482, 20] on span "×" at bounding box center [480, 21] width 5 height 9
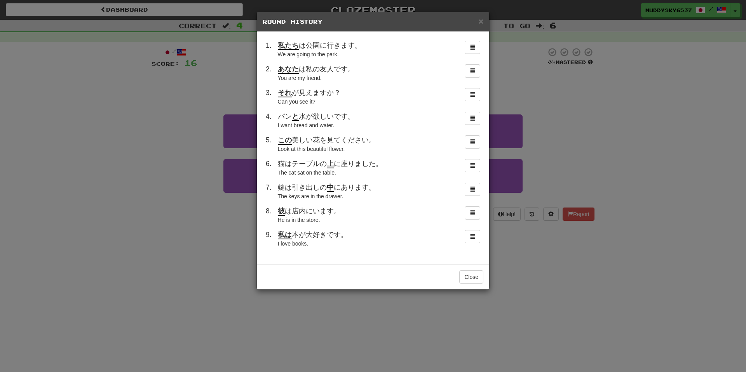
click at [311, 239] on div "私は 本が大好きです。" at bounding box center [366, 235] width 177 height 10
click at [293, 236] on span "私は 本が大好きです。" at bounding box center [313, 235] width 70 height 9
click at [476, 279] on button "Close" at bounding box center [471, 277] width 24 height 13
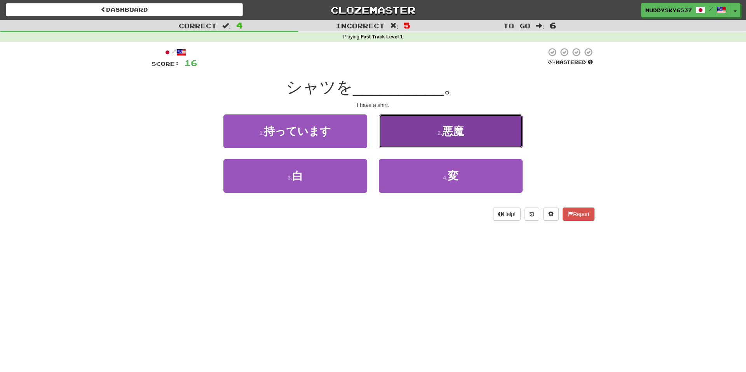
click at [427, 133] on button "2 . 悪魔" at bounding box center [451, 132] width 144 height 34
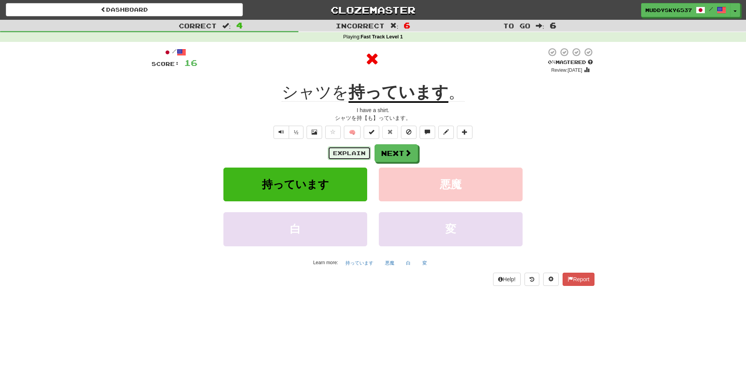
click at [362, 150] on button "Explain" at bounding box center [349, 153] width 43 height 13
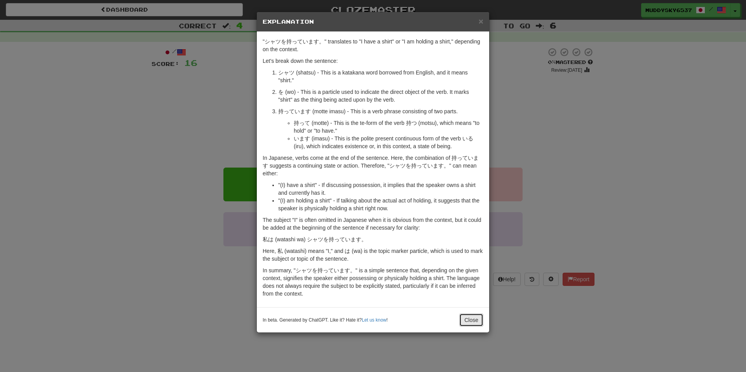
click at [477, 318] on button "Close" at bounding box center [471, 320] width 24 height 13
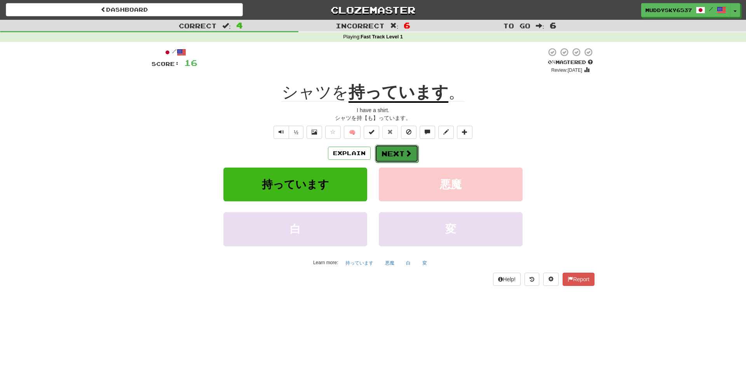
click at [413, 146] on button "Next" at bounding box center [396, 154] width 43 height 18
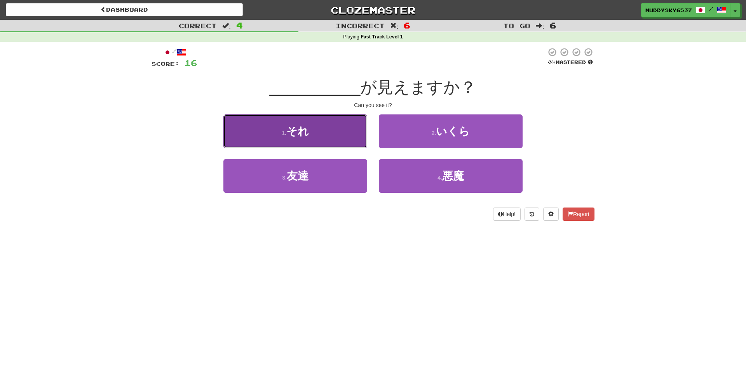
click at [349, 139] on button "1 . それ" at bounding box center [295, 132] width 144 height 34
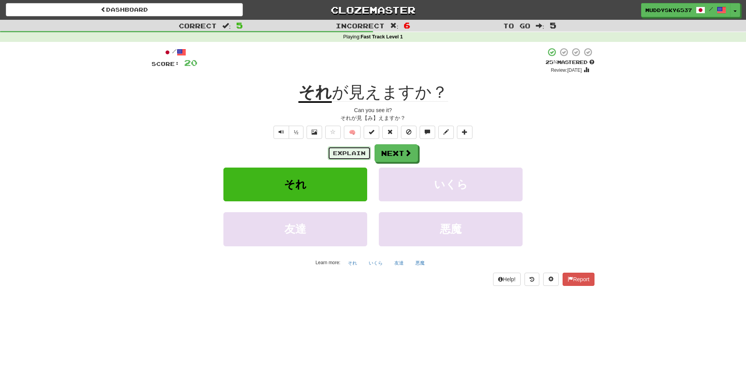
click at [350, 158] on button "Explain" at bounding box center [349, 153] width 43 height 13
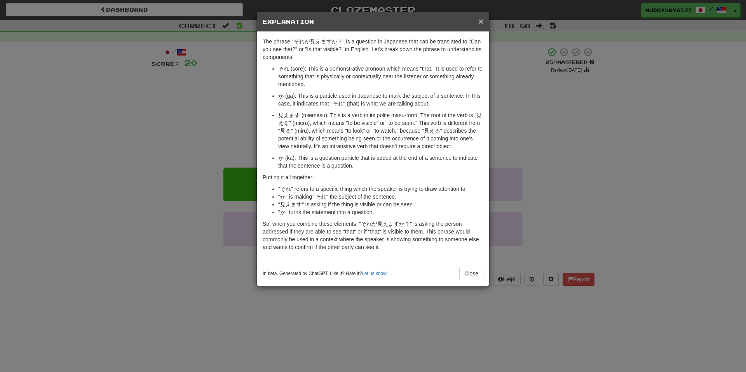
click at [480, 21] on span "×" at bounding box center [480, 21] width 5 height 9
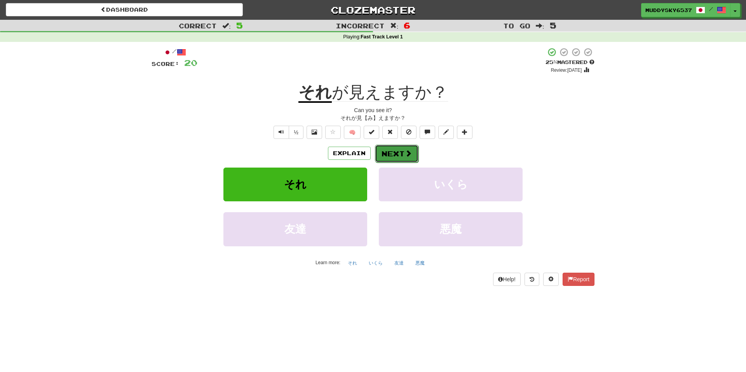
click at [395, 161] on button "Next" at bounding box center [396, 154] width 43 height 18
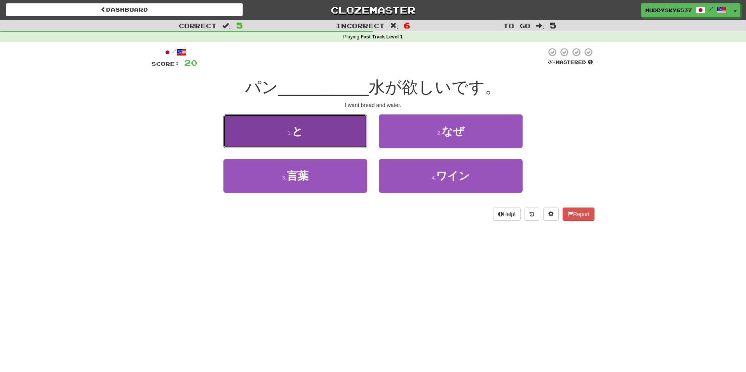
click at [355, 143] on button "1 . と" at bounding box center [295, 132] width 144 height 34
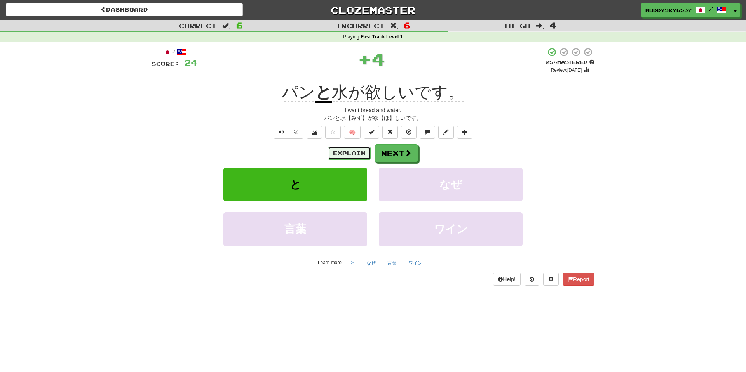
click at [344, 151] on button "Explain" at bounding box center [349, 153] width 43 height 13
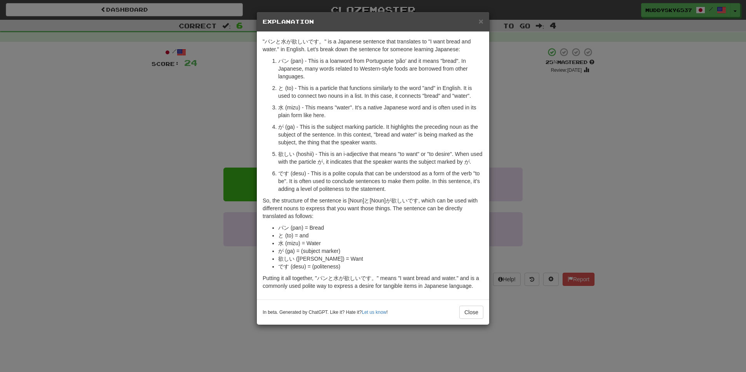
click at [179, 165] on div "× Explanation "パンと水が欲しいです。" is a Japanese sentence that translates to "I want b…" at bounding box center [373, 186] width 746 height 372
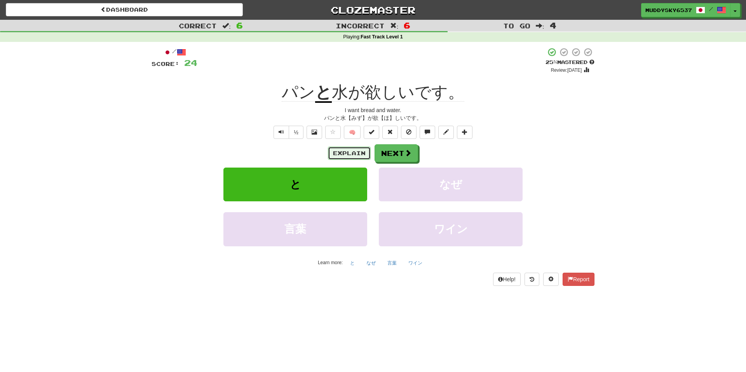
click at [356, 152] on button "Explain" at bounding box center [349, 153] width 43 height 13
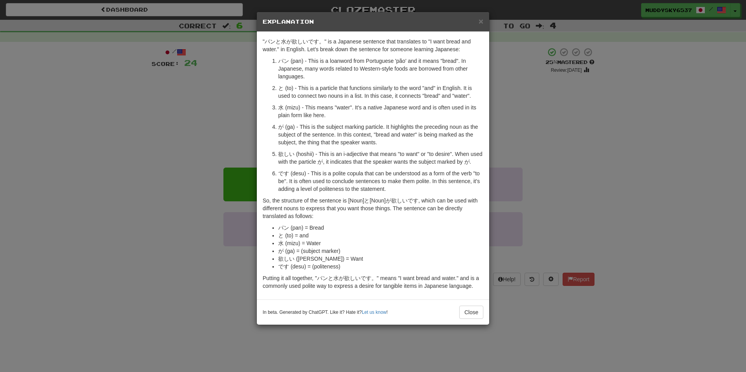
click at [574, 152] on div "× Explanation "パンと水が欲しいです。" is a Japanese sentence that translates to "I want b…" at bounding box center [373, 186] width 746 height 372
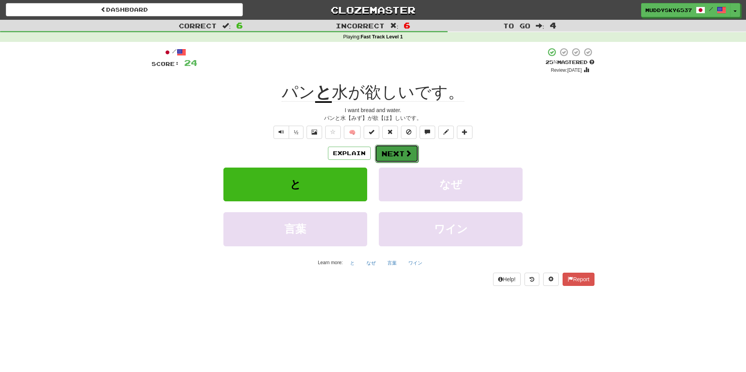
click at [417, 148] on button "Next" at bounding box center [396, 154] width 43 height 18
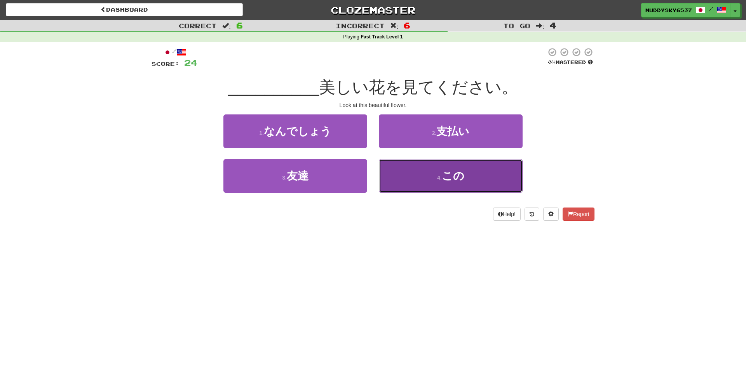
click at [418, 176] on button "4 . この" at bounding box center [451, 176] width 144 height 34
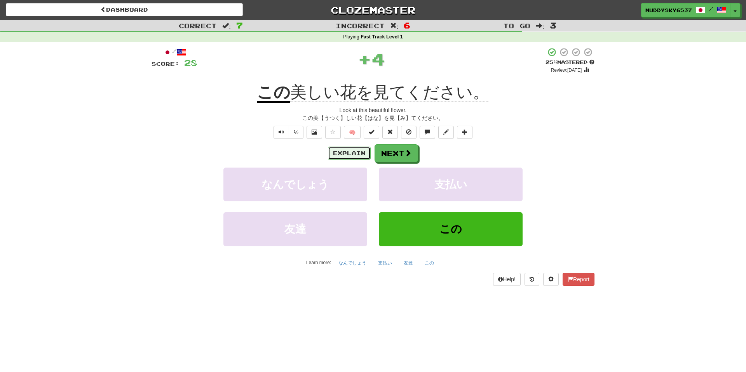
click at [348, 159] on button "Explain" at bounding box center [349, 153] width 43 height 13
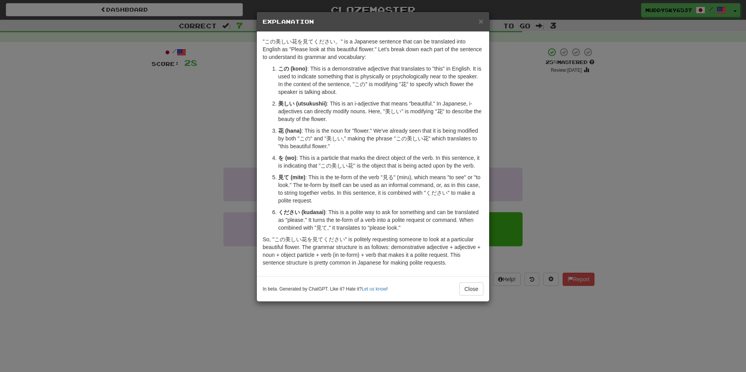
click at [545, 187] on div "× Explanation "この美しい花を見てください。" is a Japanese sentence that can be translated in…" at bounding box center [373, 186] width 746 height 372
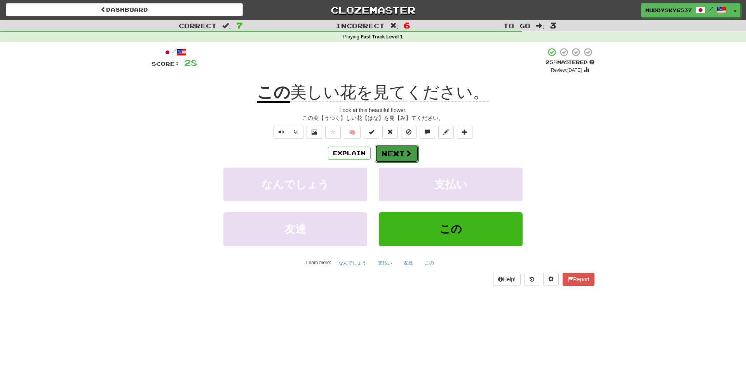
click at [395, 157] on button "Next" at bounding box center [396, 154] width 43 height 18
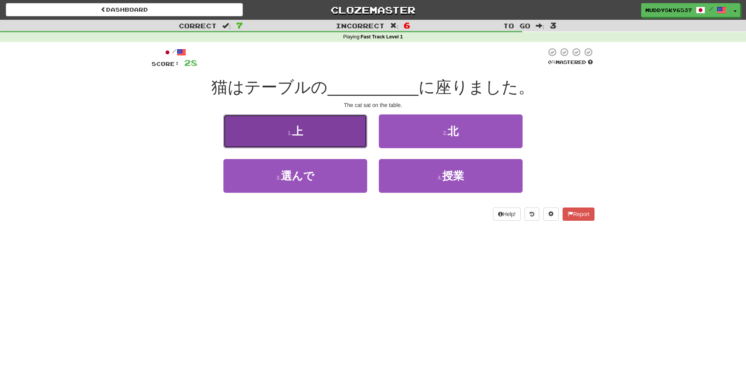
click at [351, 138] on button "1 . 上" at bounding box center [295, 132] width 144 height 34
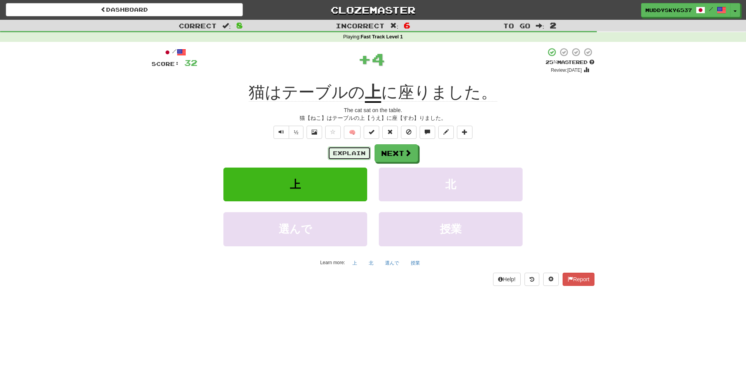
click at [351, 155] on button "Explain" at bounding box center [349, 153] width 43 height 13
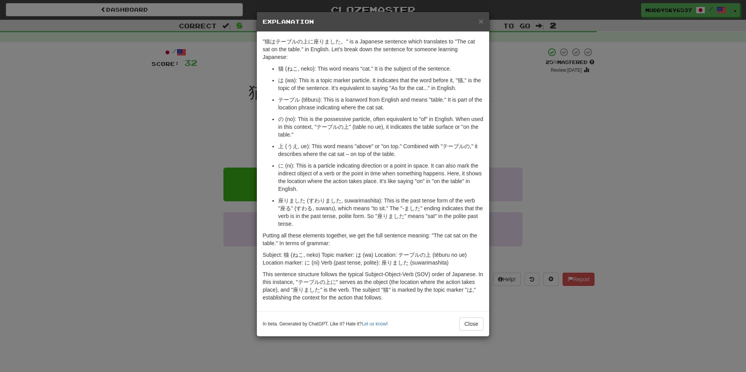
click at [231, 231] on div "× Explanation "猫はテーブルの上に座りました。" is a Japanese sentence which translates to "The…" at bounding box center [373, 186] width 746 height 372
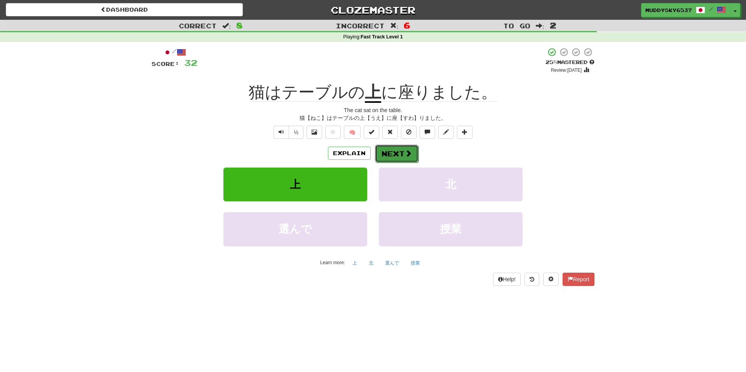
click at [405, 155] on span at bounding box center [408, 153] width 7 height 7
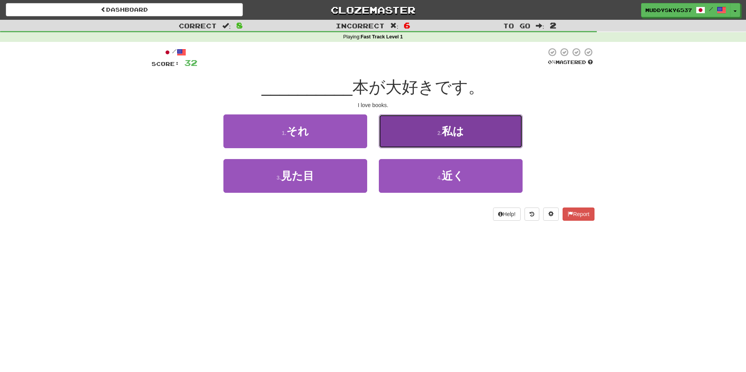
click at [423, 134] on button "2 . 私は" at bounding box center [451, 132] width 144 height 34
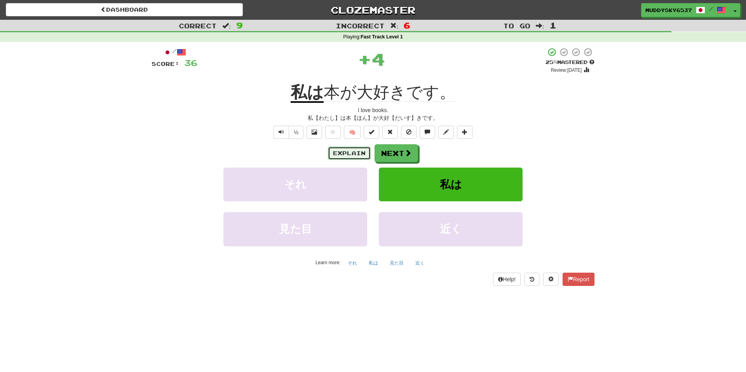
click at [360, 150] on button "Explain" at bounding box center [349, 153] width 43 height 13
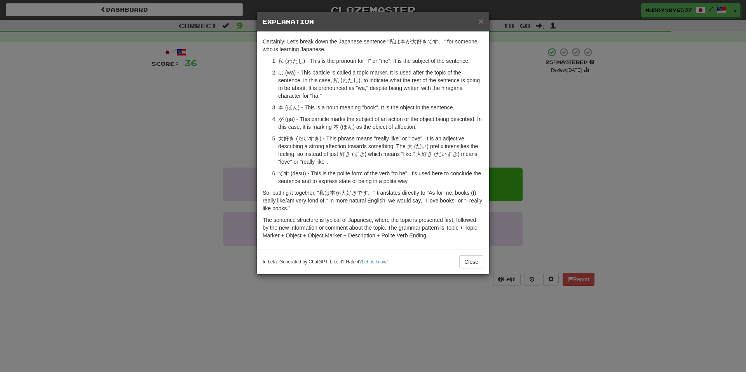
click at [194, 171] on div "× Explanation Certainly! Let's break down the Japanese sentence "私は本が大好きです。" fo…" at bounding box center [373, 186] width 746 height 372
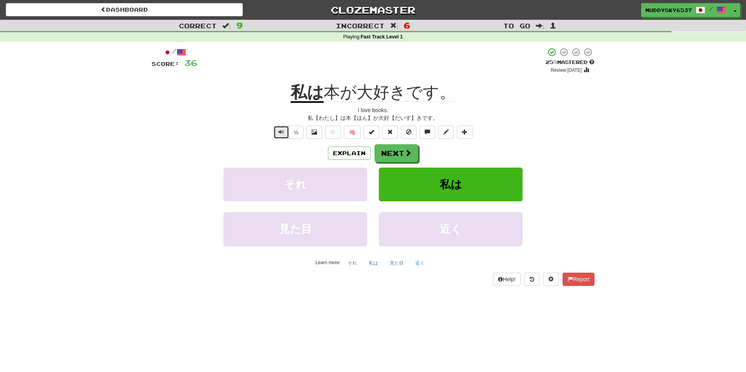
click at [286, 132] on button "Text-to-speech controls" at bounding box center [281, 132] width 16 height 13
click at [296, 134] on button "½" at bounding box center [296, 132] width 15 height 13
click at [340, 159] on button "Explain" at bounding box center [349, 153] width 43 height 13
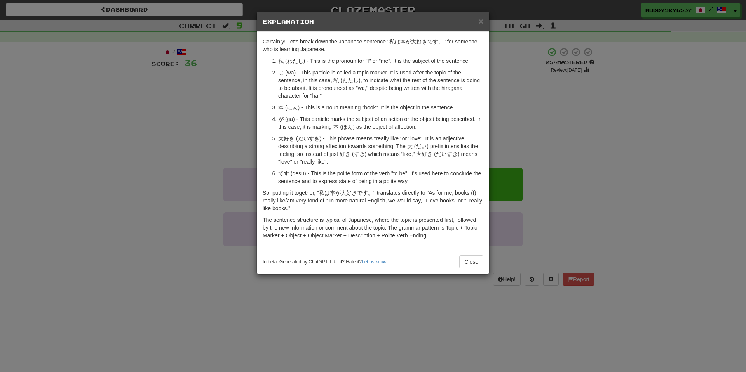
click at [245, 307] on div "× Explanation Certainly! Let's break down the Japanese sentence "私は本が大好きです。" fo…" at bounding box center [373, 186] width 746 height 372
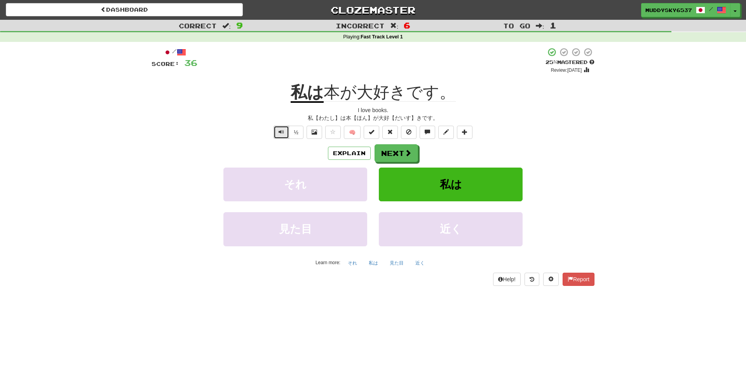
click at [279, 134] on span "Text-to-speech controls" at bounding box center [280, 131] width 5 height 5
click at [283, 127] on button "Text-to-speech controls" at bounding box center [281, 132] width 16 height 13
click at [384, 96] on span "本が大好きです。" at bounding box center [389, 92] width 132 height 19
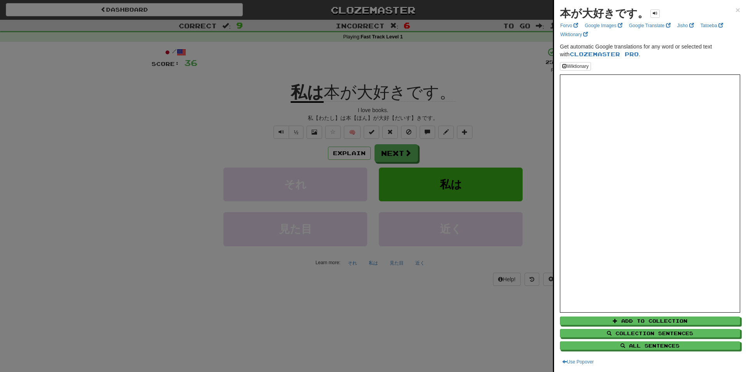
click at [496, 270] on div at bounding box center [373, 186] width 746 height 372
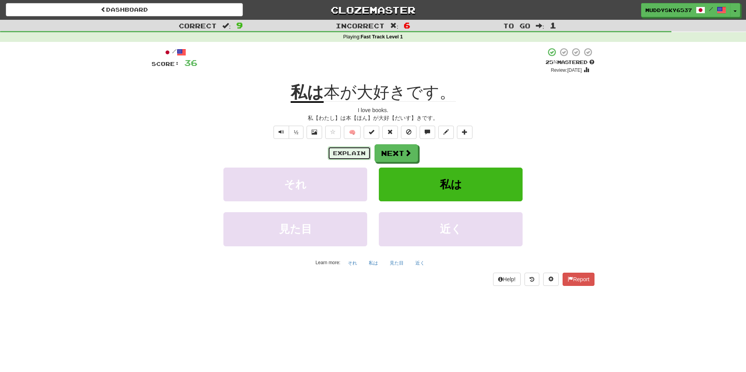
click at [367, 153] on button "Explain" at bounding box center [349, 153] width 43 height 13
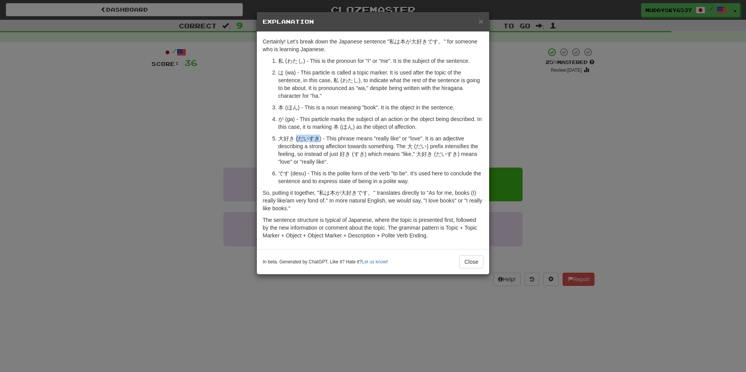
drag, startPoint x: 319, startPoint y: 139, endPoint x: 297, endPoint y: 139, distance: 22.1
click at [297, 139] on p "大好き (だいすき) - This phrase means "really like" or "love". It is an adjective desc…" at bounding box center [380, 150] width 205 height 31
click at [227, 153] on div "× Explanation Certainly! Let's break down the Japanese sentence "私は本が大好きです。" fo…" at bounding box center [373, 186] width 746 height 372
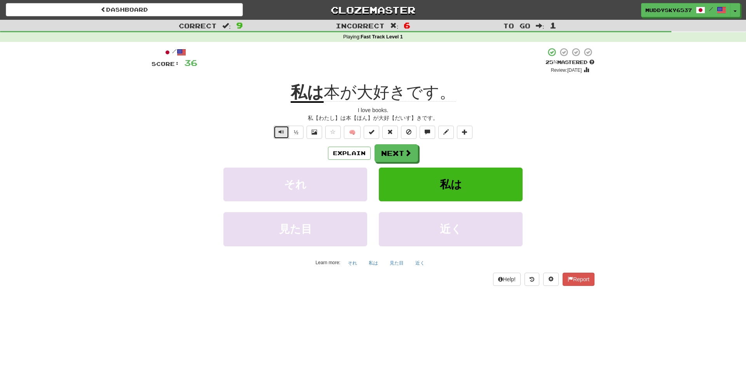
click at [280, 137] on button "Text-to-speech controls" at bounding box center [281, 132] width 16 height 13
click at [330, 90] on span "本が大好きです。" at bounding box center [389, 92] width 132 height 19
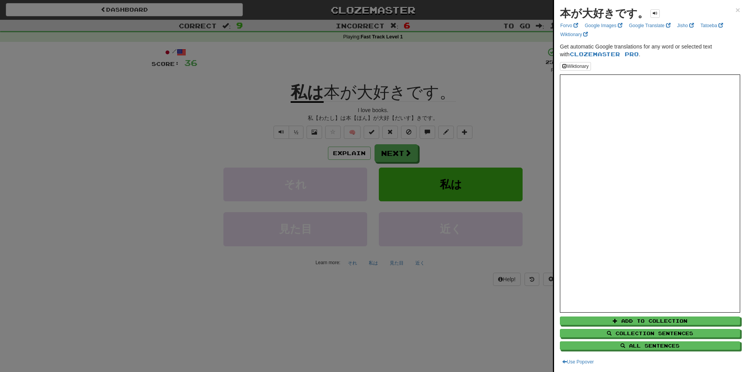
click at [351, 124] on div at bounding box center [373, 186] width 746 height 372
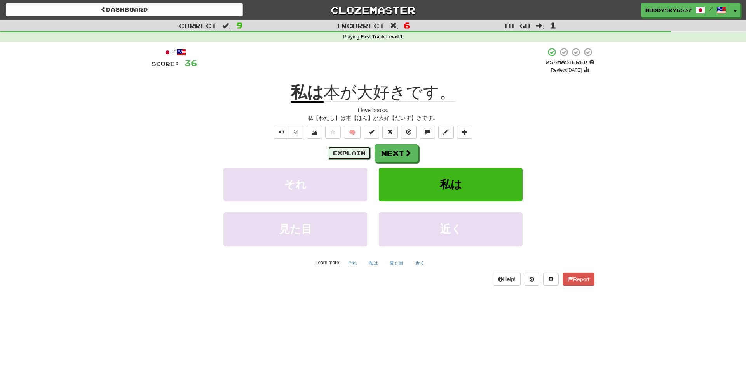
click at [351, 158] on button "Explain" at bounding box center [349, 153] width 43 height 13
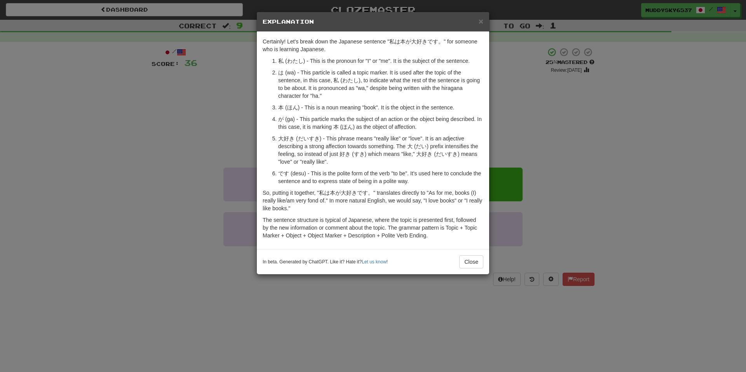
click at [198, 95] on div "× Explanation Certainly! Let's break down the Japanese sentence "私は本が大好きです。" fo…" at bounding box center [373, 186] width 746 height 372
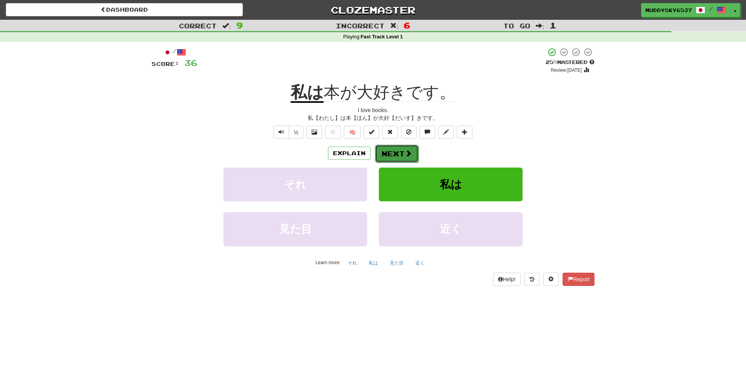
click at [395, 146] on button "Next" at bounding box center [396, 154] width 43 height 18
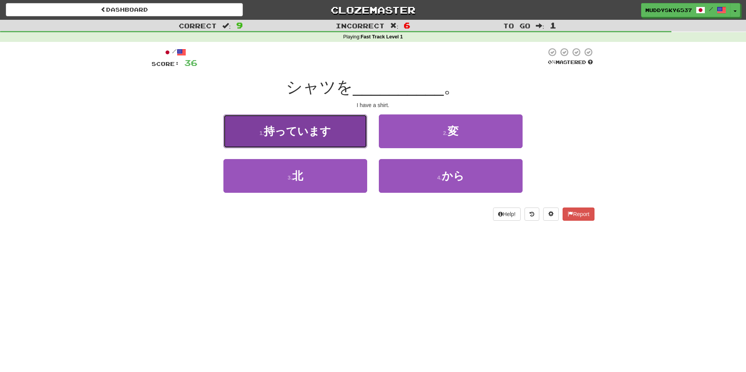
click at [362, 142] on button "1 . 持っています" at bounding box center [295, 132] width 144 height 34
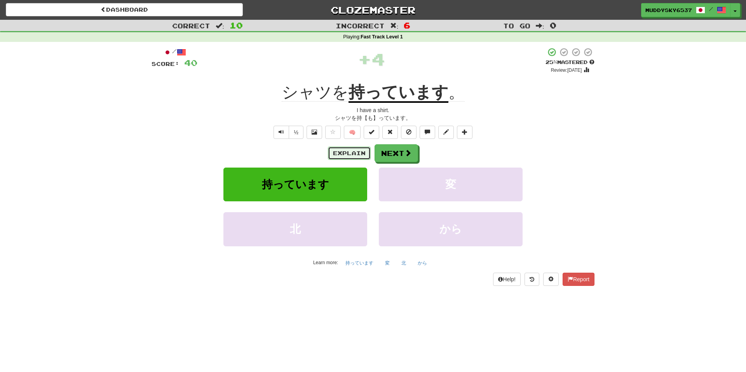
click at [346, 149] on button "Explain" at bounding box center [349, 153] width 43 height 13
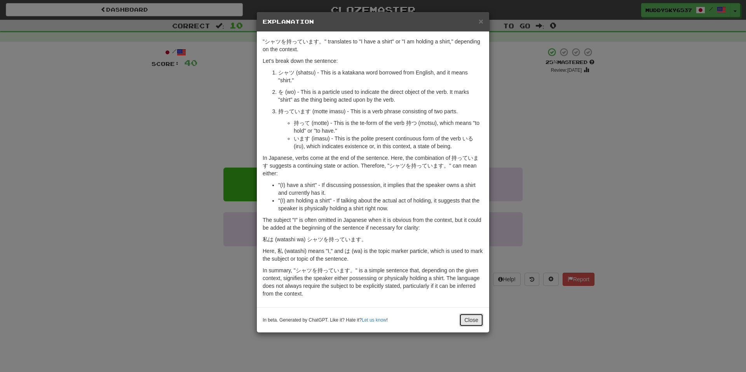
click at [460, 324] on button "Close" at bounding box center [471, 320] width 24 height 13
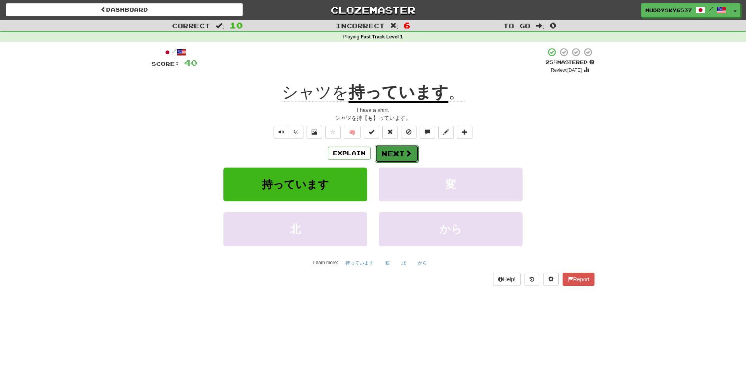
click at [405, 157] on span at bounding box center [408, 153] width 7 height 7
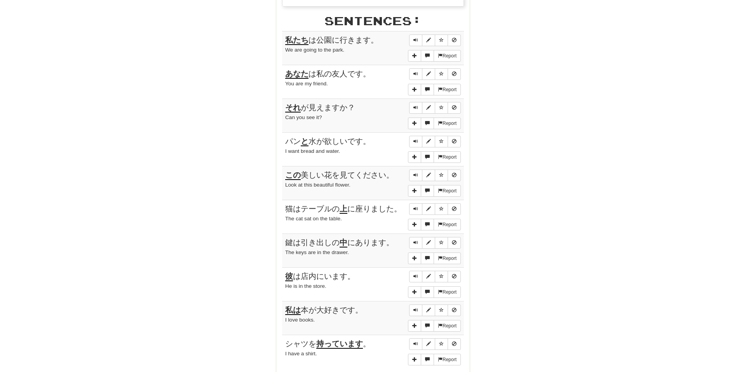
scroll to position [433, 0]
click at [411, 35] on button "Sentence controls" at bounding box center [415, 40] width 13 height 12
click at [425, 38] on button "Sentence controls" at bounding box center [428, 40] width 13 height 12
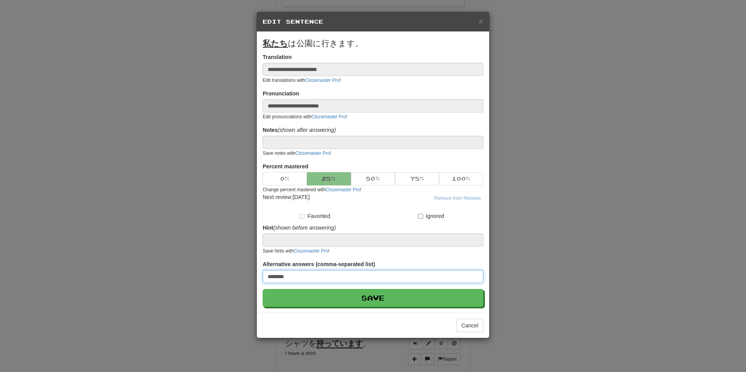
click at [325, 280] on input "********" at bounding box center [373, 276] width 221 height 13
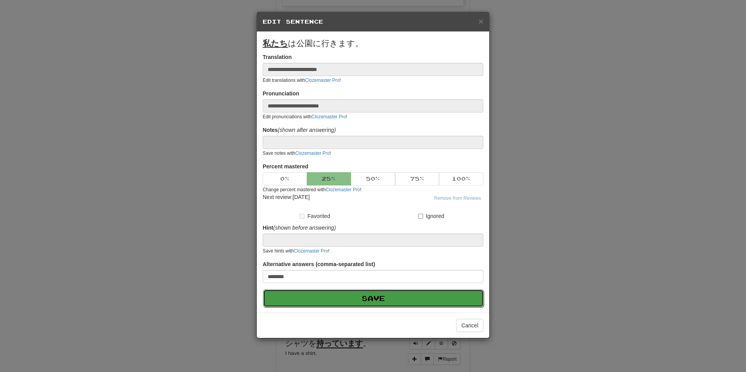
click at [328, 290] on button "Save" at bounding box center [373, 299] width 221 height 18
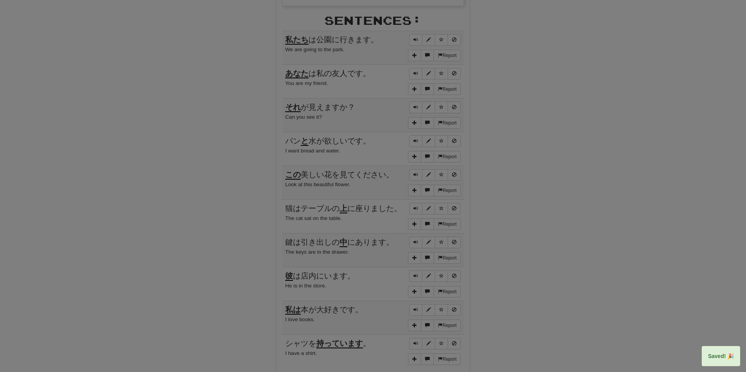
click at [476, 328] on div at bounding box center [373, 186] width 746 height 372
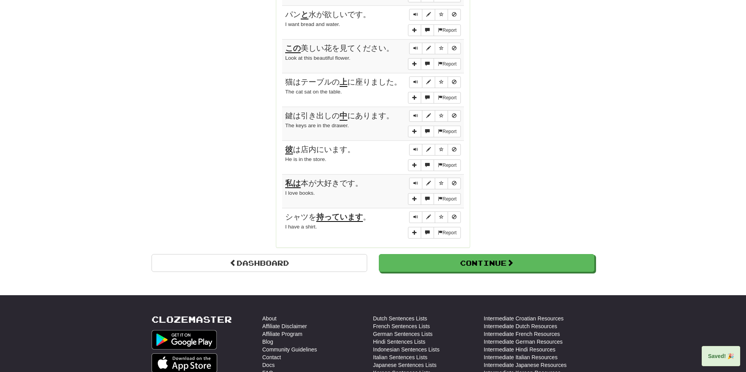
scroll to position [551, 0]
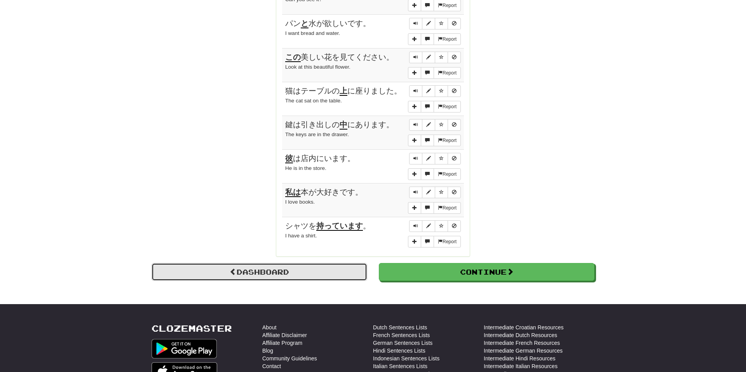
click at [311, 270] on link "Dashboard" at bounding box center [259, 272] width 216 height 18
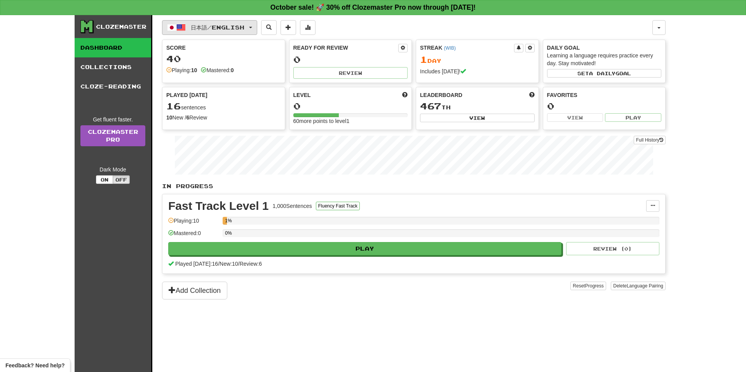
click at [242, 23] on button "日本語 / English" at bounding box center [209, 27] width 95 height 15
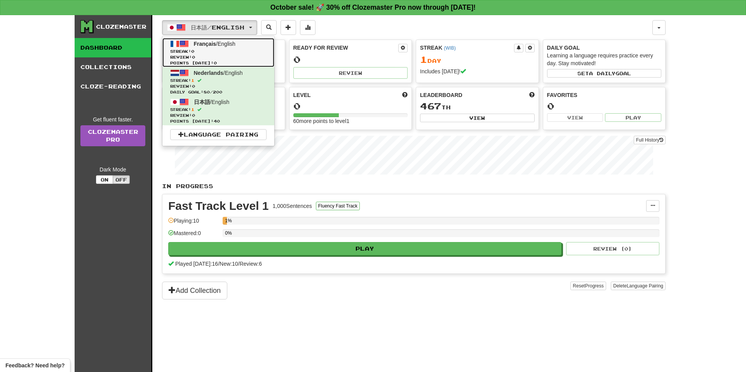
click at [232, 44] on span "Français / English" at bounding box center [215, 44] width 42 height 6
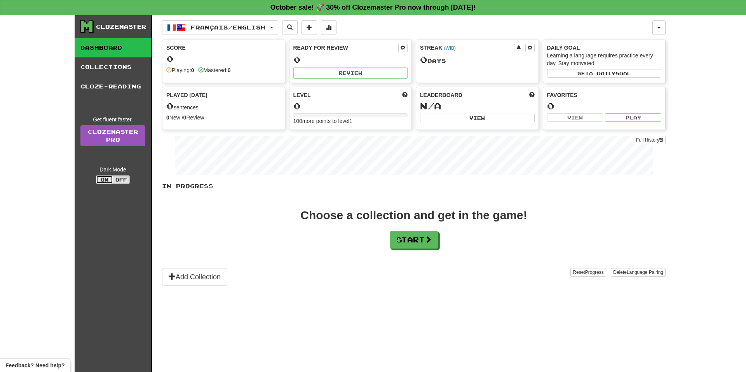
click at [107, 183] on button "On" at bounding box center [104, 180] width 17 height 9
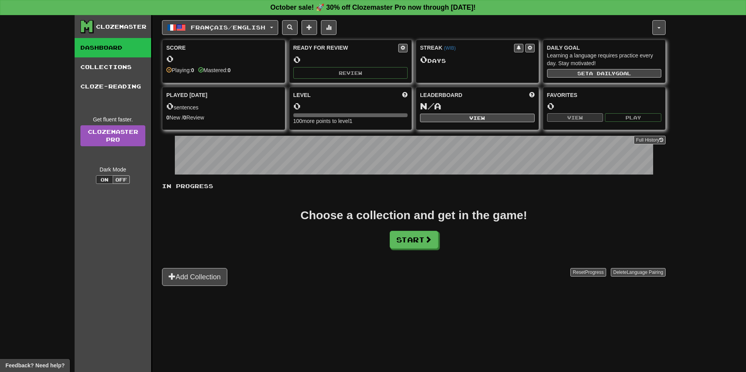
click at [119, 185] on div "Clozemaster Dashboard Collections Cloze-Reading Get fluent faster. Clozemaster …" at bounding box center [114, 203] width 78 height 377
click at [122, 178] on button "Off" at bounding box center [121, 180] width 17 height 9
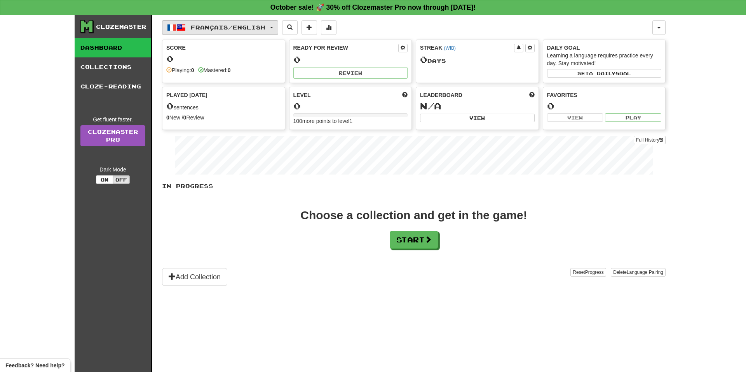
click at [206, 25] on span "Français / English" at bounding box center [228, 27] width 75 height 7
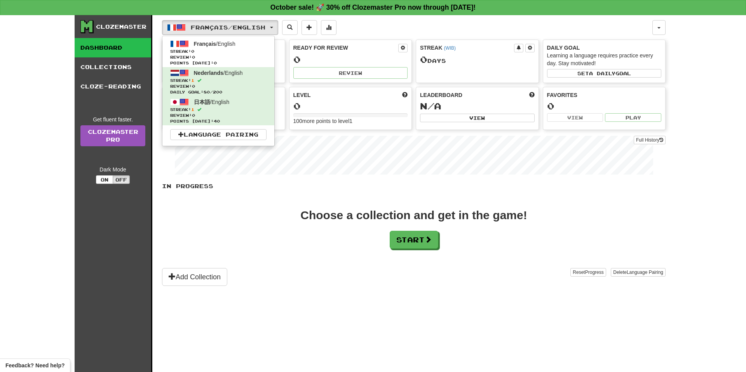
click at [221, 128] on ul "Français / English Streak: 0 Review: 0 Points today: 0 Nederlands / English Str…" at bounding box center [218, 91] width 113 height 111
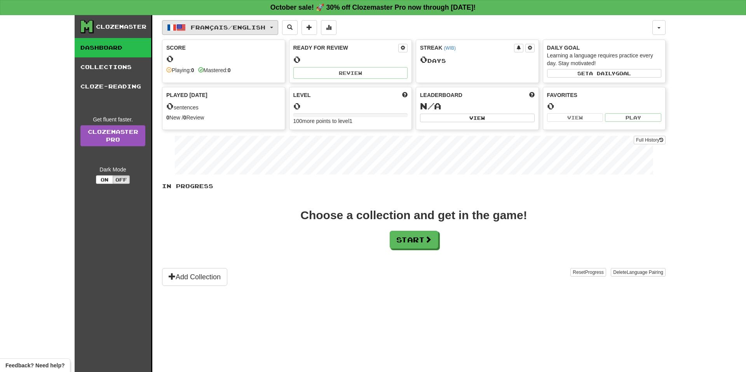
click at [242, 27] on span "Français / English" at bounding box center [228, 27] width 75 height 7
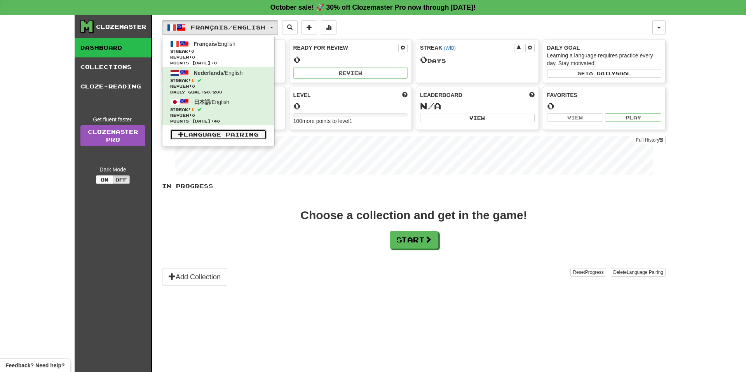
click at [225, 135] on link "Language Pairing" at bounding box center [218, 134] width 96 height 11
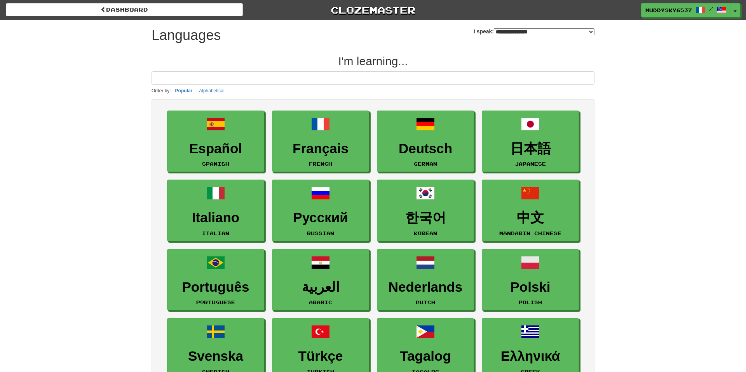
select select "*******"
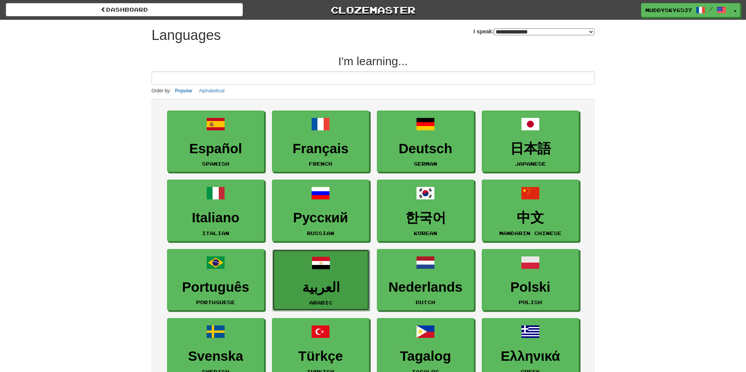
click at [306, 279] on link "العربية Arabic" at bounding box center [320, 281] width 97 height 62
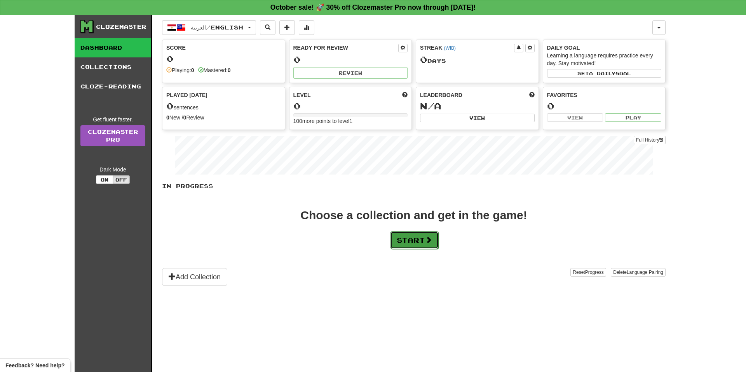
click at [390, 242] on button "Start" at bounding box center [414, 240] width 49 height 18
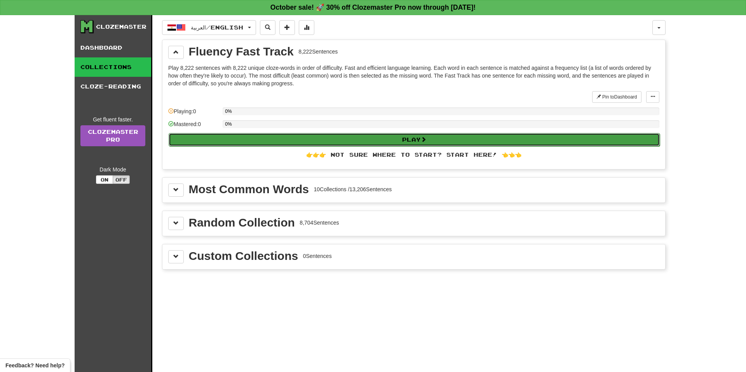
click at [256, 136] on button "Play" at bounding box center [414, 139] width 491 height 13
select select "**"
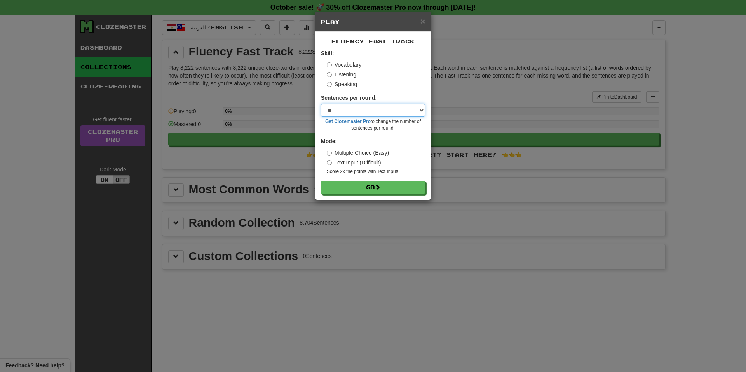
click at [374, 111] on select "* ** ** ** ** ** *** ********" at bounding box center [373, 110] width 104 height 13
click at [370, 111] on select "* ** ** ** ** ** *** ********" at bounding box center [373, 110] width 104 height 13
click at [346, 72] on label "Listening" at bounding box center [342, 75] width 30 height 8
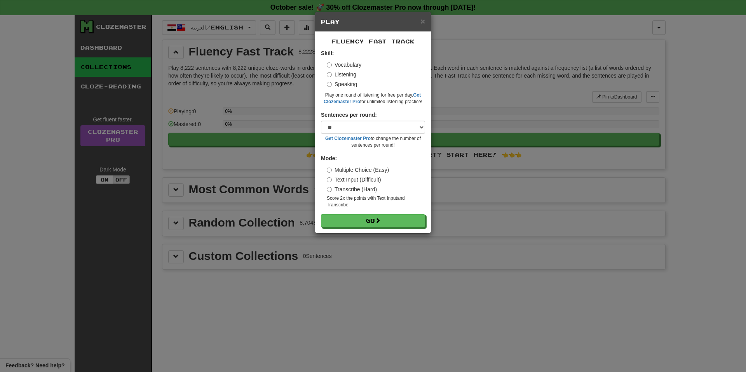
click at [357, 63] on label "Vocabulary" at bounding box center [344, 65] width 35 height 8
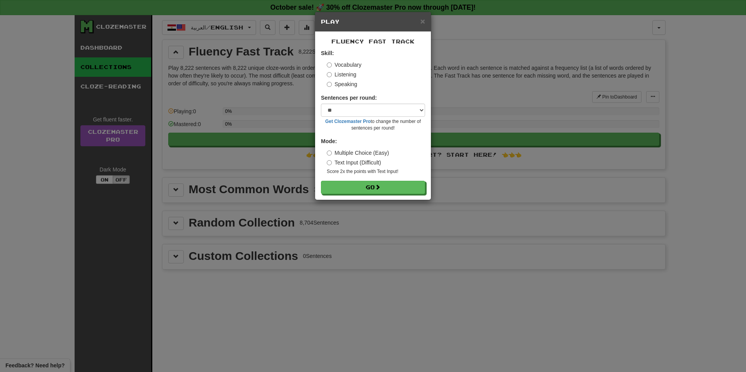
click at [341, 85] on label "Speaking" at bounding box center [342, 84] width 30 height 8
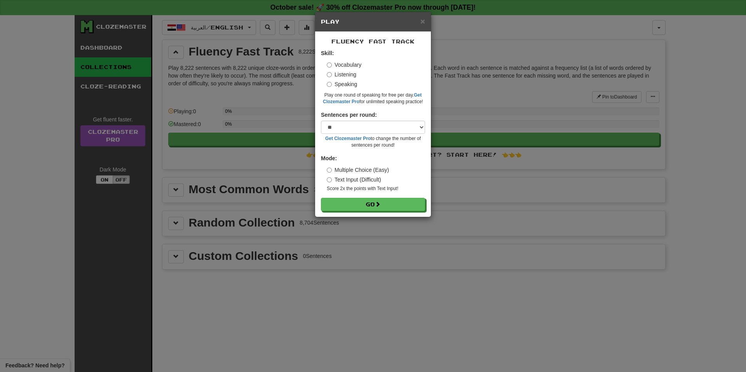
click at [348, 75] on label "Listening" at bounding box center [342, 75] width 30 height 8
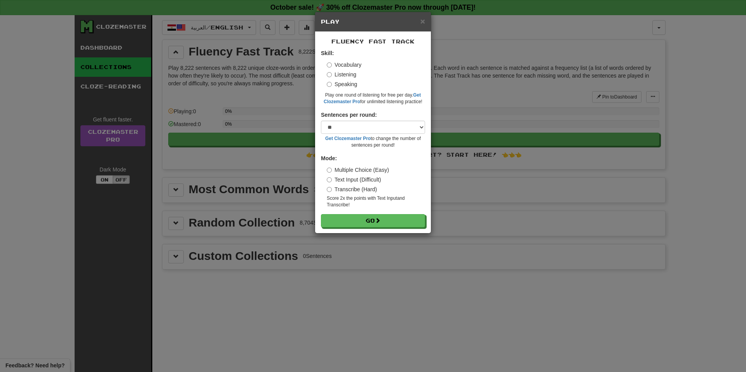
click at [347, 67] on label "Vocabulary" at bounding box center [344, 65] width 35 height 8
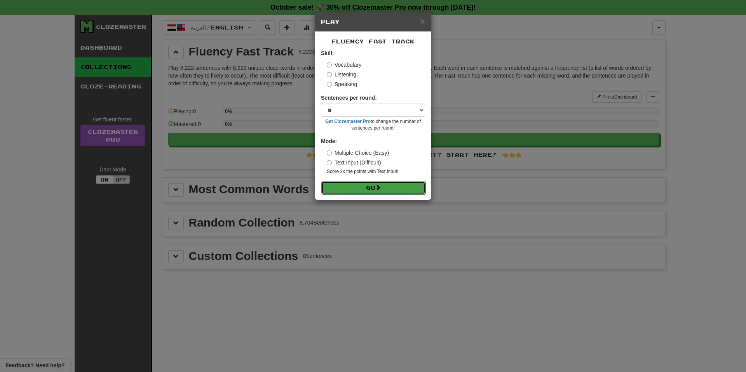
click at [368, 184] on button "Go" at bounding box center [373, 187] width 104 height 13
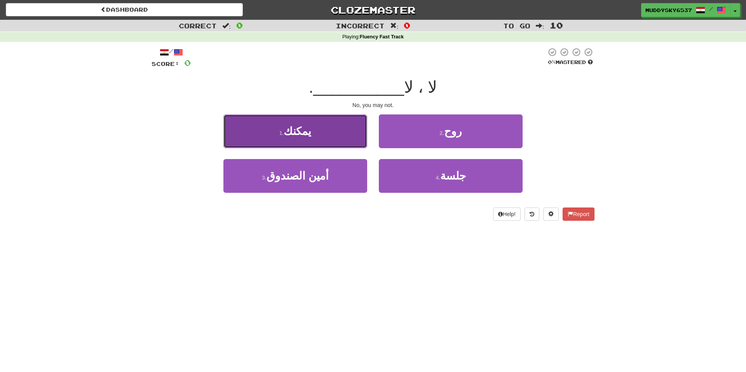
click at [351, 129] on button "1 . يمكنك" at bounding box center [295, 132] width 144 height 34
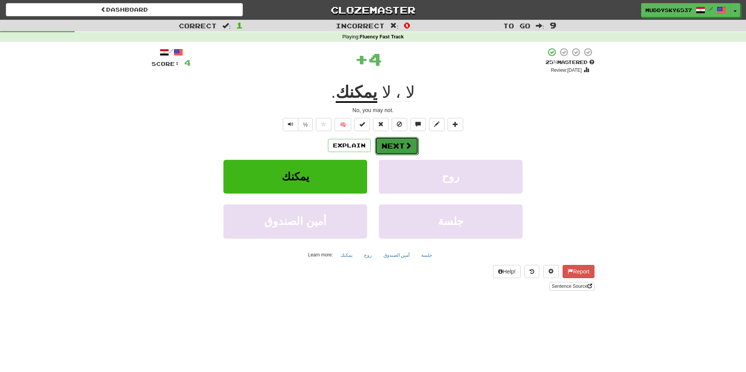
click at [388, 141] on button "Next" at bounding box center [396, 146] width 43 height 18
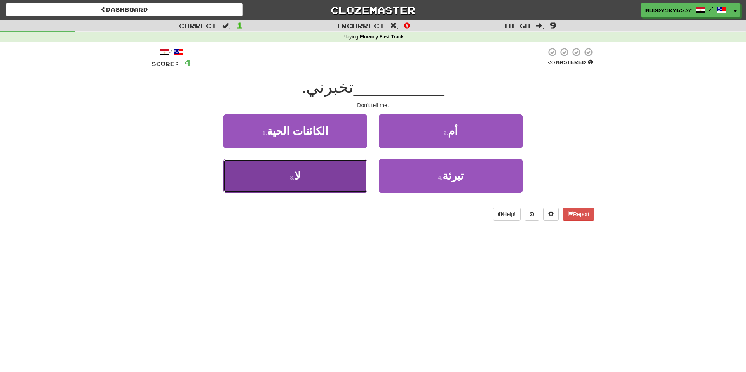
click at [348, 181] on button "3 . لا" at bounding box center [295, 176] width 144 height 34
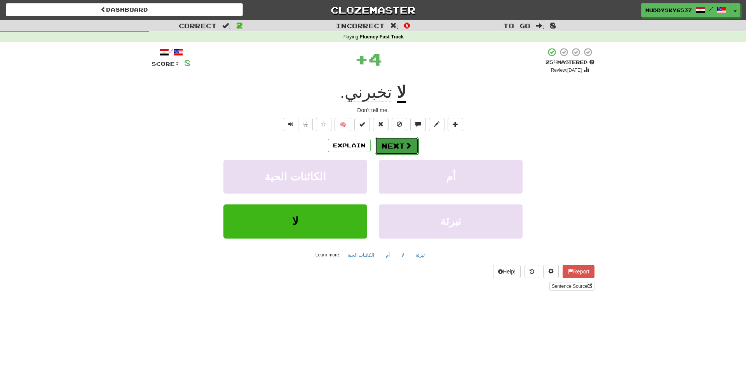
click at [394, 141] on button "Next" at bounding box center [396, 146] width 43 height 18
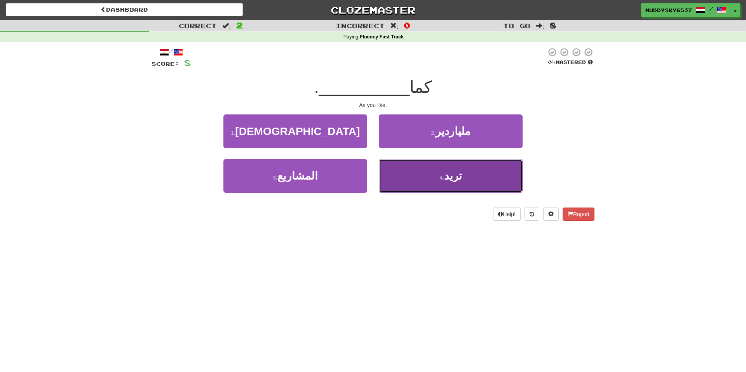
click at [403, 186] on button "4 . تريد" at bounding box center [451, 176] width 144 height 34
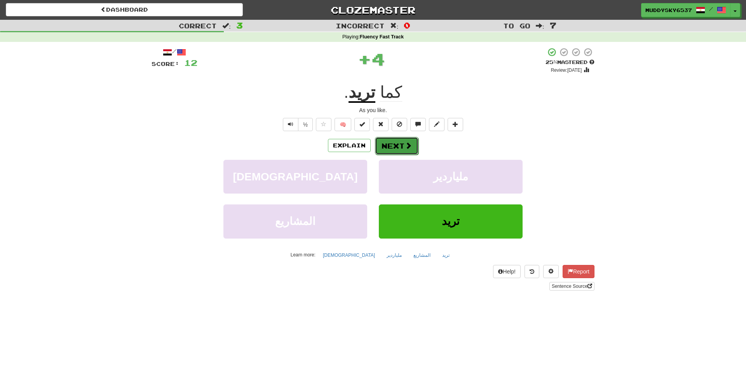
click at [392, 153] on button "Next" at bounding box center [396, 146] width 43 height 18
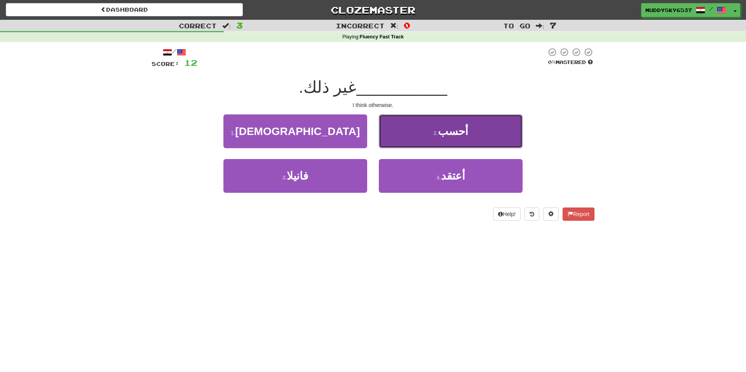
click at [420, 132] on button "2 . أحسب" at bounding box center [451, 132] width 144 height 34
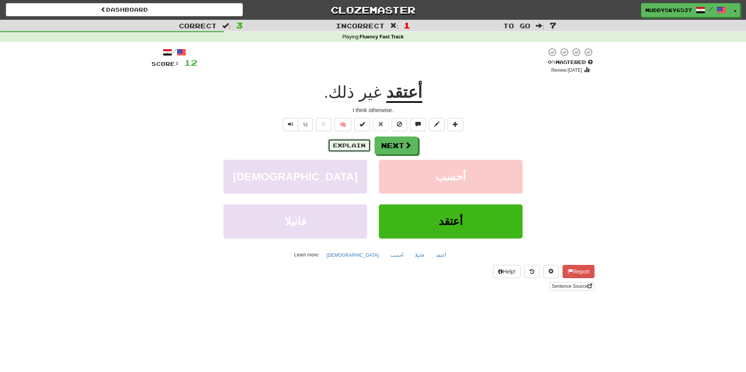
click at [351, 147] on button "Explain" at bounding box center [349, 145] width 43 height 13
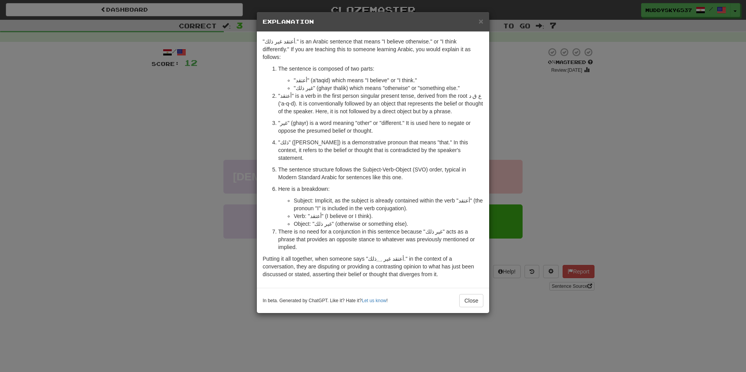
click at [184, 202] on div "× Explanation "أعتقد غير ذلك." is an Arabic sentence that means "I believe othe…" at bounding box center [373, 186] width 746 height 372
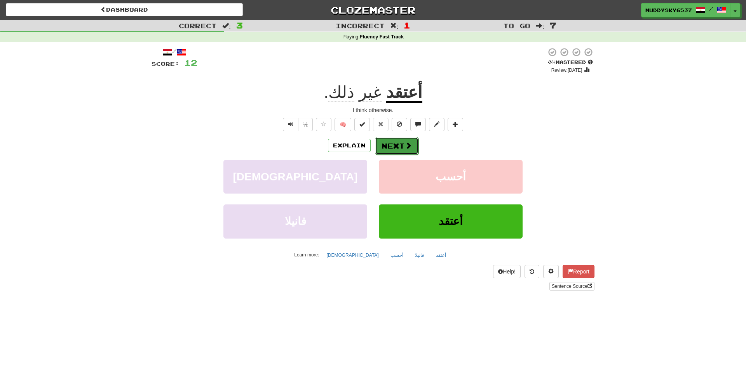
click at [386, 143] on button "Next" at bounding box center [396, 146] width 43 height 18
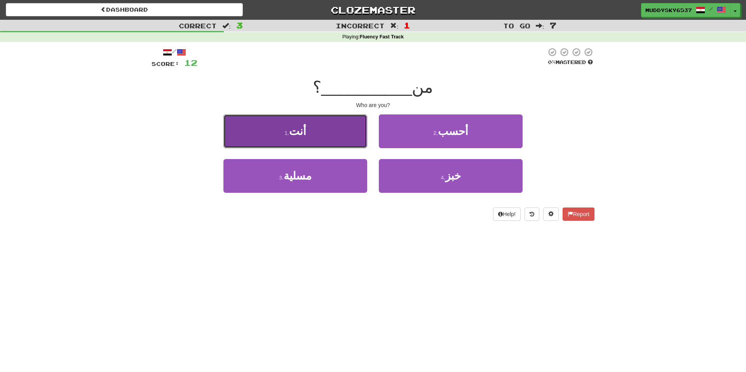
click at [328, 145] on button "1 . أنت" at bounding box center [295, 132] width 144 height 34
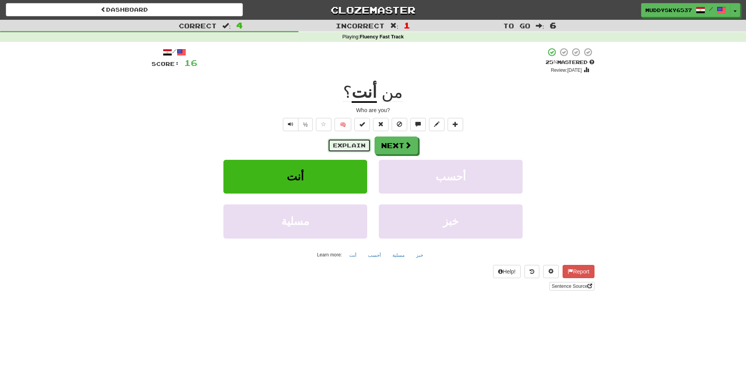
click at [341, 143] on button "Explain" at bounding box center [349, 145] width 43 height 13
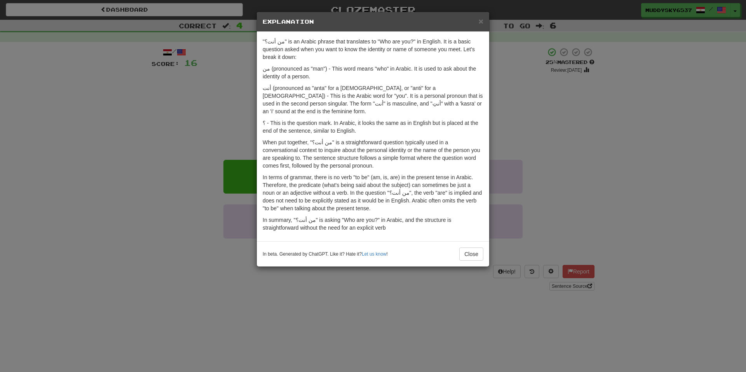
click at [349, 276] on div "× Explanation "من أنت؟" is an Arabic phrase that translates to "Who are you?" i…" at bounding box center [373, 186] width 746 height 372
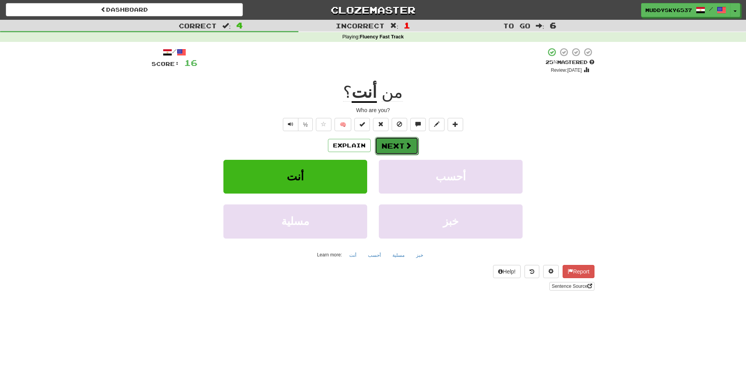
click at [399, 142] on button "Next" at bounding box center [396, 146] width 43 height 18
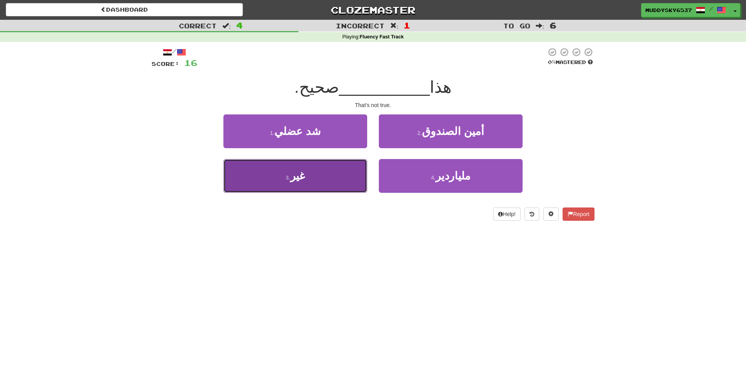
click at [358, 178] on button "3 . غير" at bounding box center [295, 176] width 144 height 34
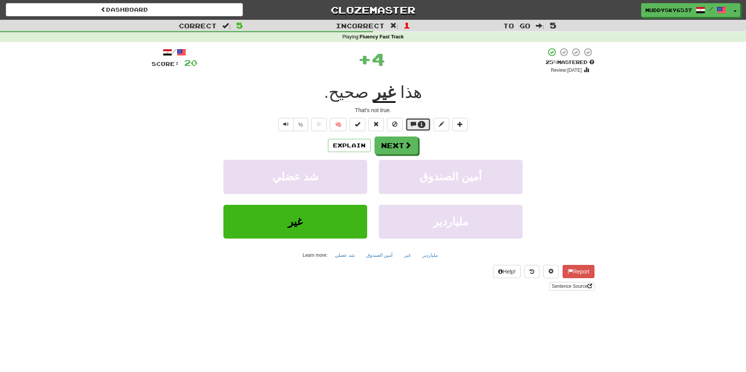
click at [421, 125] on span "1" at bounding box center [421, 124] width 3 height 5
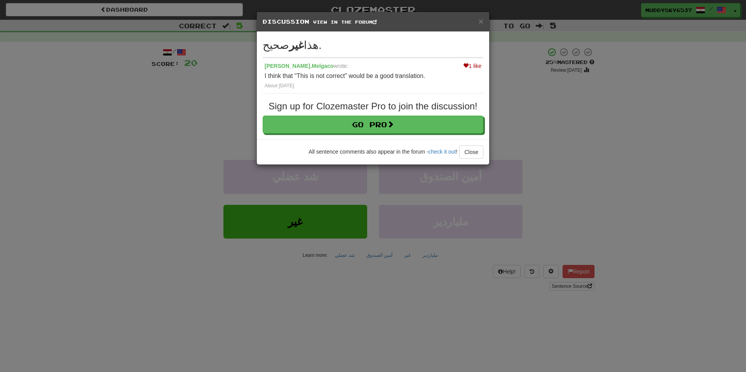
click at [483, 21] on div "× Discussion View in the forum" at bounding box center [373, 22] width 232 height 20
click at [482, 21] on span "×" at bounding box center [480, 21] width 5 height 9
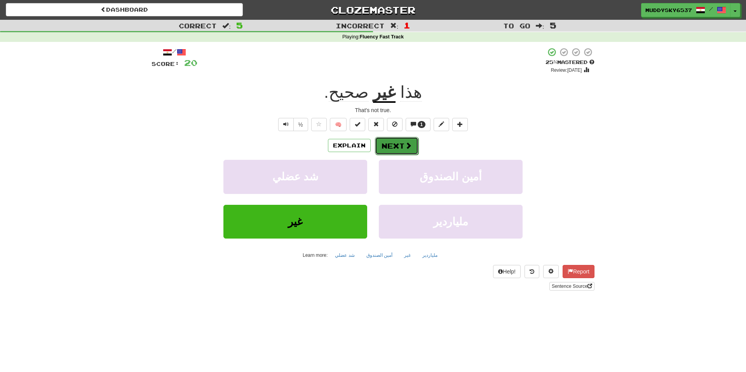
click at [405, 142] on span at bounding box center [408, 145] width 7 height 7
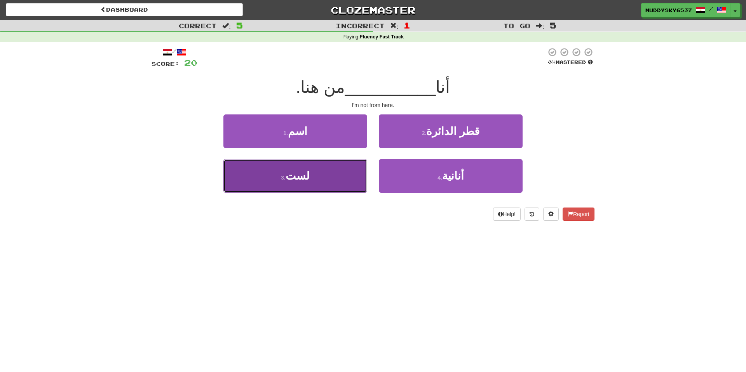
click at [364, 181] on button "3 . لست" at bounding box center [295, 176] width 144 height 34
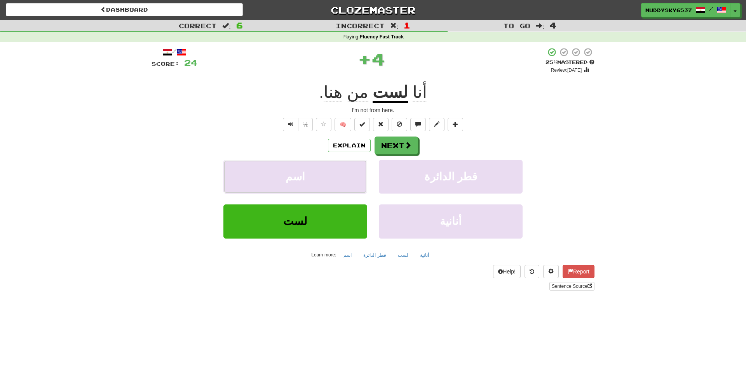
click at [364, 181] on button "اسم" at bounding box center [295, 177] width 144 height 34
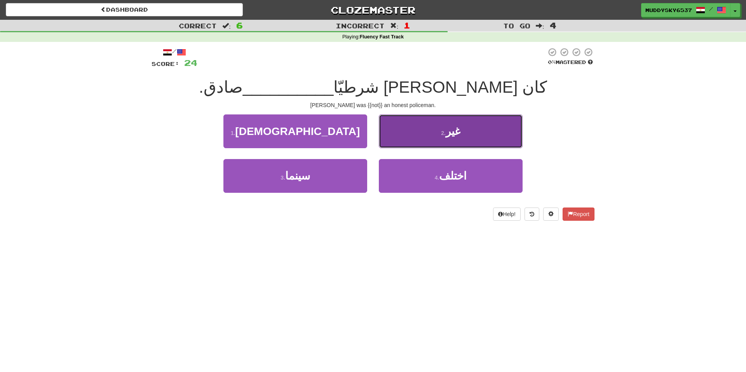
click at [462, 126] on button "2 . غير" at bounding box center [451, 132] width 144 height 34
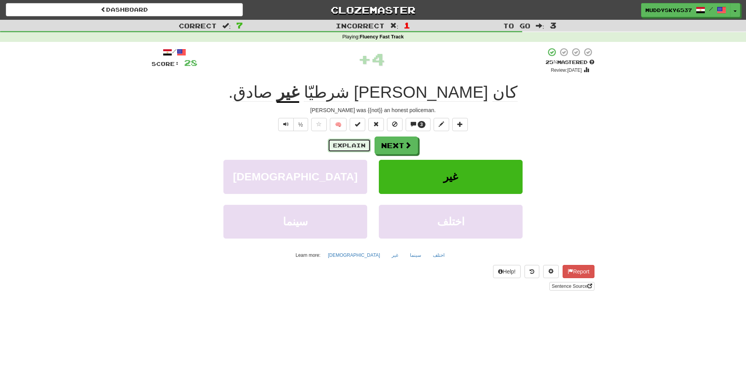
click at [367, 144] on button "Explain" at bounding box center [349, 145] width 43 height 13
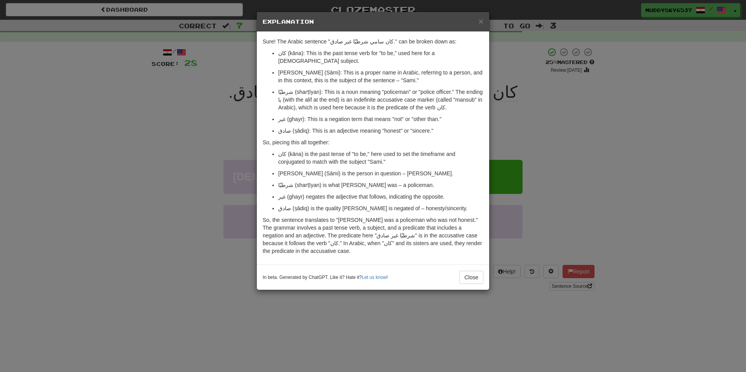
click at [532, 97] on div "× Explanation Sure! The Arabic sentence "كان سامي شرطيّا غير صادق." can be brok…" at bounding box center [373, 186] width 746 height 372
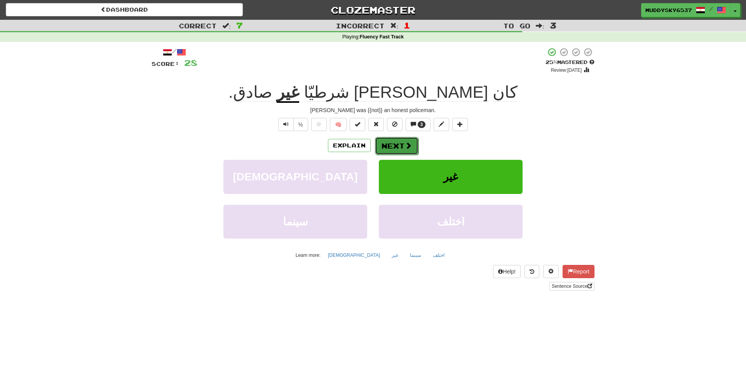
click at [405, 145] on span at bounding box center [408, 145] width 7 height 7
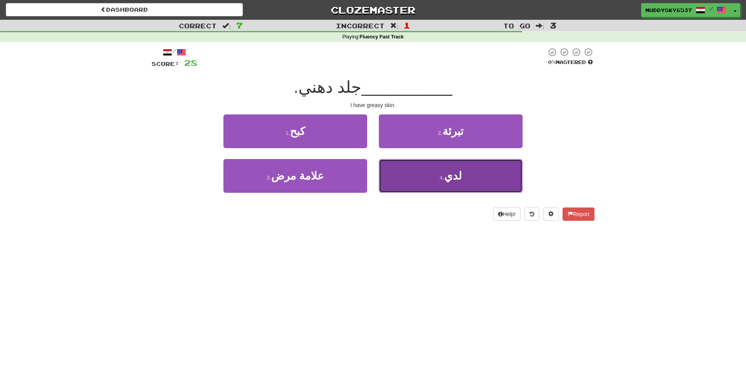
click at [412, 172] on button "4 . لدي" at bounding box center [451, 176] width 144 height 34
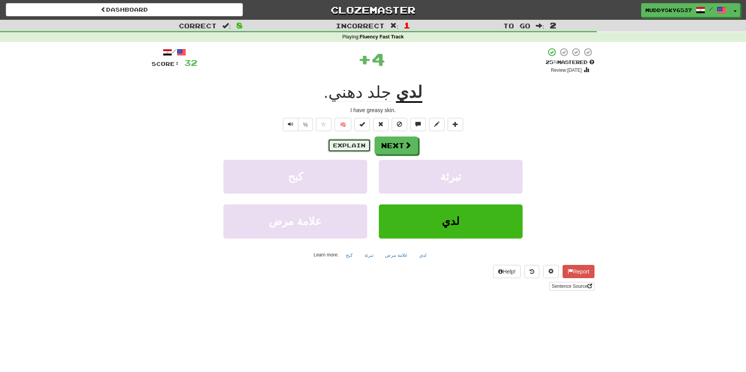
click at [341, 140] on button "Explain" at bounding box center [349, 145] width 43 height 13
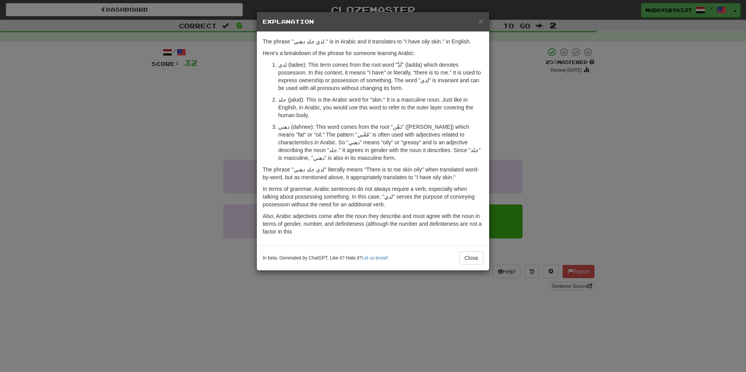
click at [502, 198] on div "× Explanation The phrase "لدي جلد دهني." is in Arabic and it translates to "I h…" at bounding box center [373, 186] width 746 height 372
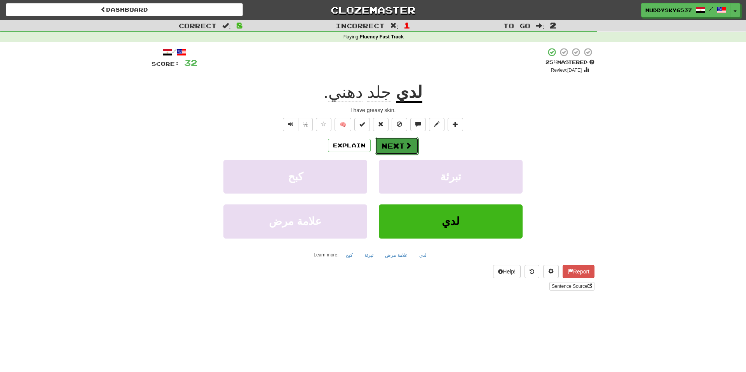
click at [401, 138] on button "Next" at bounding box center [396, 146] width 43 height 18
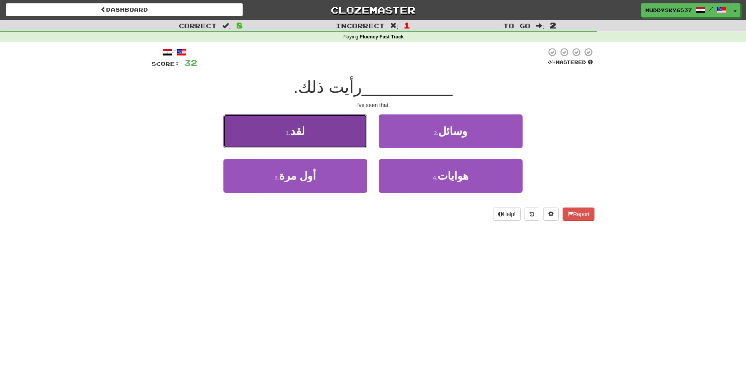
click at [342, 124] on button "1 . لقد" at bounding box center [295, 132] width 144 height 34
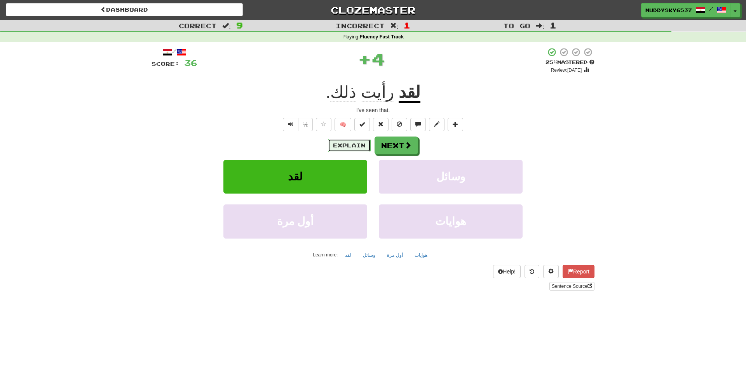
click at [361, 142] on button "Explain" at bounding box center [349, 145] width 43 height 13
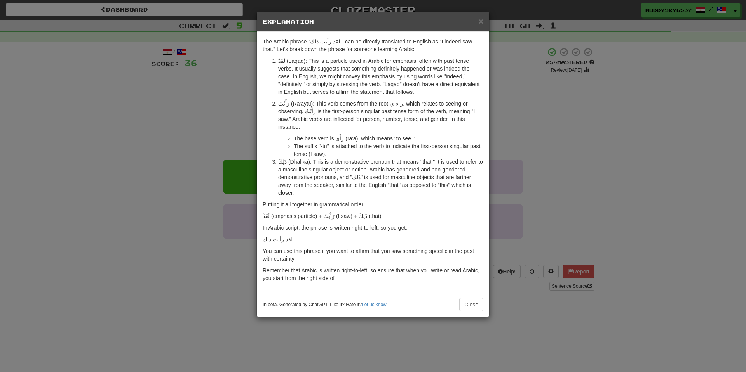
click at [497, 151] on div "× Explanation The Arabic phrase "لقد رأيت ذلك." can be directly translated to E…" at bounding box center [373, 186] width 746 height 372
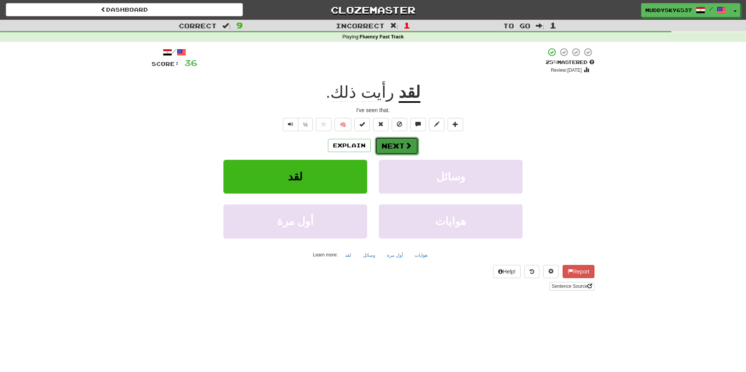
click at [395, 149] on button "Next" at bounding box center [396, 146] width 43 height 18
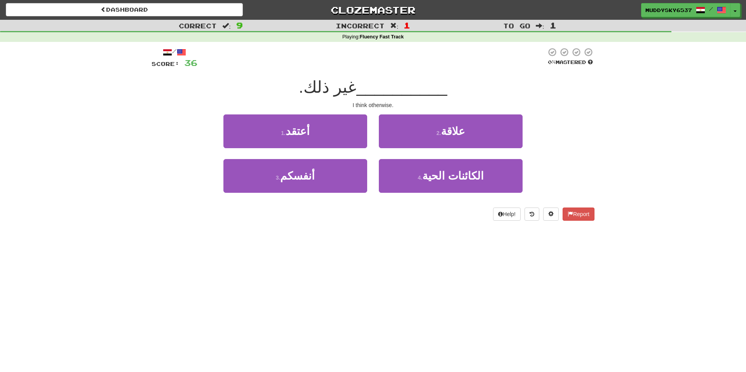
click at [395, 149] on div "2 . علاقة" at bounding box center [450, 137] width 155 height 45
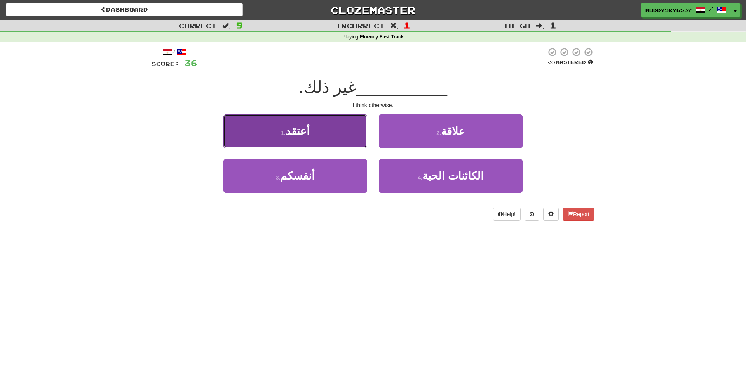
click at [363, 137] on button "1 . أعتقد" at bounding box center [295, 132] width 144 height 34
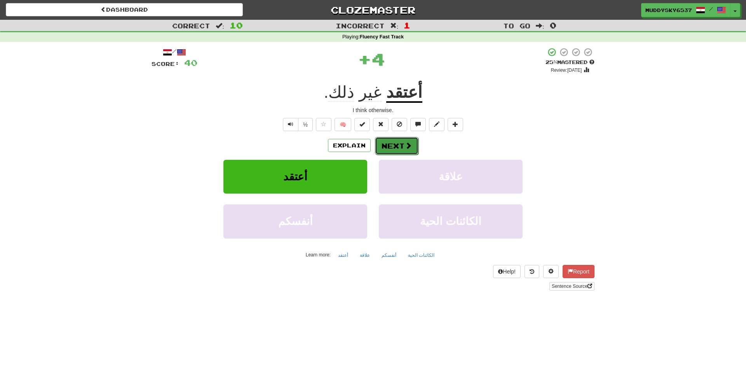
click at [398, 147] on button "Next" at bounding box center [396, 146] width 43 height 18
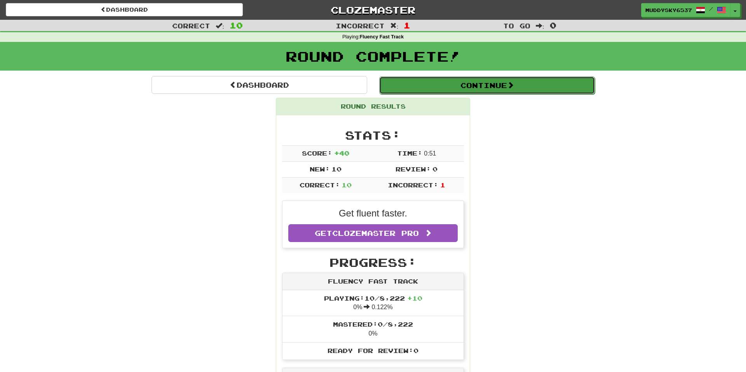
click at [435, 90] on button "Continue" at bounding box center [487, 86] width 216 height 18
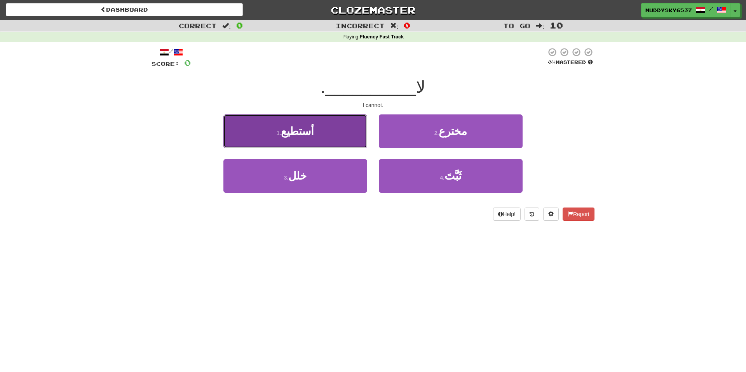
click at [367, 126] on button "1 . أستطيع" at bounding box center [295, 132] width 144 height 34
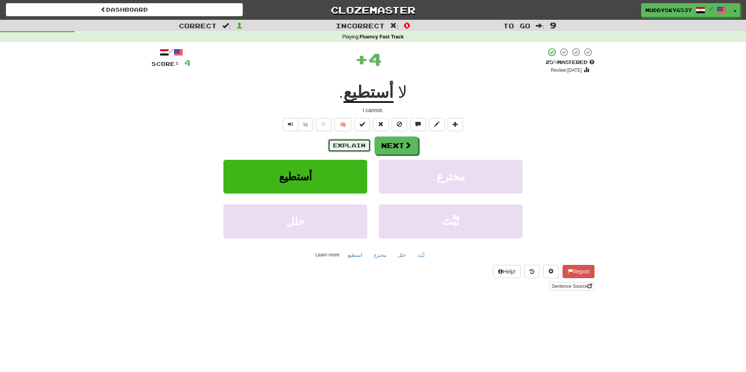
click at [366, 144] on button "Explain" at bounding box center [349, 145] width 43 height 13
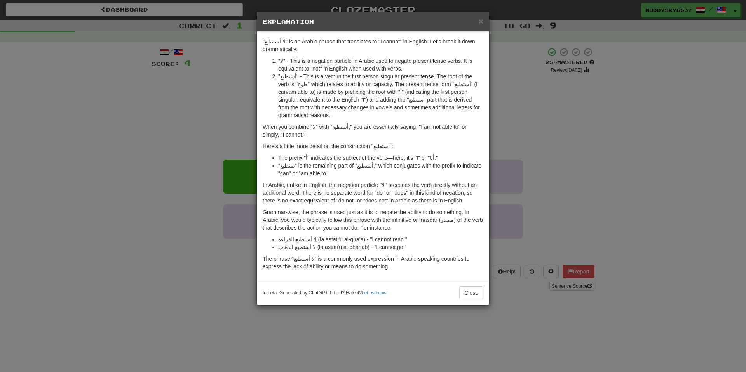
click at [499, 112] on div "× Explanation "لا أستطيع" is an Arabic phrase that translates to "I cannot" in …" at bounding box center [373, 186] width 746 height 372
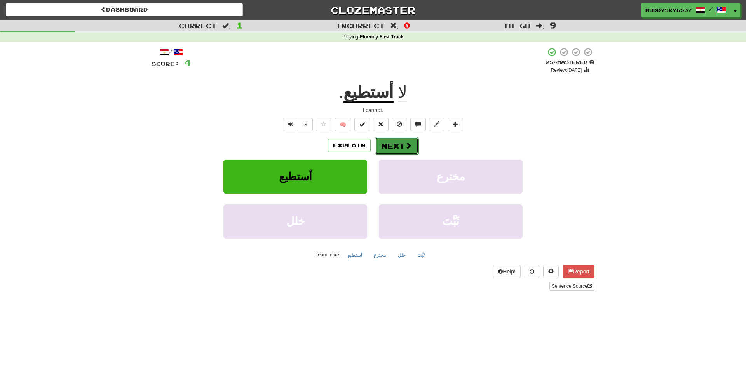
click at [409, 151] on button "Next" at bounding box center [396, 146] width 43 height 18
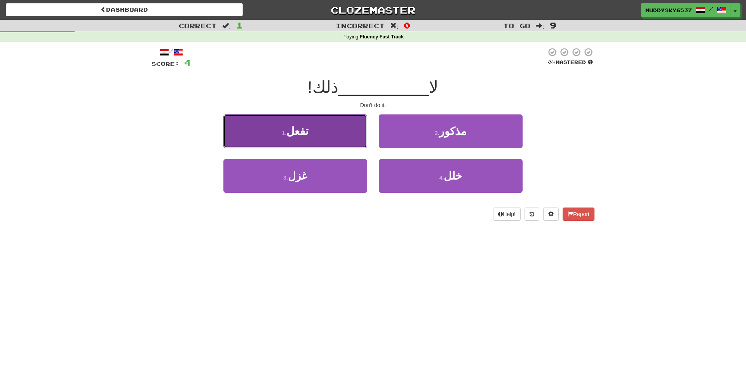
click at [343, 139] on button "1 . تفعل" at bounding box center [295, 132] width 144 height 34
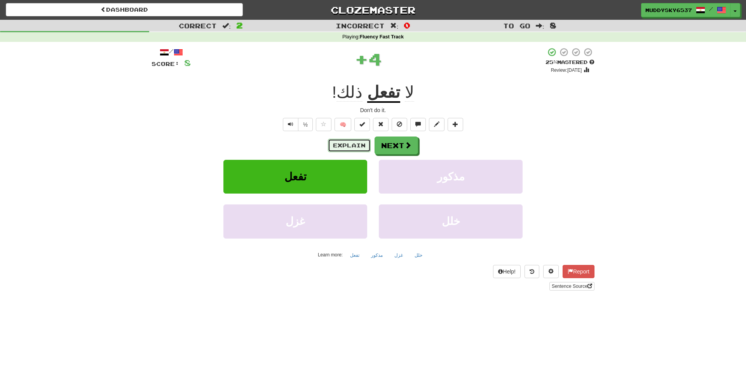
click at [360, 151] on button "Explain" at bounding box center [349, 145] width 43 height 13
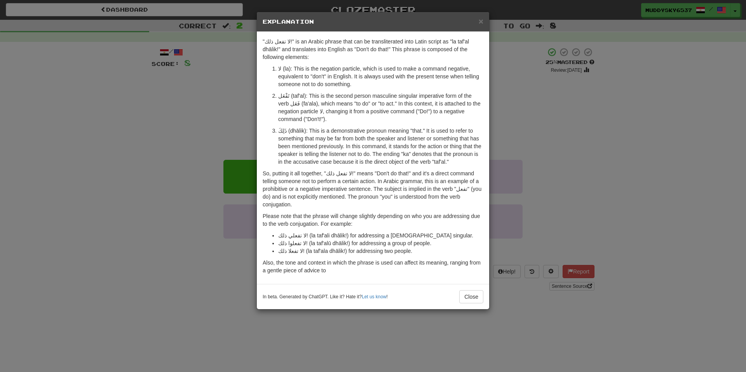
click at [515, 134] on div "× Explanation "لا تفعل ذلك!" is an Arabic phrase that can be transliterated int…" at bounding box center [373, 186] width 746 height 372
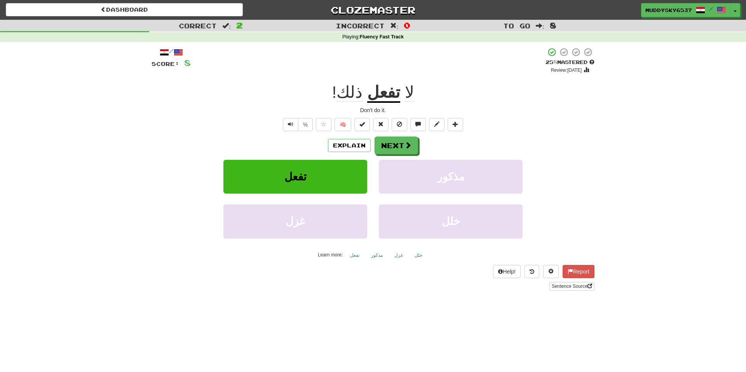
click at [418, 144] on div "Explain Next" at bounding box center [372, 146] width 443 height 18
click at [396, 151] on button "Next" at bounding box center [396, 146] width 43 height 18
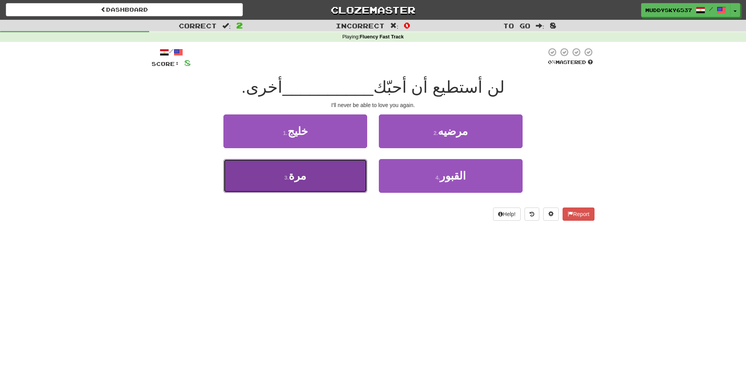
click at [326, 184] on button "3 . مرة" at bounding box center [295, 176] width 144 height 34
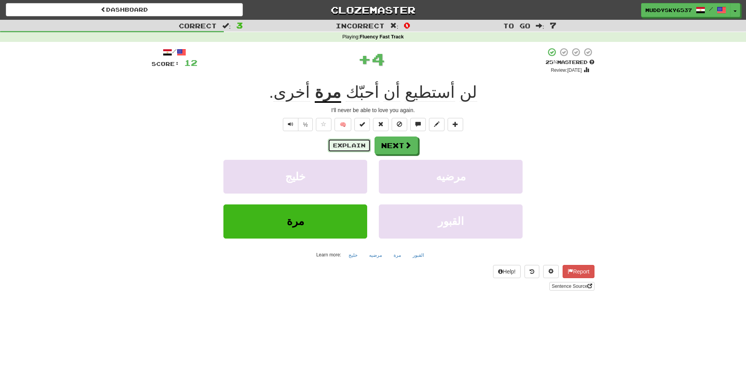
click at [358, 146] on button "Explain" at bounding box center [349, 145] width 43 height 13
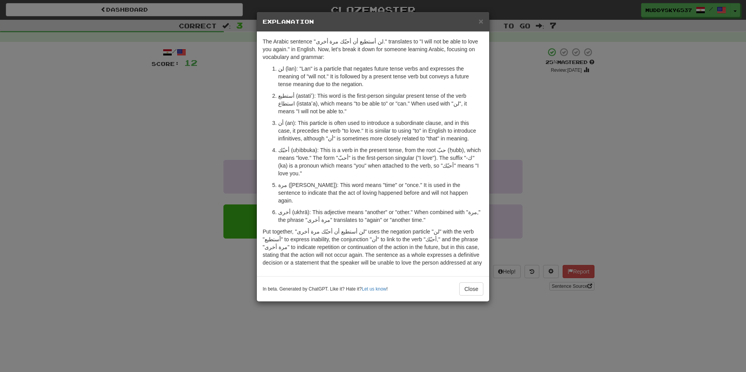
click at [480, 170] on p "أحبّك (uḥibbuka): This is a verb in the present tense, from the root حبّ (ḥubb)…" at bounding box center [380, 161] width 205 height 31
click at [493, 134] on div "× Explanation The Arabic sentence "لن أستطيع أن أحبّك مرة أخرى." translates to …" at bounding box center [373, 186] width 746 height 372
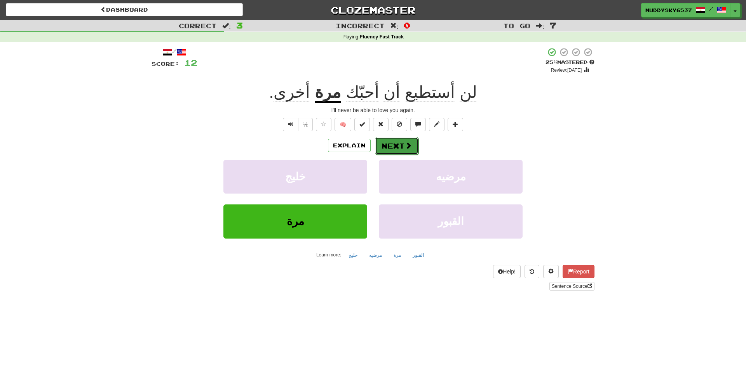
click at [383, 141] on button "Next" at bounding box center [396, 146] width 43 height 18
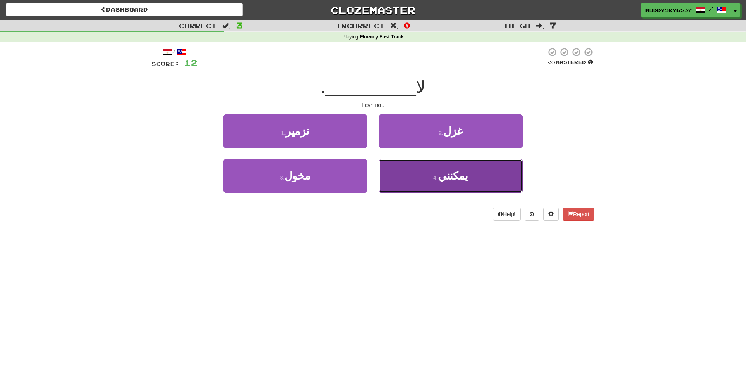
click at [397, 167] on button "4 . يمكنني" at bounding box center [451, 176] width 144 height 34
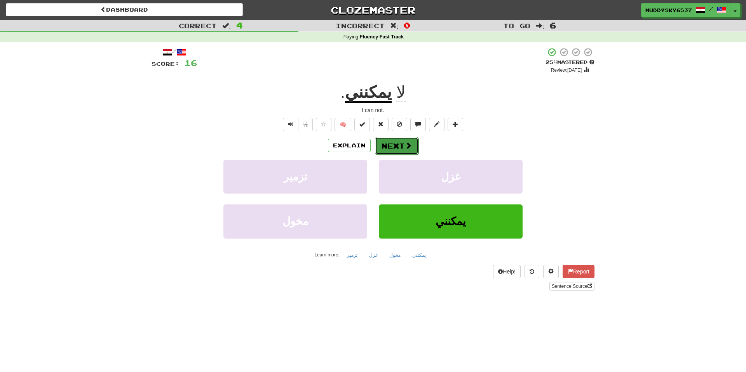
click at [389, 143] on button "Next" at bounding box center [396, 146] width 43 height 18
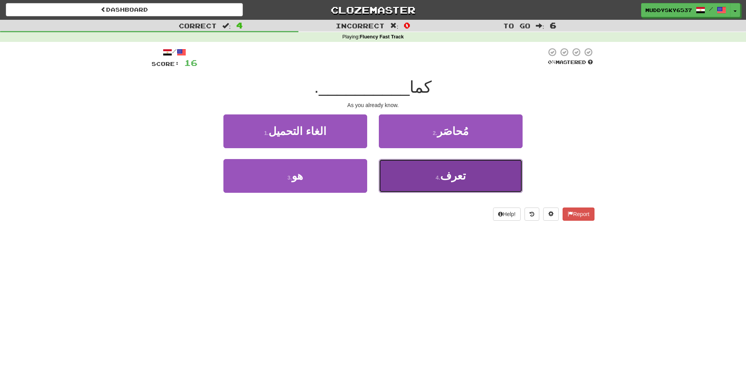
click at [394, 168] on button "4 . تعرف" at bounding box center [451, 176] width 144 height 34
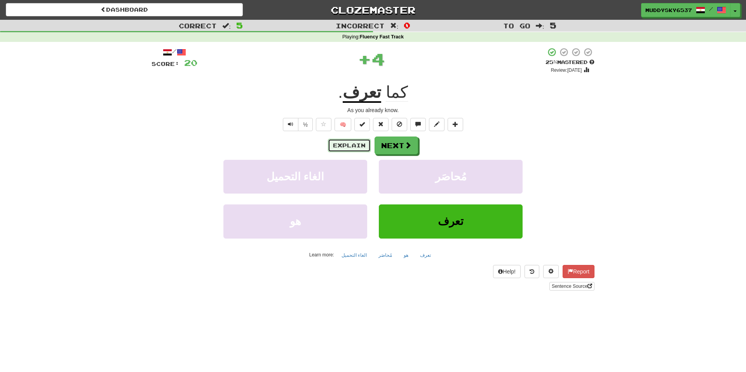
click at [348, 142] on button "Explain" at bounding box center [349, 145] width 43 height 13
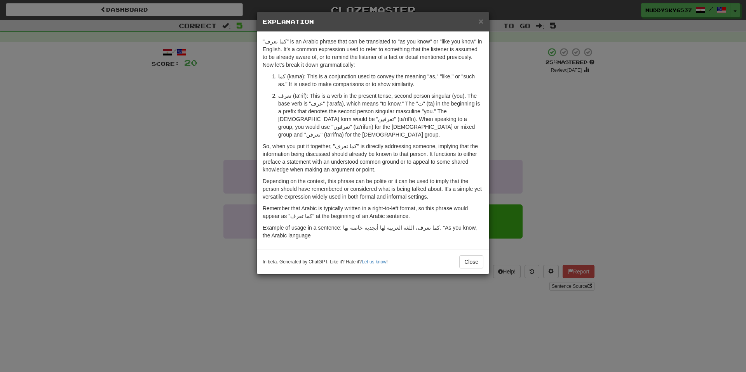
click at [537, 132] on div "× Explanation "كما تعرف" is an Arabic phrase that can be translated to "as you …" at bounding box center [373, 186] width 746 height 372
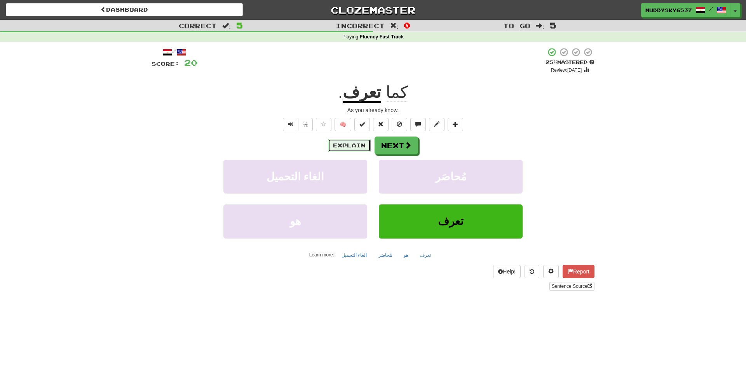
click at [359, 144] on button "Explain" at bounding box center [349, 145] width 43 height 13
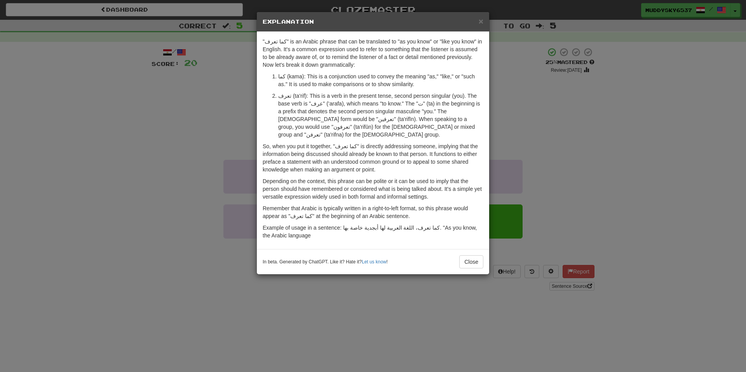
click at [622, 97] on div "× Explanation "كما تعرف" is an Arabic phrase that can be translated to "as you …" at bounding box center [373, 186] width 746 height 372
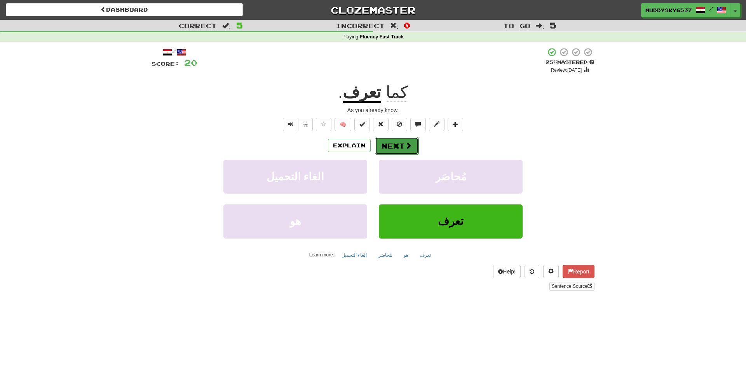
click at [405, 148] on span at bounding box center [408, 145] width 7 height 7
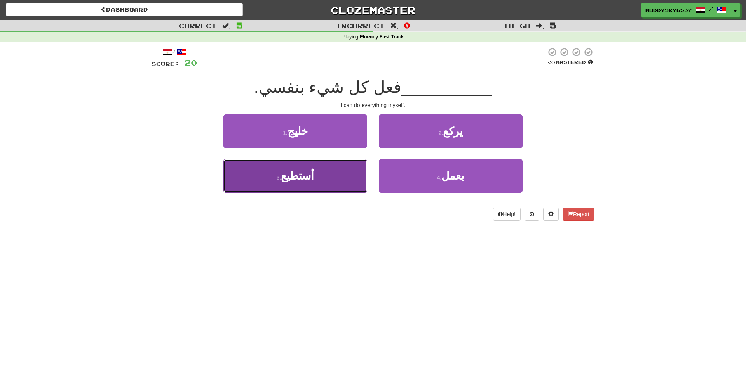
click at [361, 170] on button "3 . أستطيع" at bounding box center [295, 176] width 144 height 34
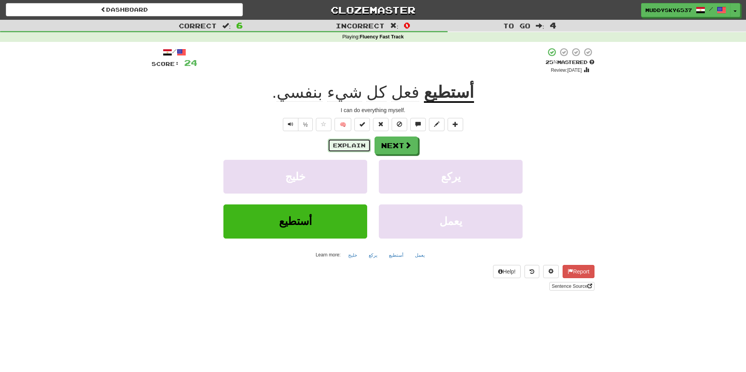
click at [361, 150] on button "Explain" at bounding box center [349, 145] width 43 height 13
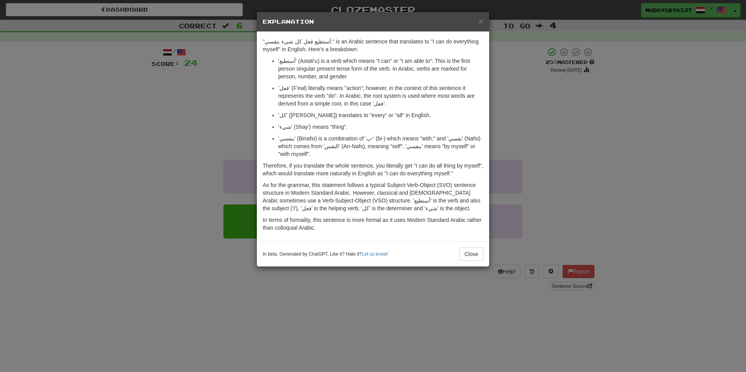
click at [529, 122] on div "× Explanation "أستطيع فعل كل شيء بنفسي." is an Arabic sentence that translates …" at bounding box center [373, 186] width 746 height 372
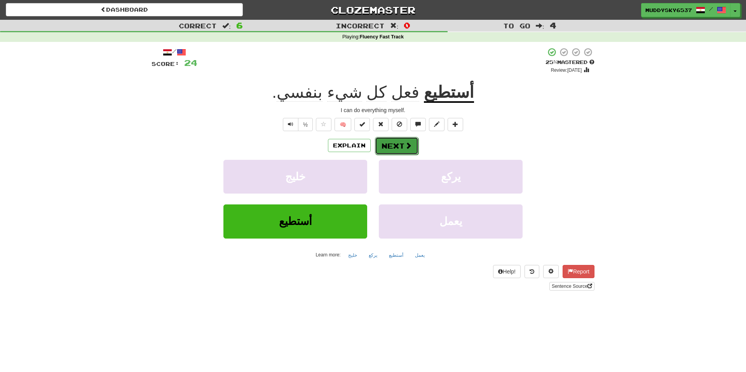
click at [416, 149] on button "Next" at bounding box center [396, 146] width 43 height 18
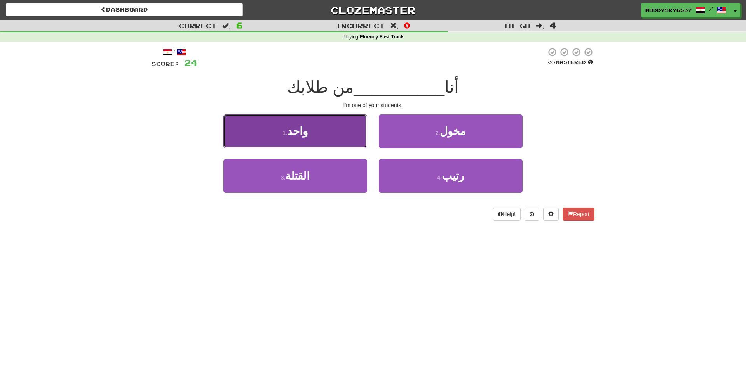
click at [359, 134] on button "1 . واحد" at bounding box center [295, 132] width 144 height 34
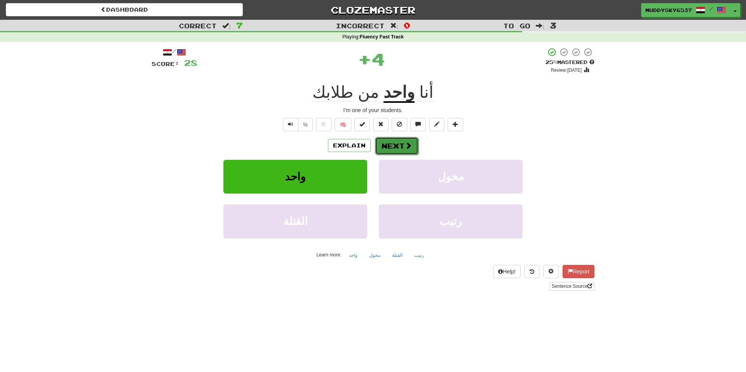
click at [381, 148] on button "Next" at bounding box center [396, 146] width 43 height 18
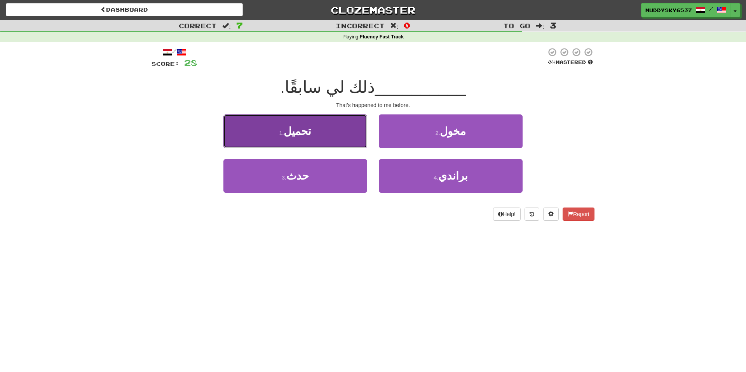
click at [335, 128] on button "1 . تحميل" at bounding box center [295, 132] width 144 height 34
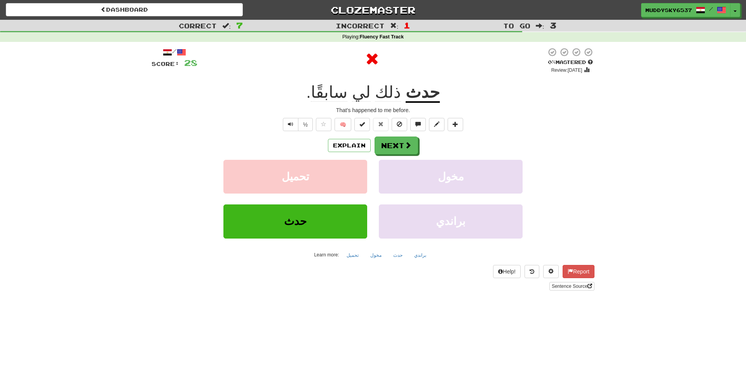
click at [350, 136] on div "/ Score: 28 0 % Mastered Review: 2025-10-16 حدث ذلك لي سابقًا . That's happened…" at bounding box center [372, 168] width 443 height 243
click at [348, 145] on button "Explain" at bounding box center [349, 145] width 43 height 13
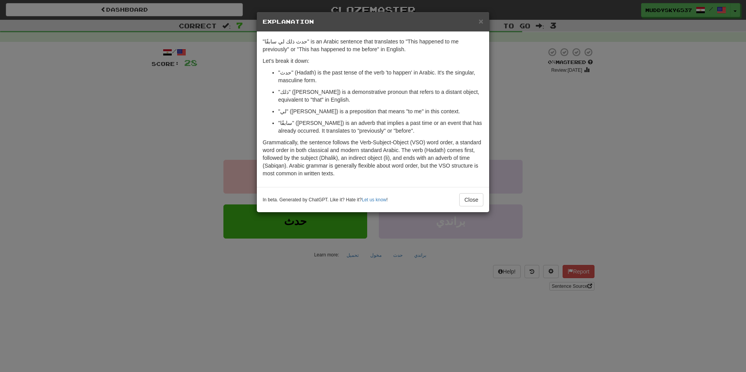
click at [547, 93] on div "× Explanation "حدث ذلك لي سابقًا" is an Arabic sentence that translates to "Thi…" at bounding box center [373, 186] width 746 height 372
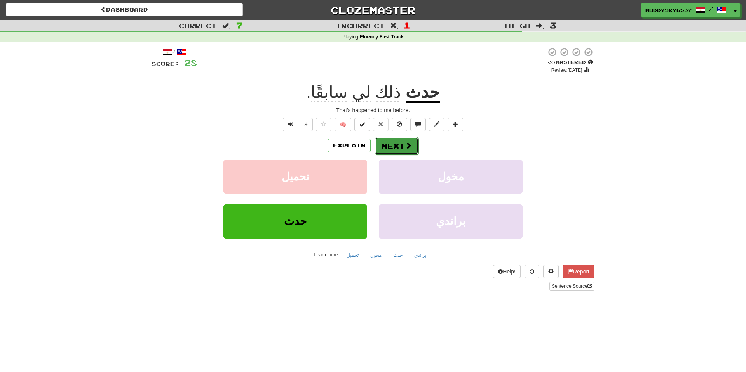
click at [411, 149] on button "Next" at bounding box center [396, 146] width 43 height 18
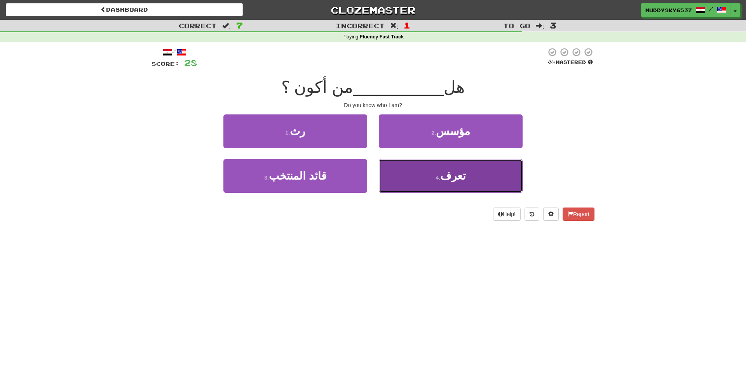
click at [417, 164] on button "4 . تعرف" at bounding box center [451, 176] width 144 height 34
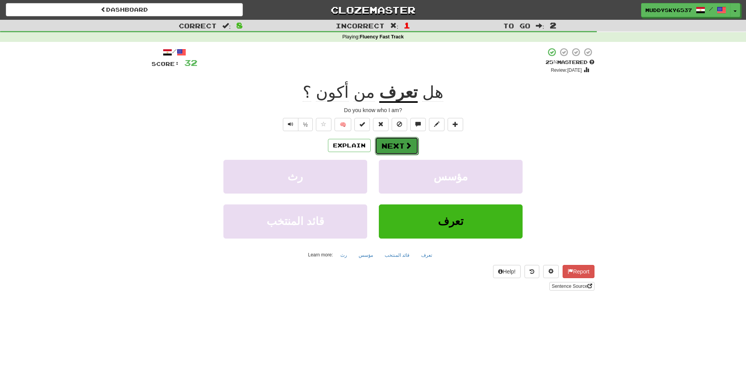
click at [386, 146] on button "Next" at bounding box center [396, 146] width 43 height 18
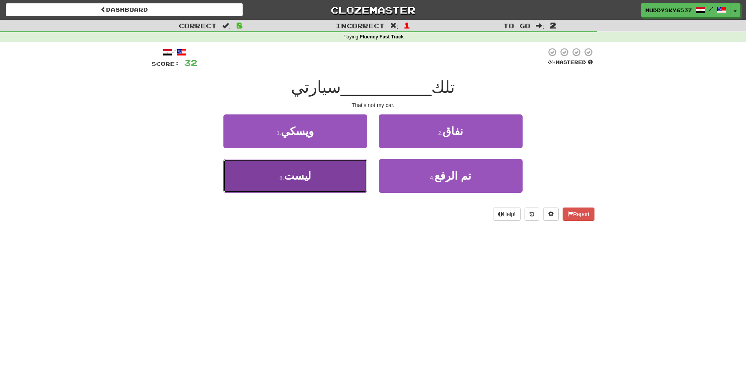
click at [341, 176] on button "3 . ليست" at bounding box center [295, 176] width 144 height 34
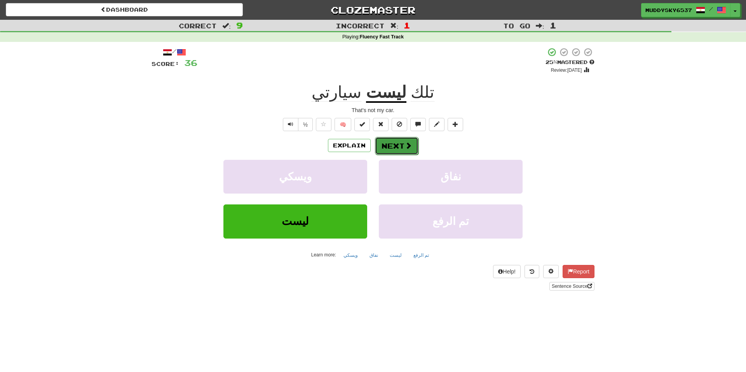
click at [401, 144] on button "Next" at bounding box center [396, 146] width 43 height 18
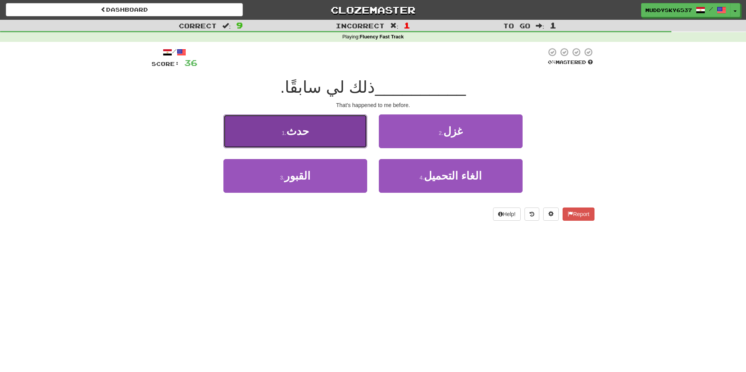
click at [362, 139] on button "1 . حدث" at bounding box center [295, 132] width 144 height 34
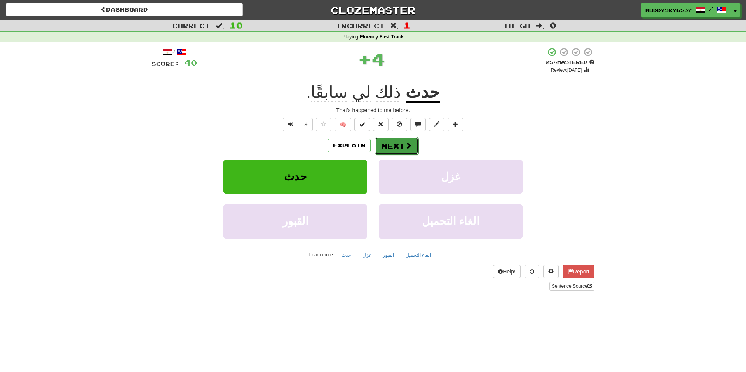
click at [384, 146] on button "Next" at bounding box center [396, 146] width 43 height 18
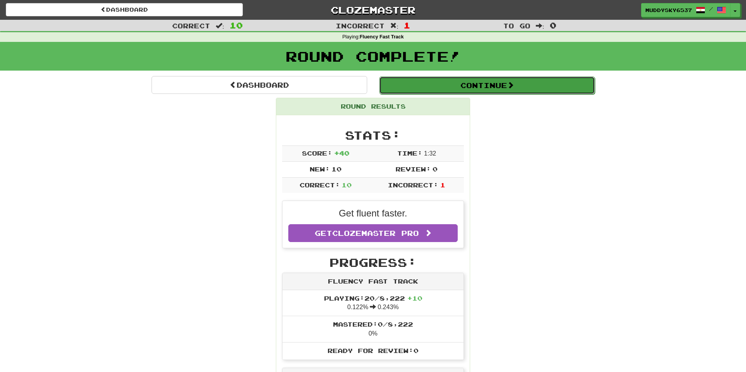
click at [428, 88] on button "Continue" at bounding box center [487, 86] width 216 height 18
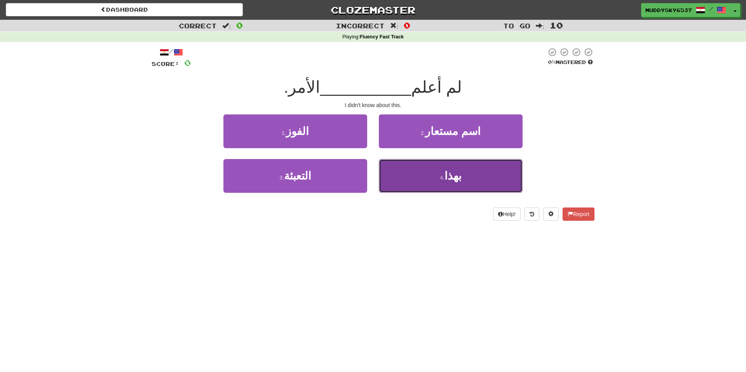
click at [411, 183] on button "4 . بهذا" at bounding box center [451, 176] width 144 height 34
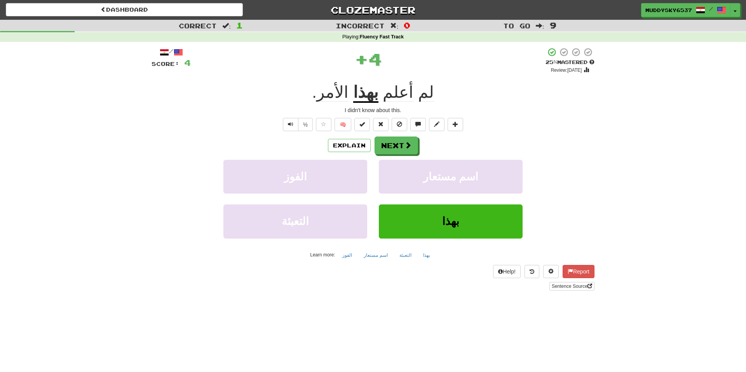
click at [325, 89] on span "الأمر" at bounding box center [332, 92] width 32 height 19
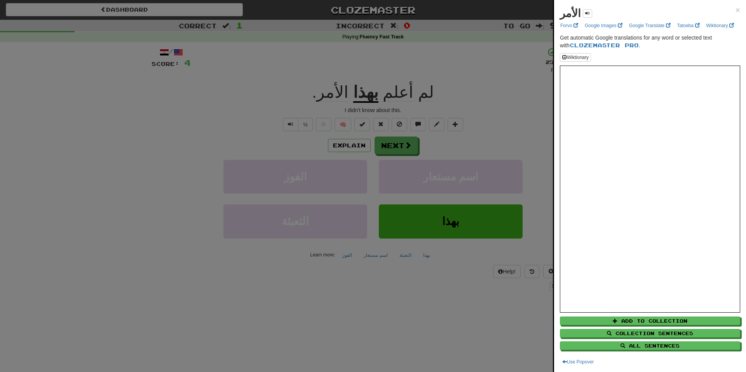
click at [333, 179] on div at bounding box center [373, 186] width 746 height 372
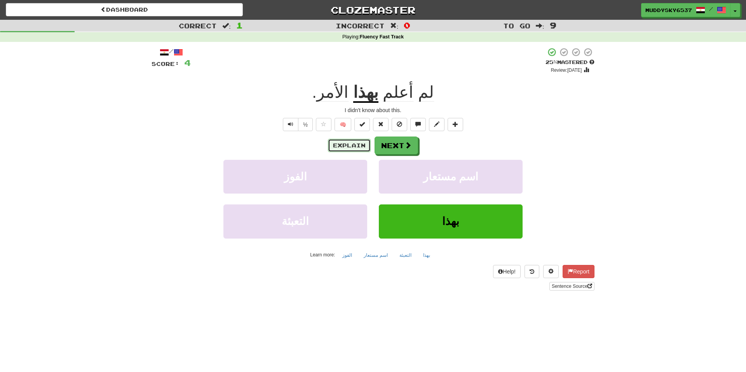
click at [344, 141] on button "Explain" at bounding box center [349, 145] width 43 height 13
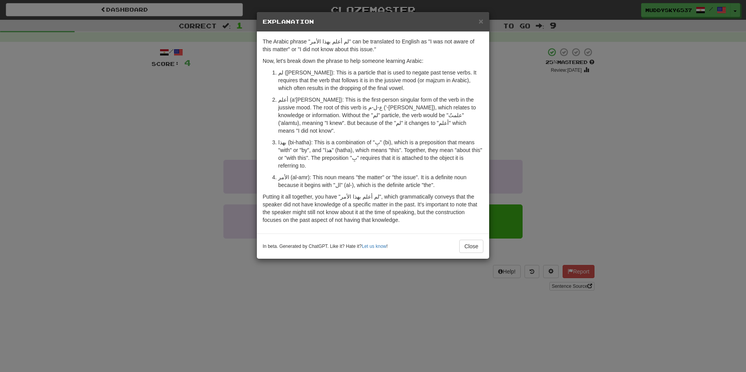
click at [558, 155] on div "× Explanation The Arabic phrase "لم أعلم بهذا الأمر" can be translated to Engli…" at bounding box center [373, 186] width 746 height 372
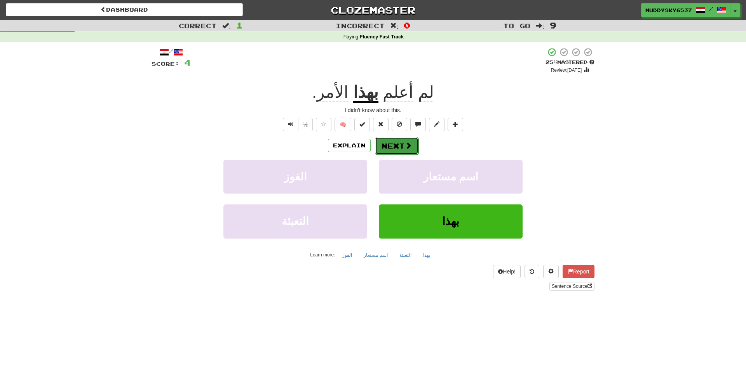
click at [412, 138] on button "Next" at bounding box center [396, 146] width 43 height 18
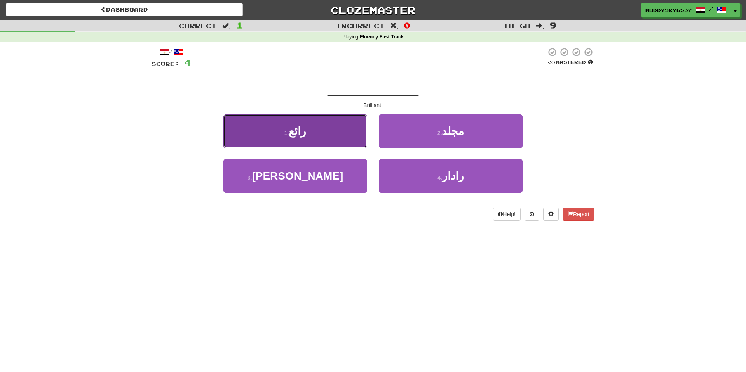
click at [360, 133] on button "1 . رائع" at bounding box center [295, 132] width 144 height 34
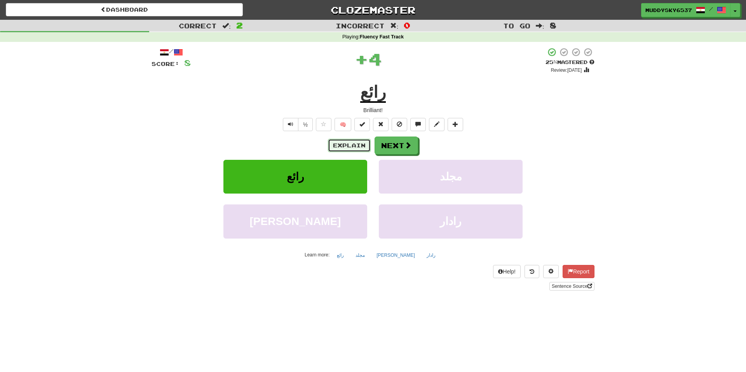
click at [355, 139] on button "Explain" at bounding box center [349, 145] width 43 height 13
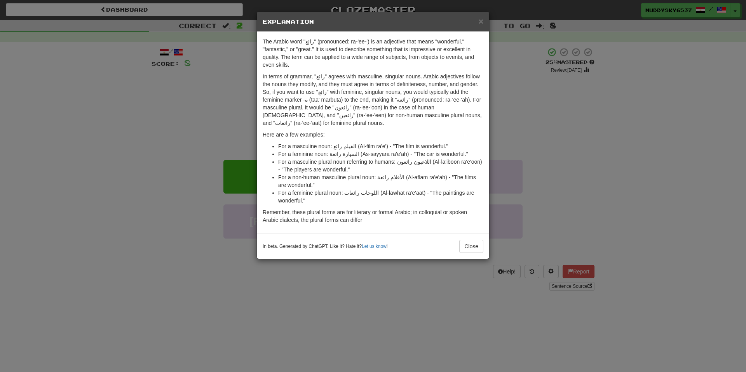
click at [486, 99] on div "The Arabic word "رائع" (pronounced: ra-'ee-') is an adjective that means "wonde…" at bounding box center [373, 133] width 232 height 202
click at [537, 29] on div "× Explanation The Arabic word "رائع" (pronounced: ra-'ee-') is an adjective tha…" at bounding box center [373, 186] width 746 height 372
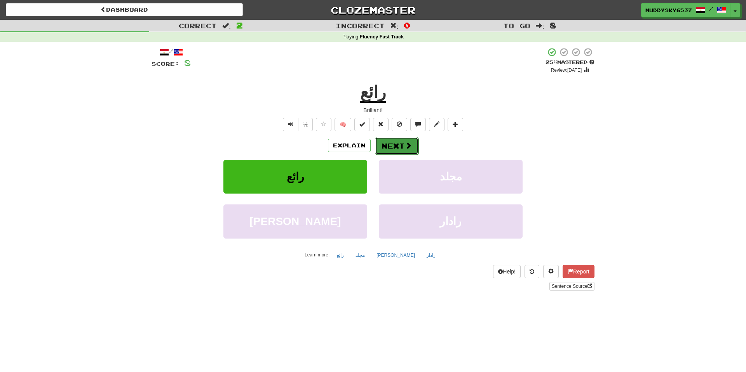
click at [412, 150] on button "Next" at bounding box center [396, 146] width 43 height 18
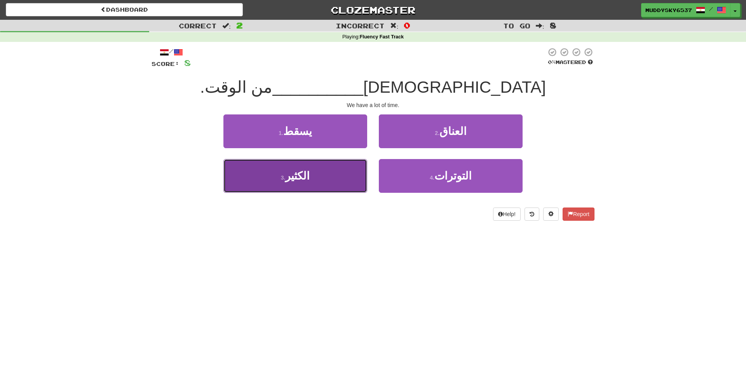
click at [323, 179] on button "3 . الكثير" at bounding box center [295, 176] width 144 height 34
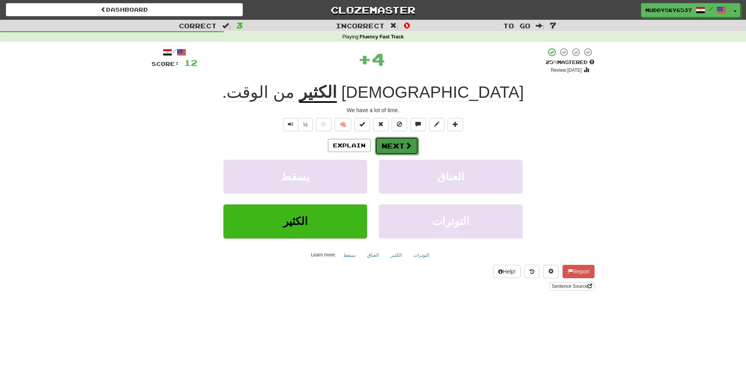
click at [392, 139] on button "Next" at bounding box center [396, 146] width 43 height 18
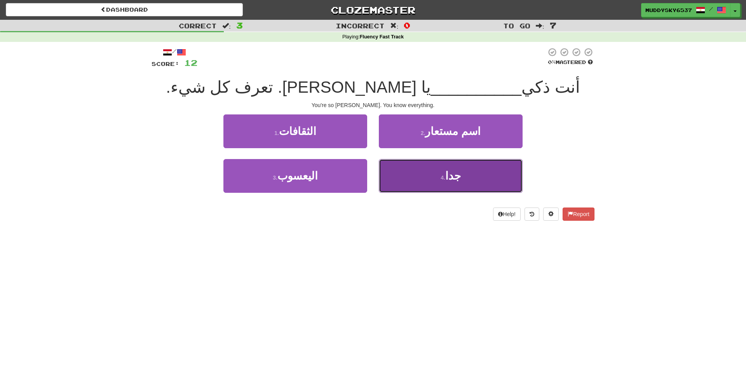
click at [416, 184] on button "4 . جدا" at bounding box center [451, 176] width 144 height 34
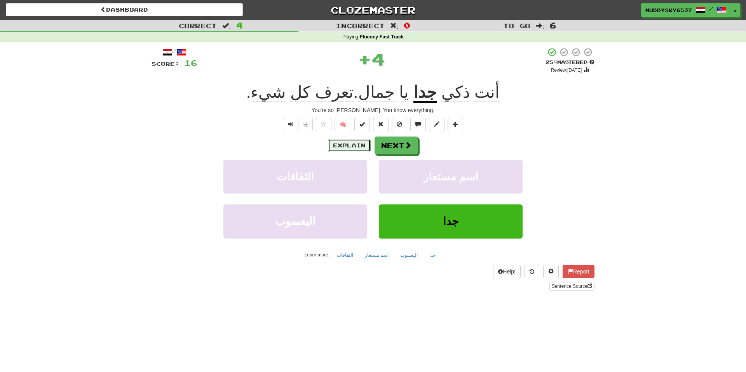
click at [345, 145] on button "Explain" at bounding box center [349, 145] width 43 height 13
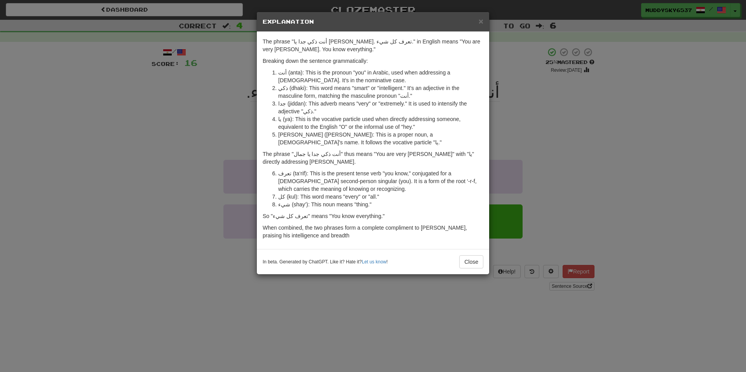
click at [637, 181] on div "× Explanation The phrase "أنت ذكي جدا يا جمال. تعرف كل شيء." in English means "…" at bounding box center [373, 186] width 746 height 372
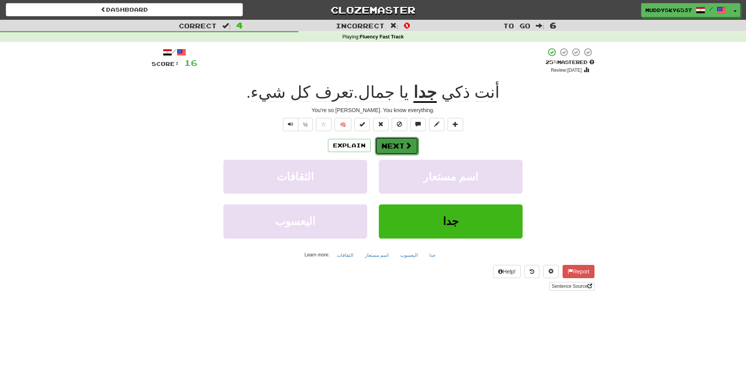
click at [412, 148] on button "Next" at bounding box center [396, 146] width 43 height 18
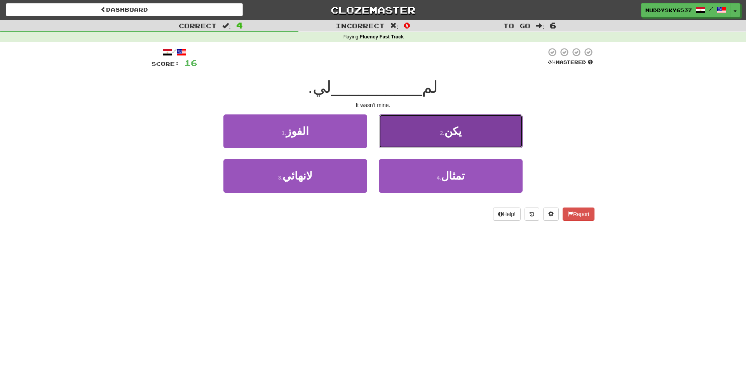
click at [420, 137] on button "2 . يكن" at bounding box center [451, 132] width 144 height 34
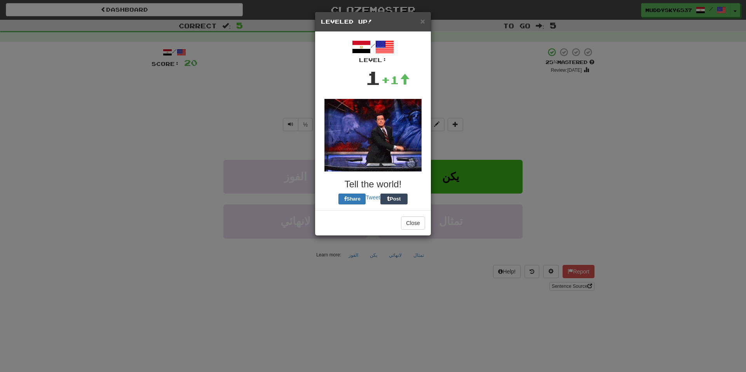
click at [355, 147] on img at bounding box center [372, 135] width 97 height 73
click at [406, 222] on button "Close" at bounding box center [413, 223] width 24 height 13
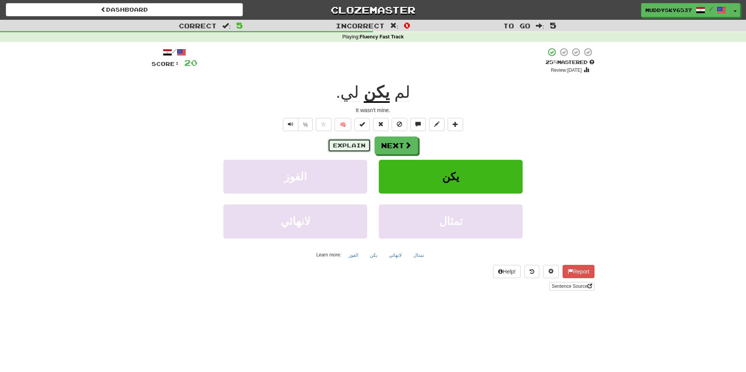
click at [351, 139] on button "Explain" at bounding box center [349, 145] width 43 height 13
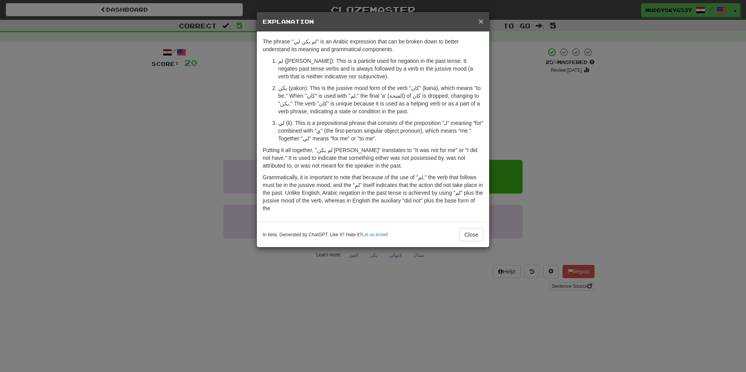
click at [482, 22] on span "×" at bounding box center [480, 21] width 5 height 9
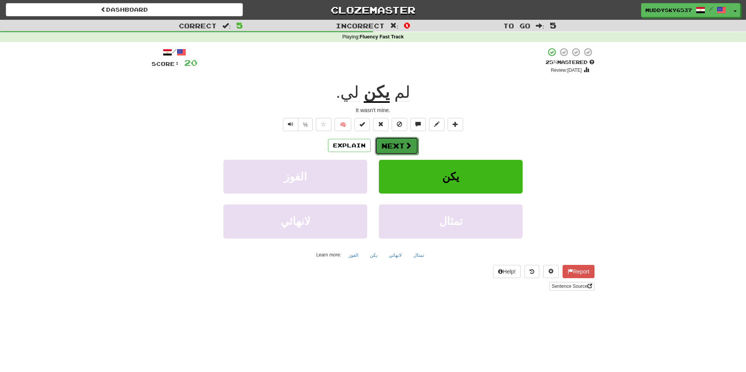
click at [393, 146] on button "Next" at bounding box center [396, 146] width 43 height 18
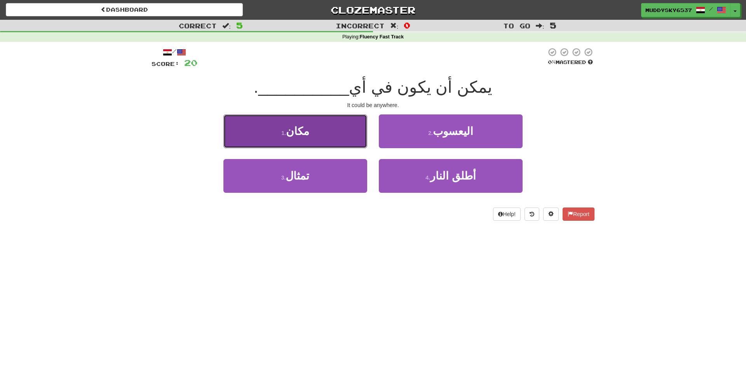
click at [325, 125] on button "1 . مكان" at bounding box center [295, 132] width 144 height 34
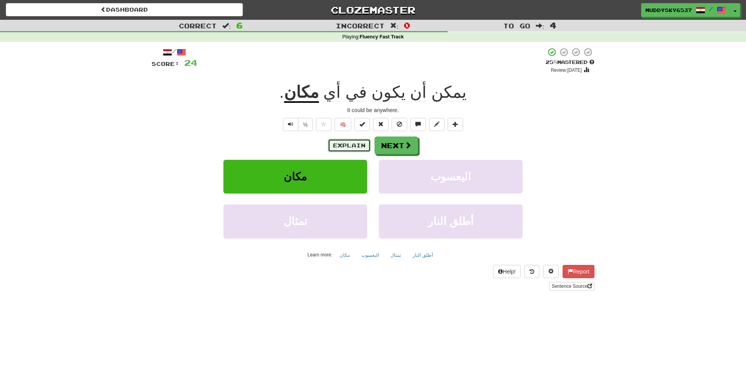
click at [363, 139] on button "Explain" at bounding box center [349, 145] width 43 height 13
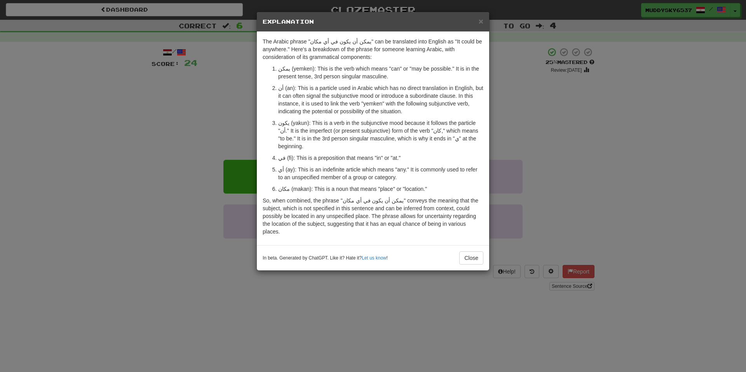
click at [492, 162] on div "× Explanation The Arabic phrase "يمكن أن يكون في أي مكان" can be translated int…" at bounding box center [373, 186] width 746 height 372
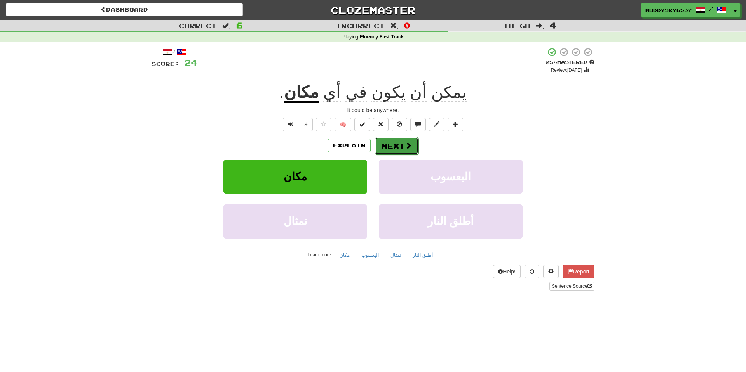
click at [386, 146] on button "Next" at bounding box center [396, 146] width 43 height 18
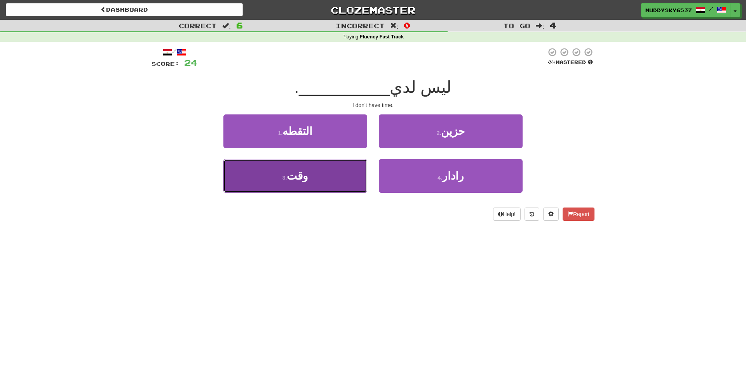
click at [344, 191] on button "3 . وقت" at bounding box center [295, 176] width 144 height 34
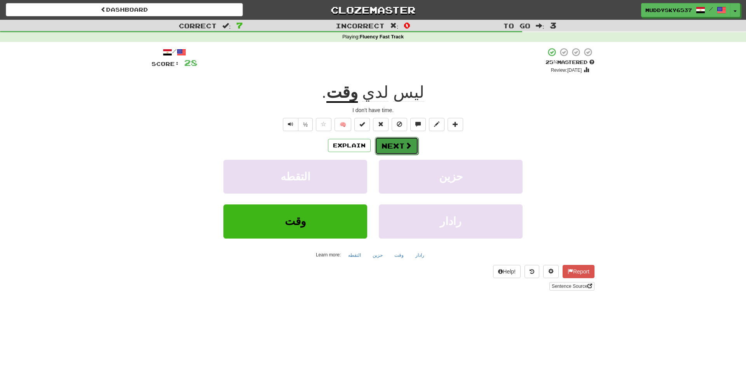
click at [392, 148] on button "Next" at bounding box center [396, 146] width 43 height 18
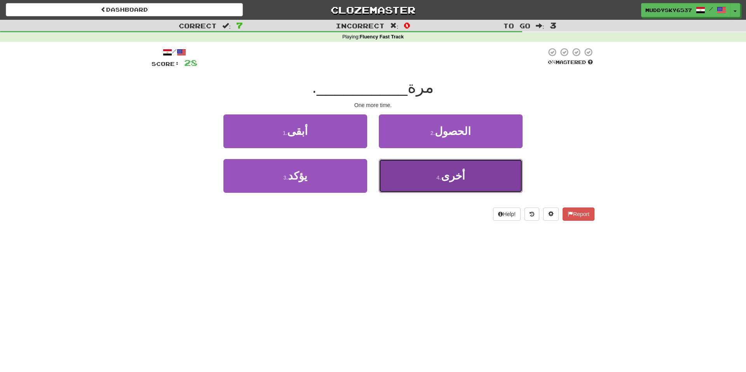
click at [415, 174] on button "4 . أخرى" at bounding box center [451, 176] width 144 height 34
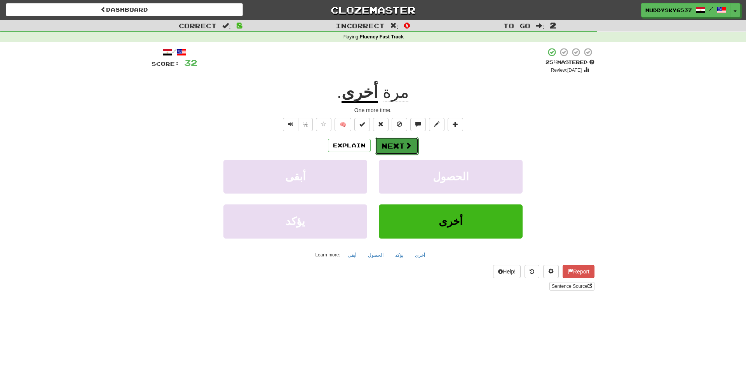
click at [392, 146] on button "Next" at bounding box center [396, 146] width 43 height 18
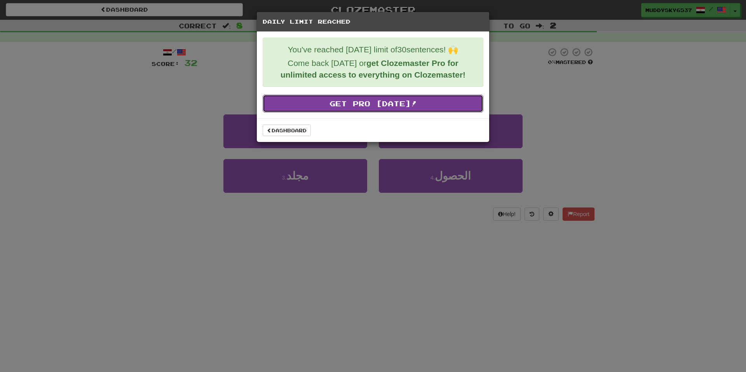
click at [395, 104] on link "Get Pro Today!" at bounding box center [373, 104] width 221 height 18
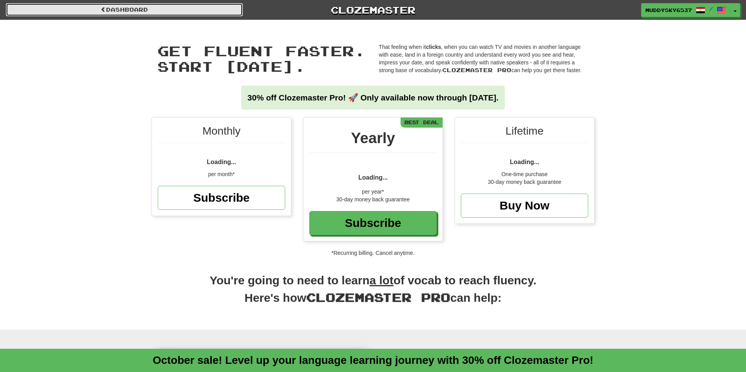
click at [87, 7] on link "Dashboard" at bounding box center [124, 9] width 237 height 13
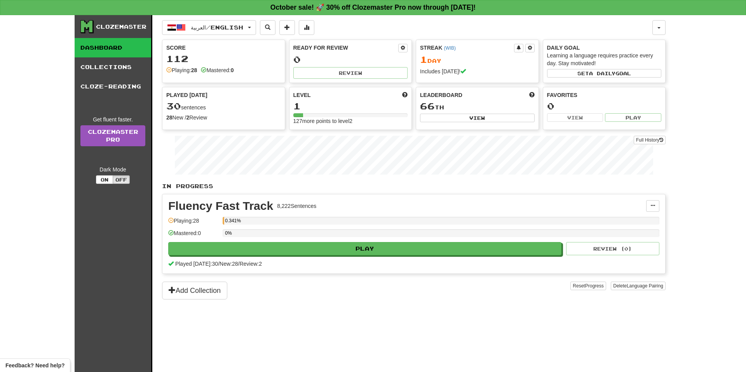
click at [361, 256] on div "Fluency Fast Track 8,222 Sentences Manage Sentences Unpin from Dashboard Playin…" at bounding box center [413, 234] width 503 height 79
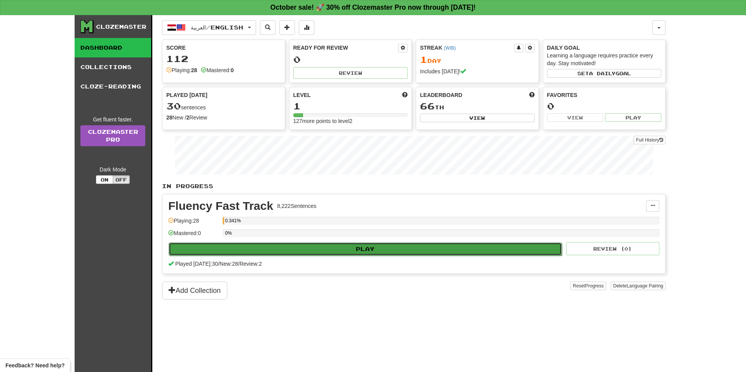
click at [365, 254] on button "Play" at bounding box center [365, 249] width 393 height 13
select select "**"
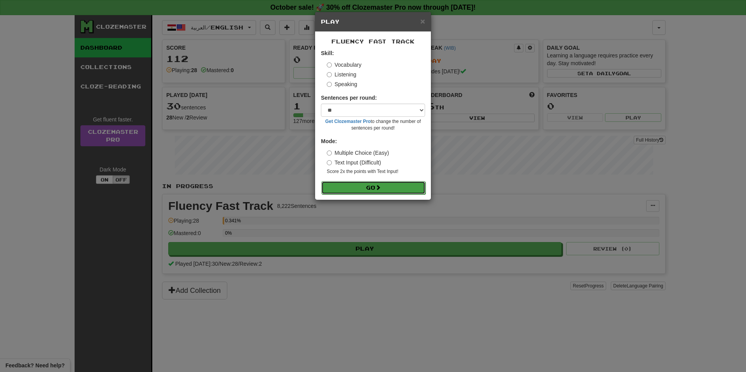
click at [394, 186] on button "Go" at bounding box center [373, 187] width 104 height 13
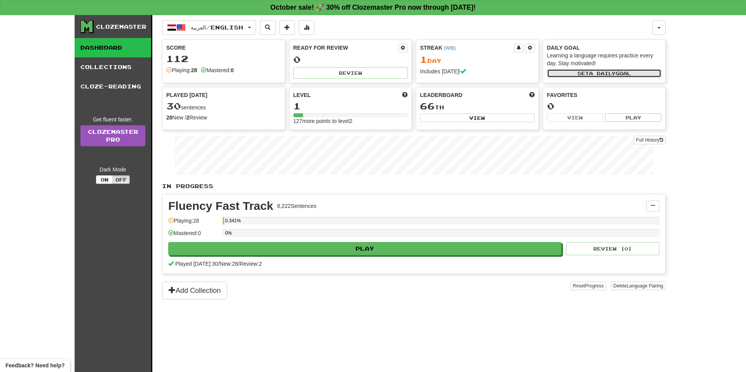
click at [605, 76] on span "a daily" at bounding box center [602, 73] width 26 height 5
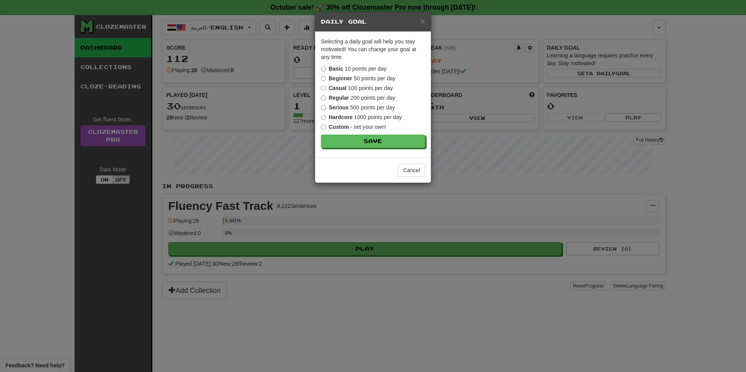
click at [334, 87] on strong "Casual" at bounding box center [338, 88] width 18 height 6
click at [347, 145] on button "Save" at bounding box center [373, 141] width 104 height 13
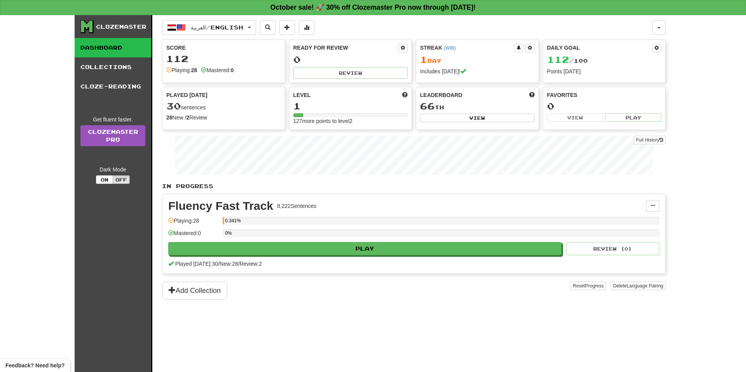
click at [226, 35] on div "العربية / English Français / English Streak: 0 Review: 0 Points [DATE]: 0 Neder…" at bounding box center [413, 203] width 503 height 377
click at [232, 33] on button "العربية / English" at bounding box center [209, 27] width 94 height 15
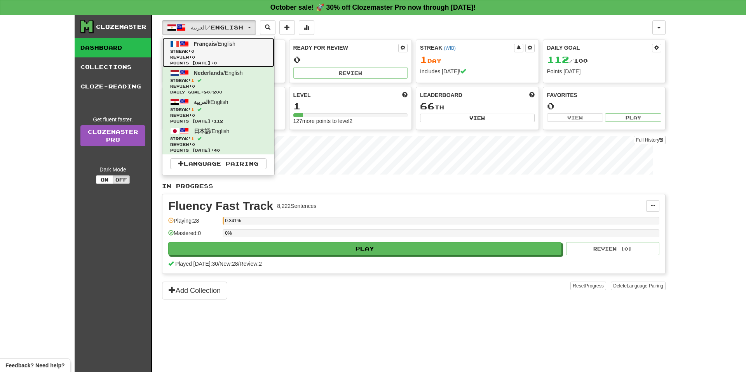
click at [218, 49] on span "Streak: 0" at bounding box center [218, 52] width 96 height 6
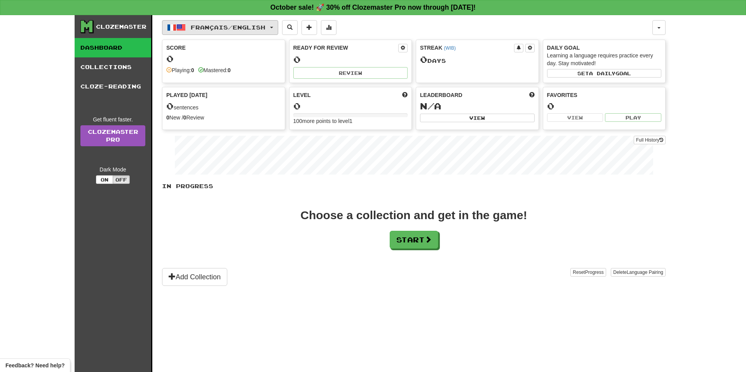
click at [265, 30] on span "Français / English" at bounding box center [228, 27] width 75 height 7
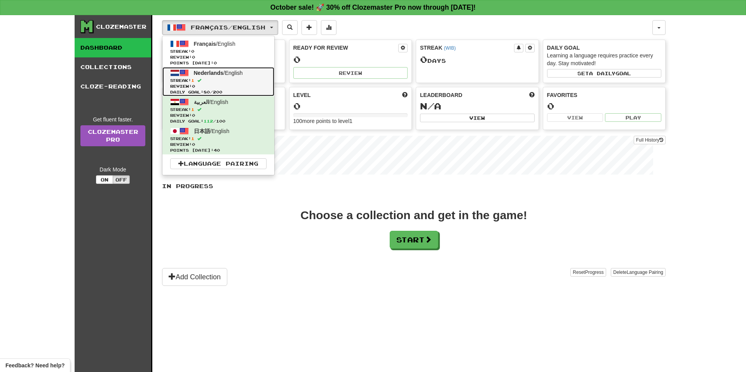
click at [261, 92] on span "Daily Goal: 80 / 200" at bounding box center [218, 92] width 96 height 6
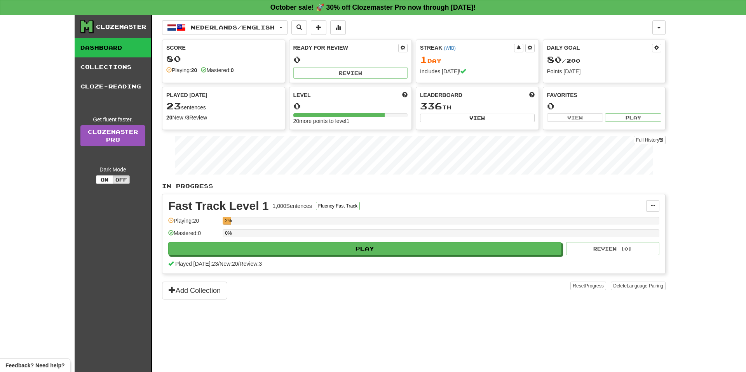
click at [653, 54] on div "Daily Goal 80 / 200 Points [DATE]" at bounding box center [604, 59] width 122 height 39
click at [654, 53] on div "Daily Goal 80 / 200 Points [DATE]" at bounding box center [604, 59] width 122 height 39
click at [657, 50] on span at bounding box center [656, 47] width 5 height 5
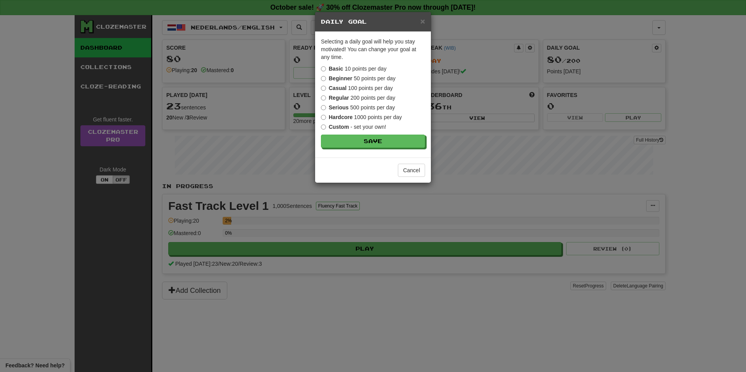
click at [341, 85] on strong "Casual" at bounding box center [338, 88] width 18 height 6
click at [342, 146] on button "Save" at bounding box center [373, 141] width 104 height 13
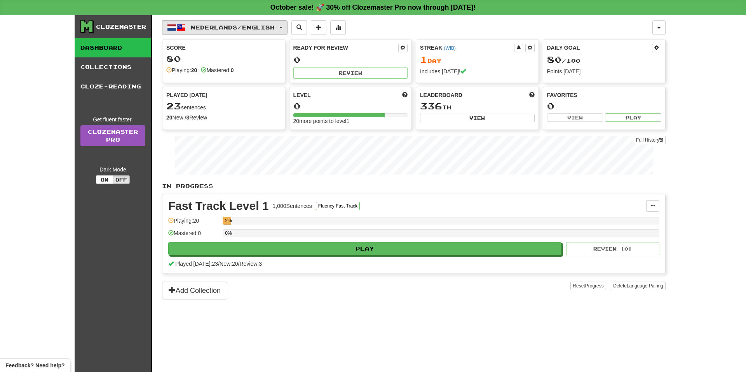
click at [203, 31] on button "Nederlands / English" at bounding box center [224, 27] width 125 height 15
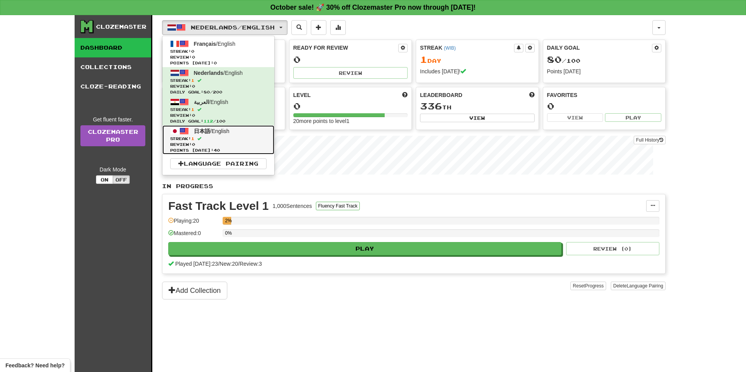
click at [240, 146] on span "Review: 0" at bounding box center [218, 145] width 96 height 6
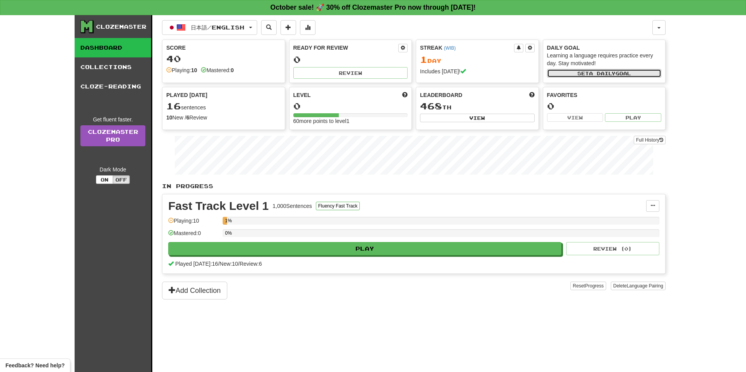
click at [627, 75] on button "Set a daily goal" at bounding box center [604, 73] width 115 height 9
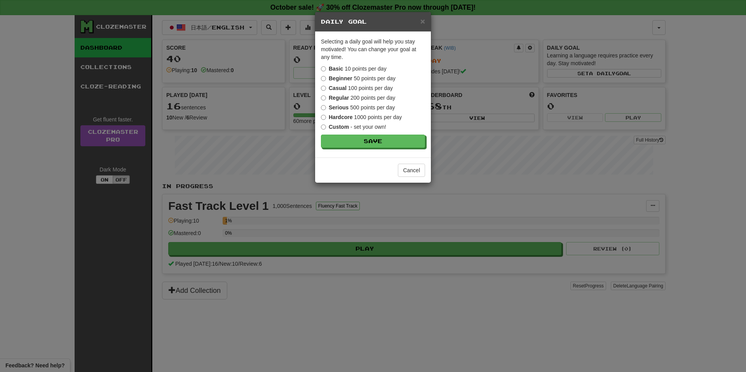
click at [362, 87] on label "Casual 100 points per day" at bounding box center [357, 88] width 72 height 8
click at [357, 142] on button "Save" at bounding box center [373, 141] width 104 height 13
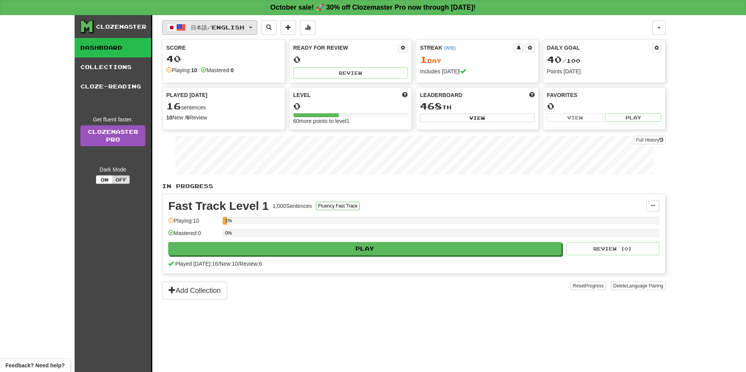
click at [230, 23] on button "日本語 / English" at bounding box center [209, 27] width 95 height 15
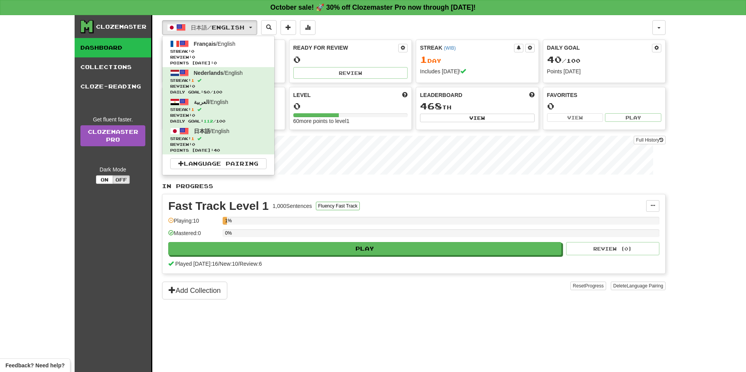
click at [115, 26] on div "Clozemaster" at bounding box center [121, 27] width 50 height 8
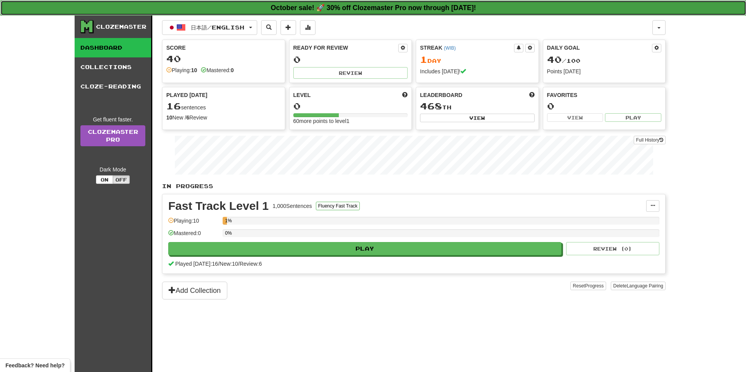
click at [273, 10] on strong "October sale! 🚀 30% off Clozemaster Pro now through [DATE]!" at bounding box center [373, 8] width 205 height 8
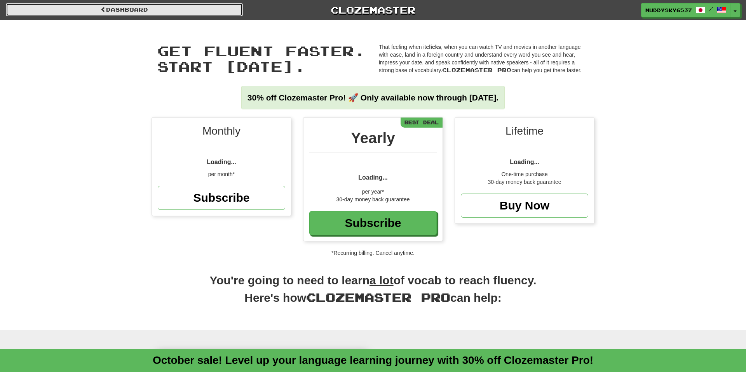
click at [195, 4] on link "Dashboard" at bounding box center [124, 9] width 237 height 13
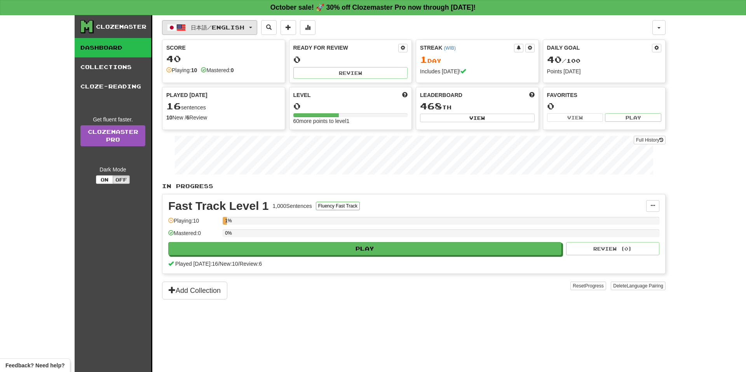
click at [228, 32] on button "日本語 / English" at bounding box center [209, 27] width 95 height 15
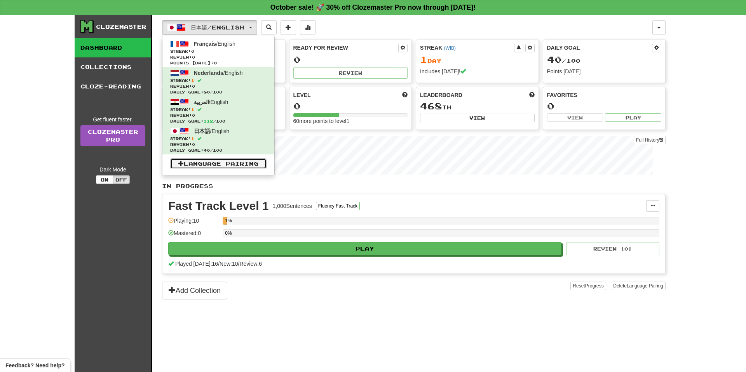
click at [211, 159] on link "Language Pairing" at bounding box center [218, 163] width 96 height 11
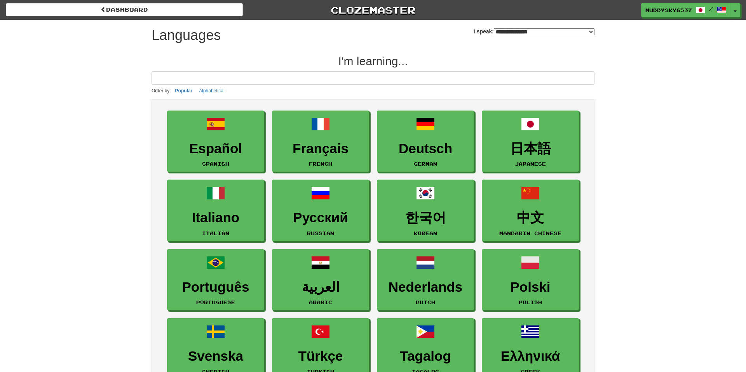
select select "*******"
click at [204, 88] on button "Alphabetical" at bounding box center [211, 91] width 30 height 9
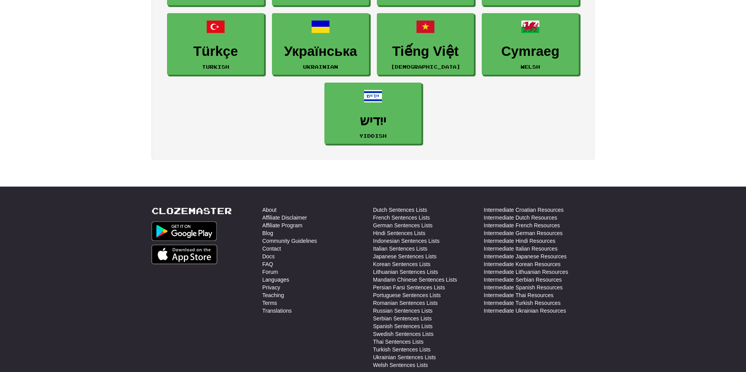
scroll to position [1346, 0]
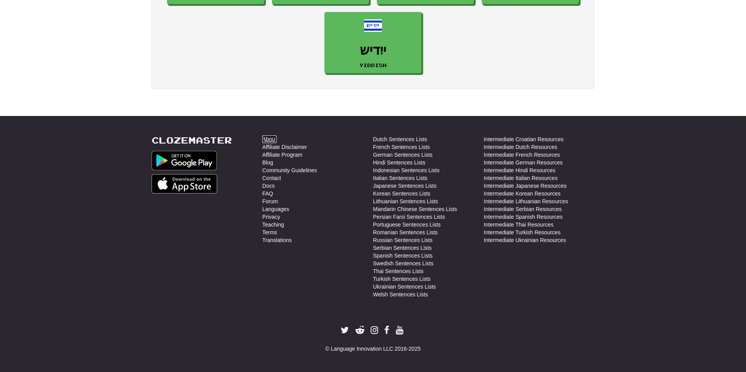
click at [267, 140] on link "About" at bounding box center [269, 140] width 14 height 8
